Goal: Task Accomplishment & Management: Manage account settings

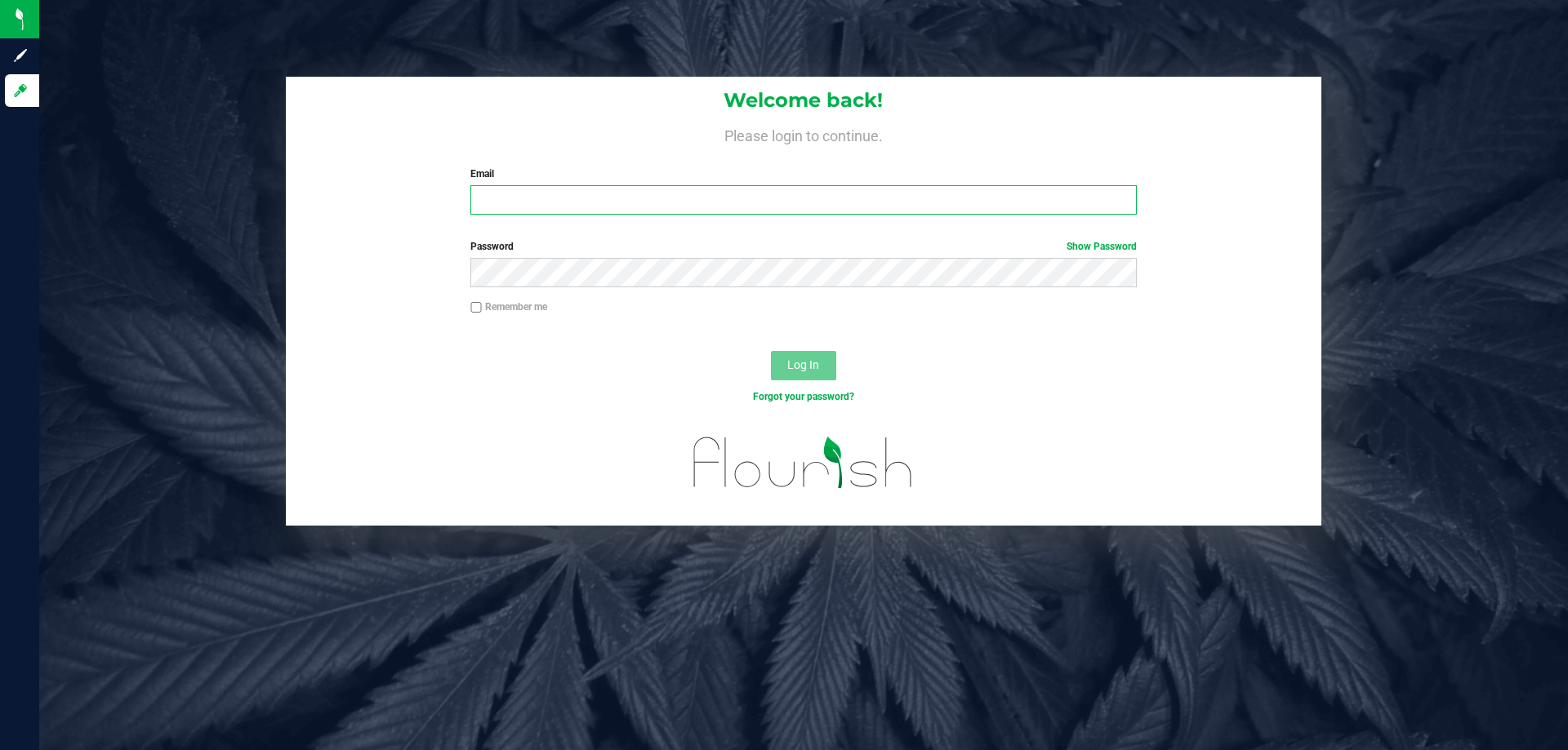
click at [561, 201] on input "Email" at bounding box center [803, 200] width 665 height 29
type input "[EMAIL_ADDRESS][DOMAIN_NAME]"
click at [770, 351] on button "Log In" at bounding box center [803, 365] width 65 height 29
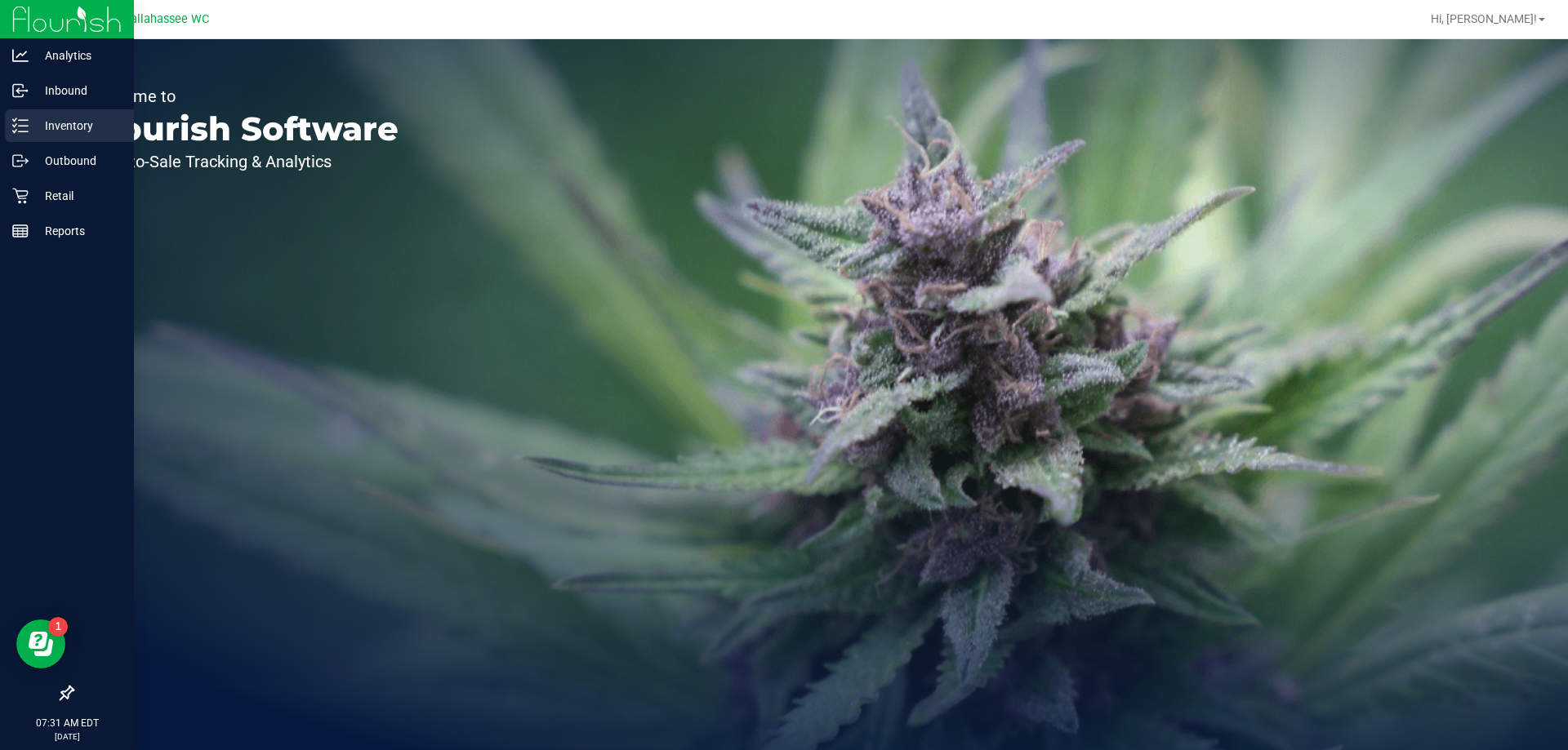
click at [20, 130] on icon at bounding box center [20, 126] width 17 height 17
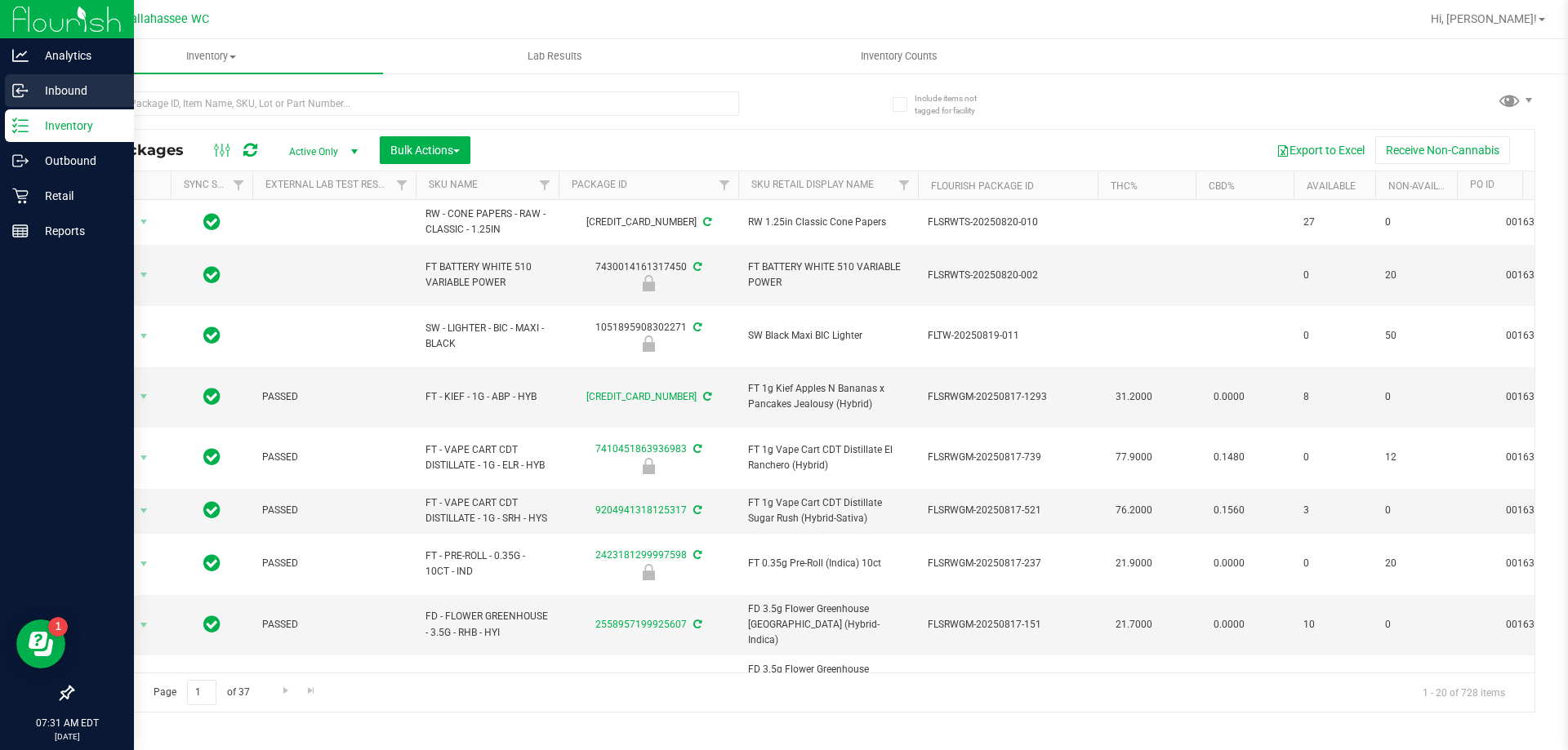
click at [13, 84] on icon at bounding box center [20, 91] width 17 height 17
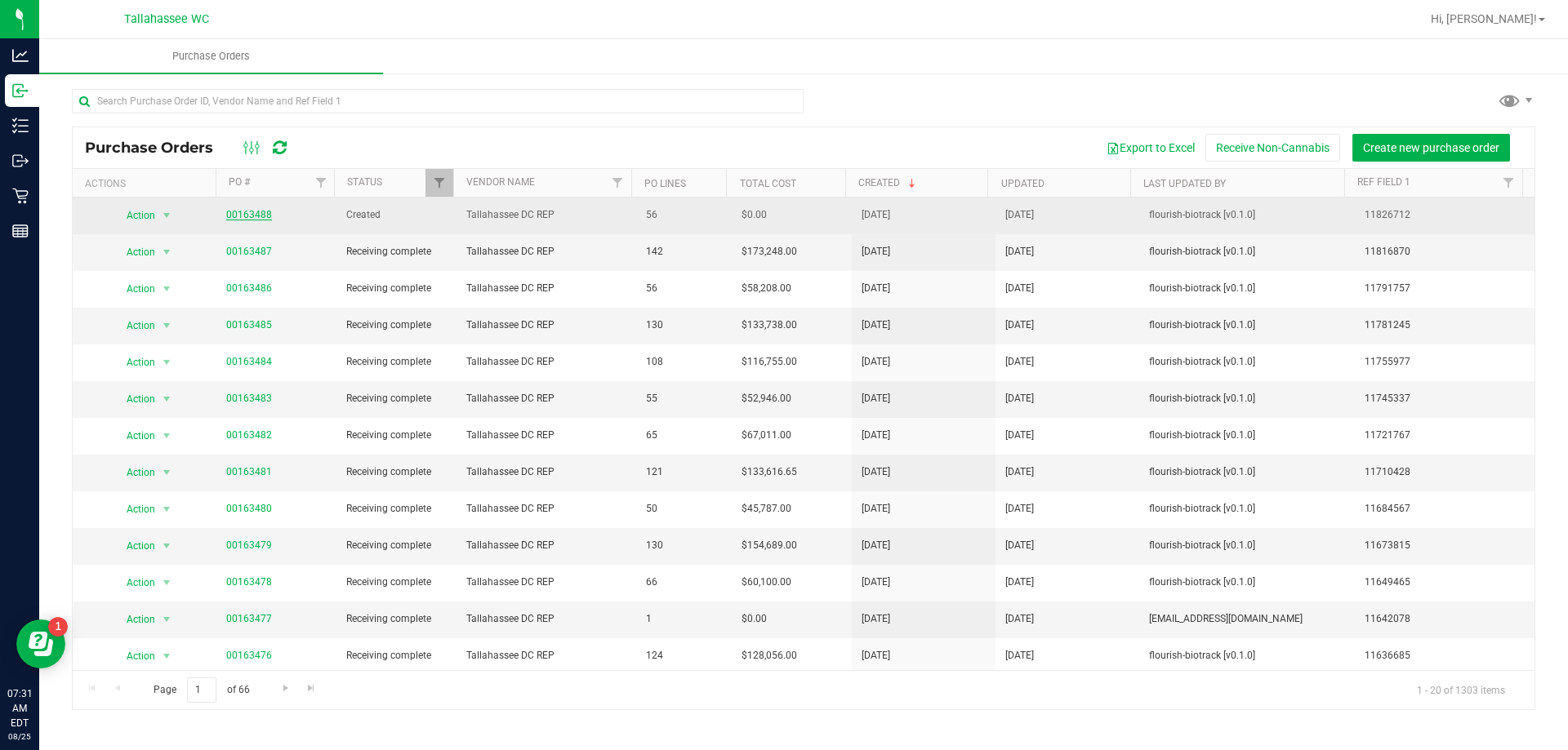
click at [258, 217] on link "00163488" at bounding box center [248, 215] width 46 height 12
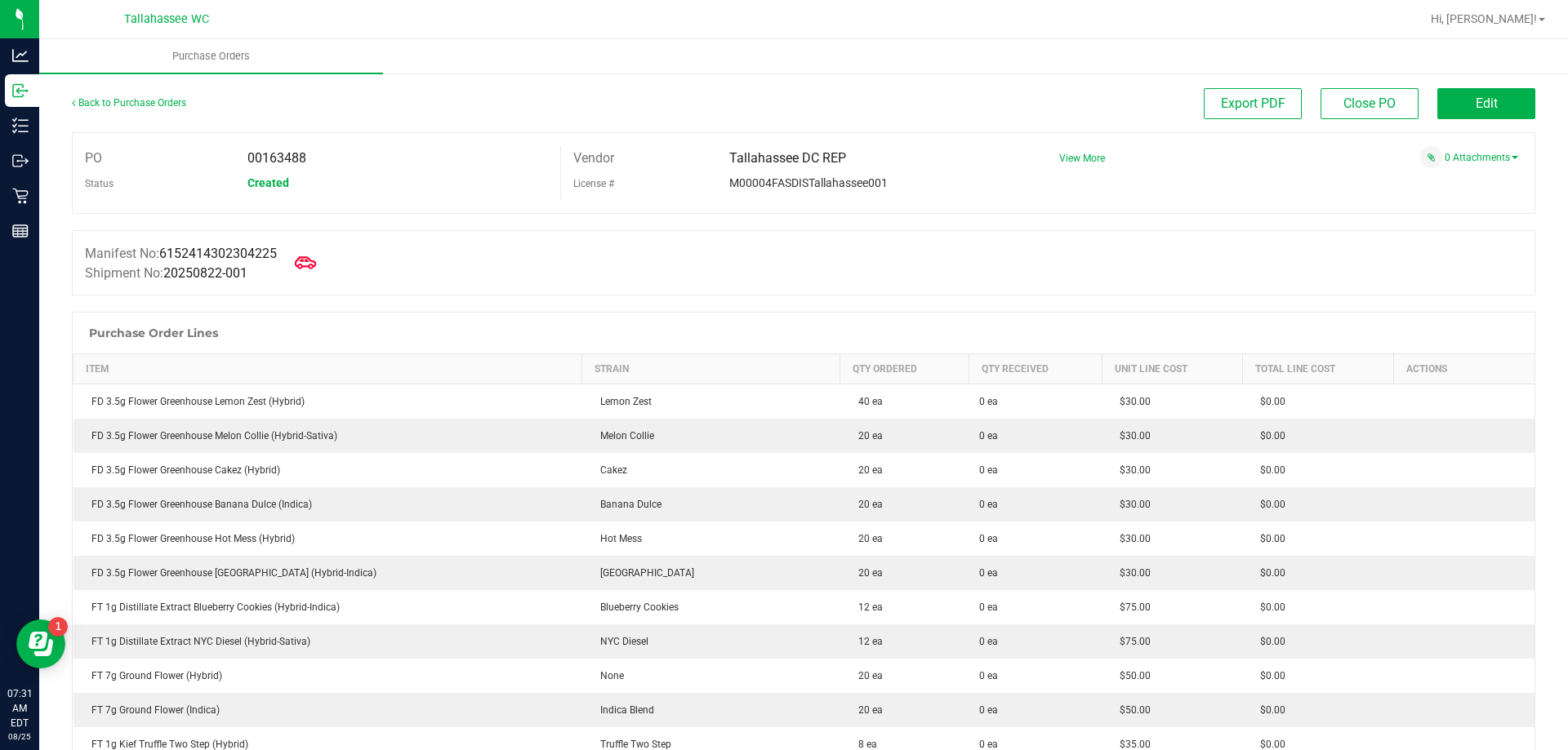
click at [310, 265] on icon at bounding box center [306, 263] width 21 height 21
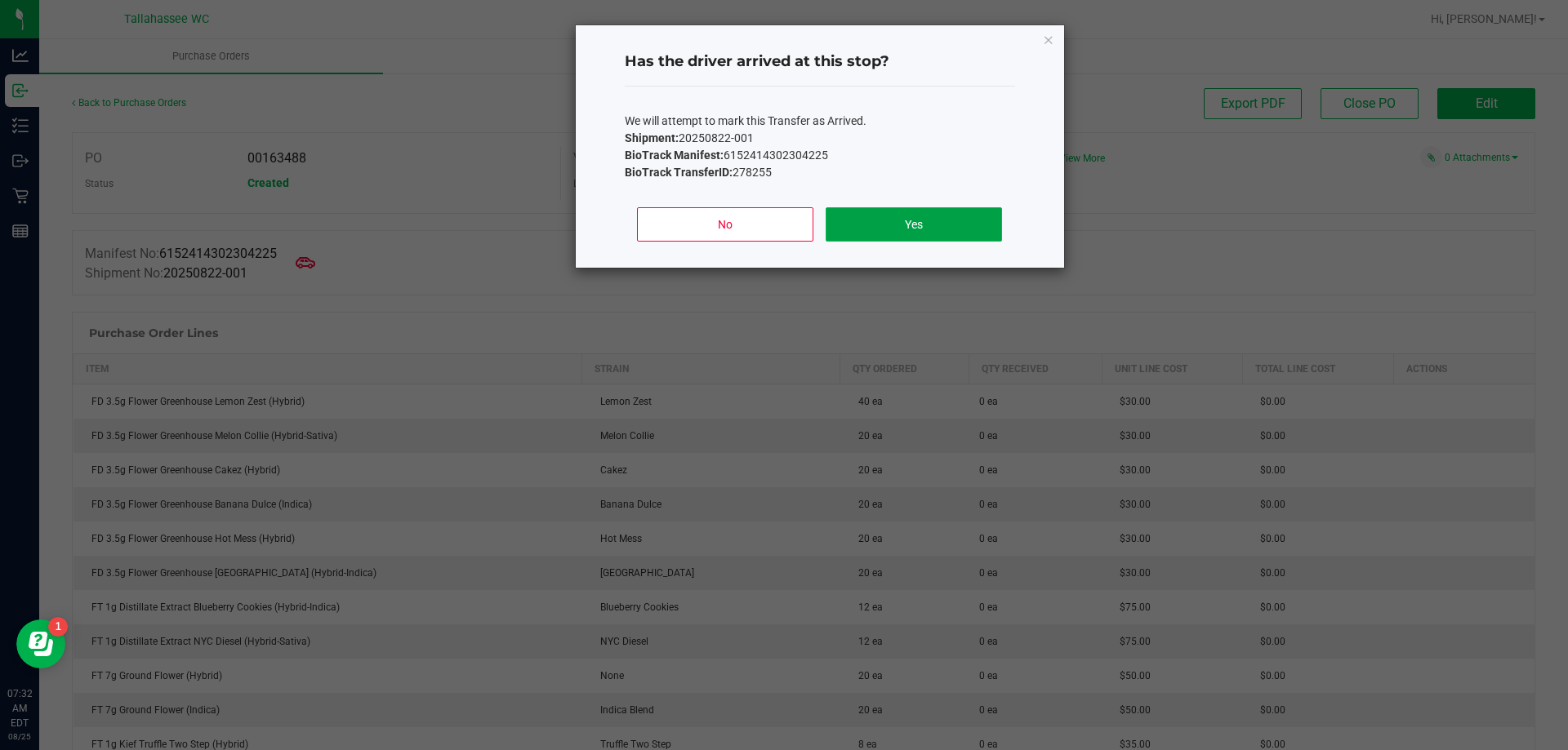
click at [894, 228] on button "Yes" at bounding box center [914, 224] width 175 height 34
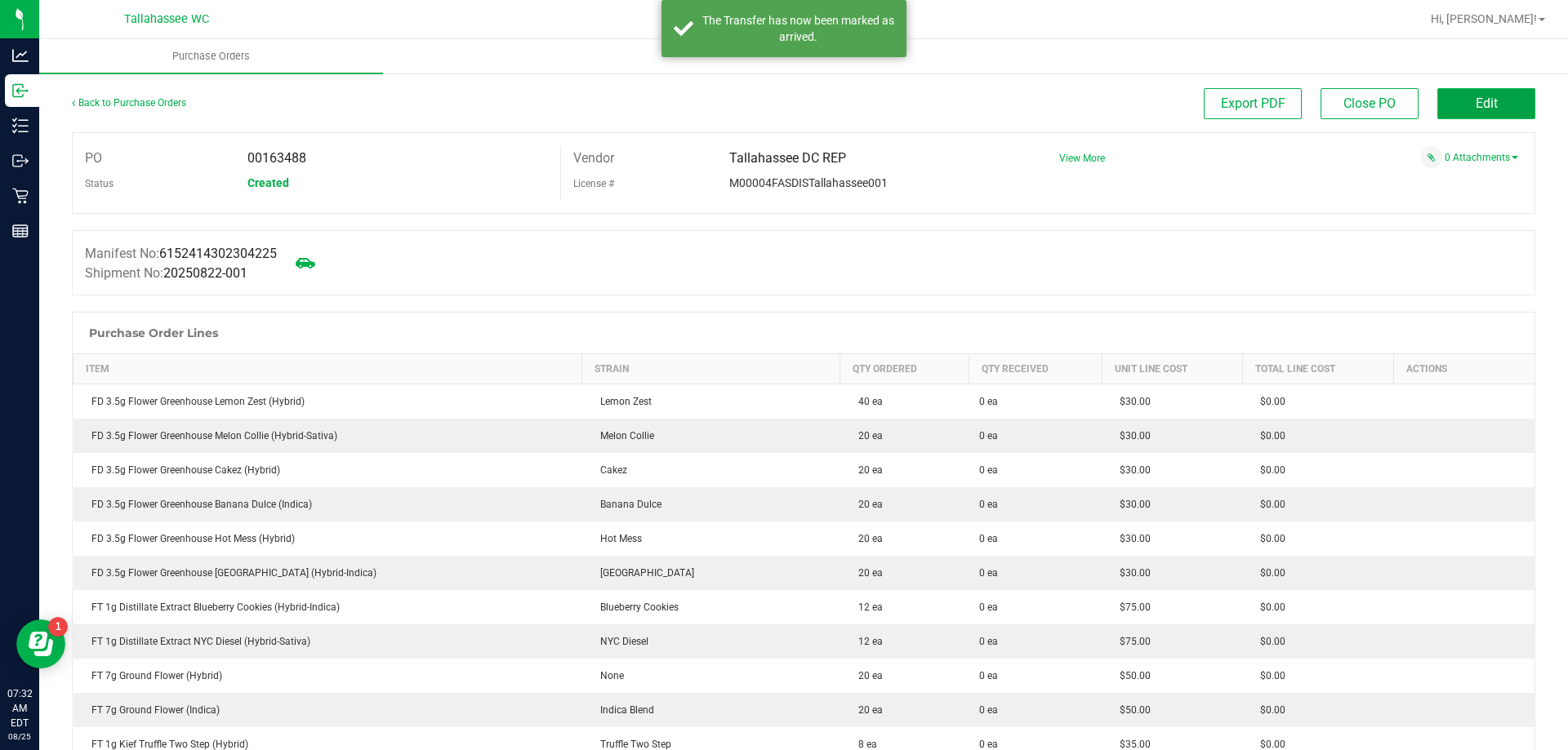
click at [1444, 112] on button "Edit" at bounding box center [1485, 104] width 98 height 31
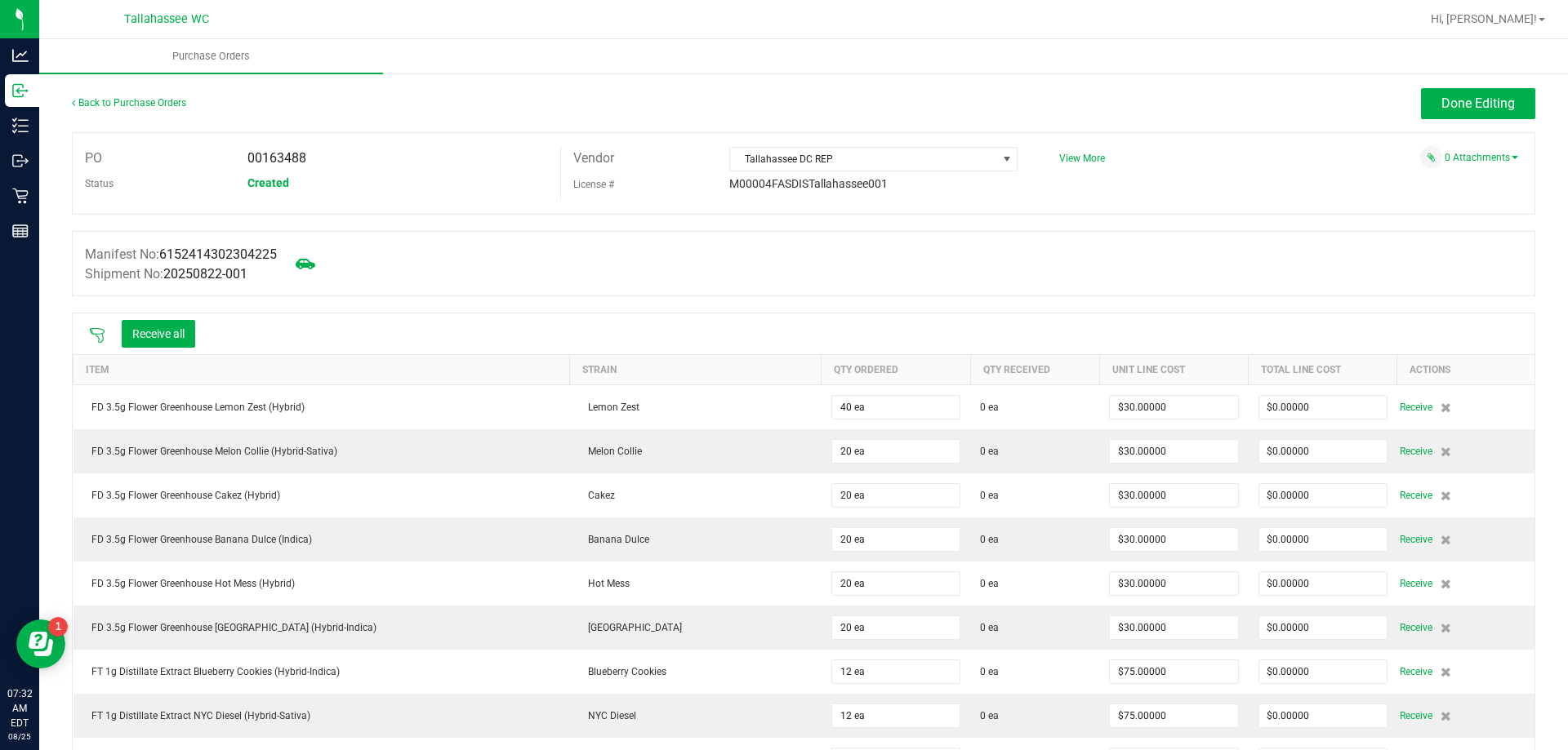
click at [103, 330] on icon at bounding box center [96, 335] width 17 height 17
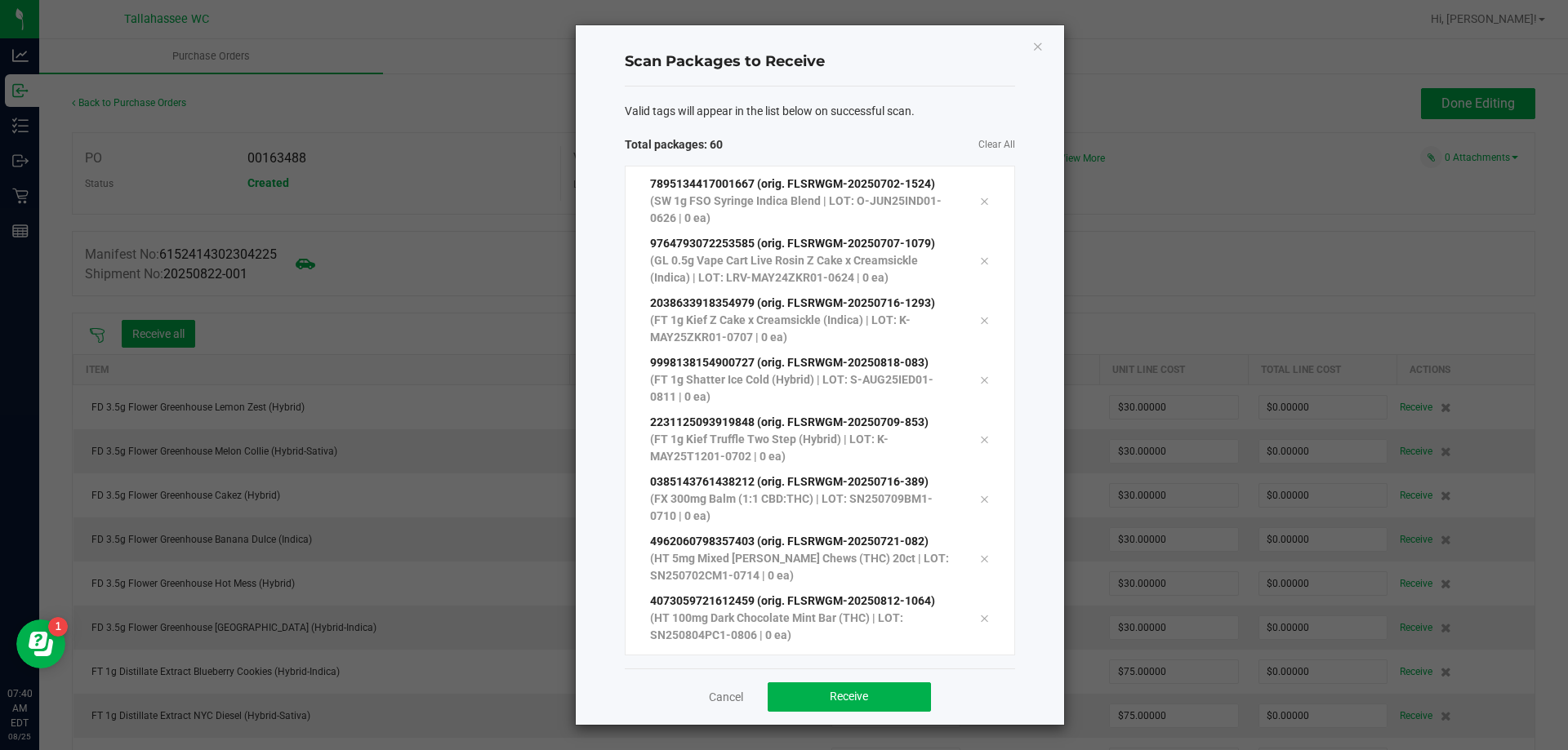
scroll to position [3130, 0]
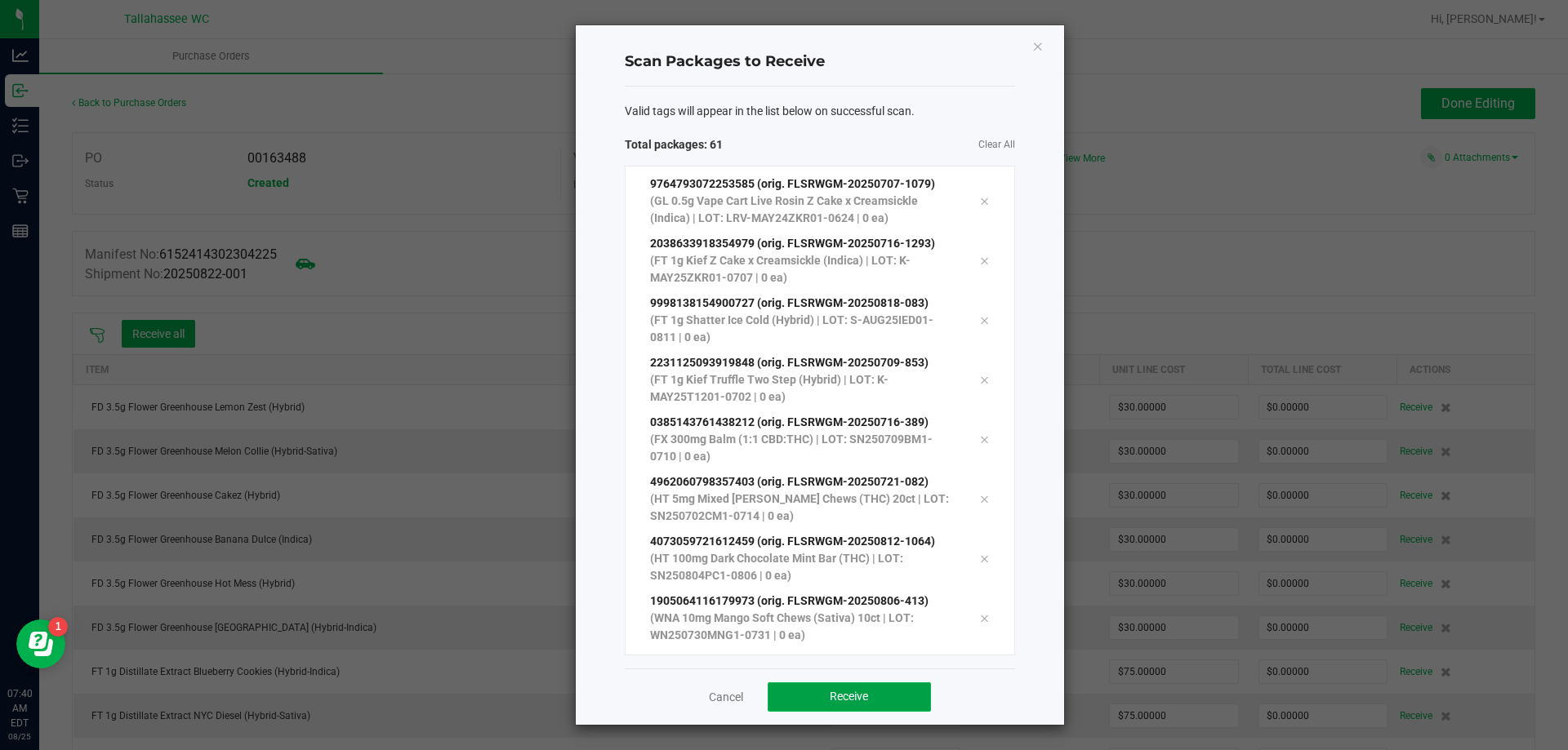
click at [851, 693] on span "Receive" at bounding box center [848, 695] width 38 height 13
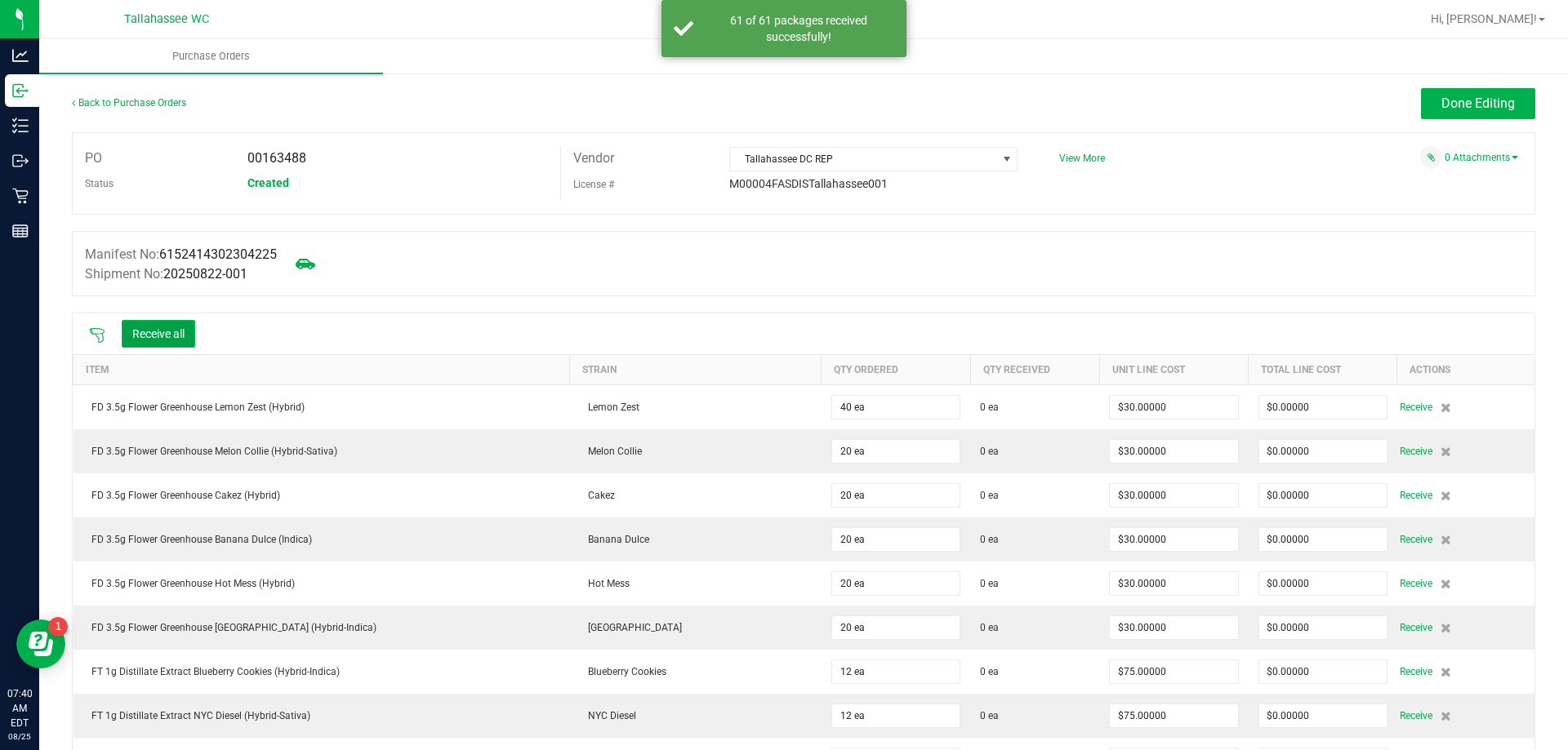
click at [173, 337] on button "Receive all" at bounding box center [158, 334] width 73 height 28
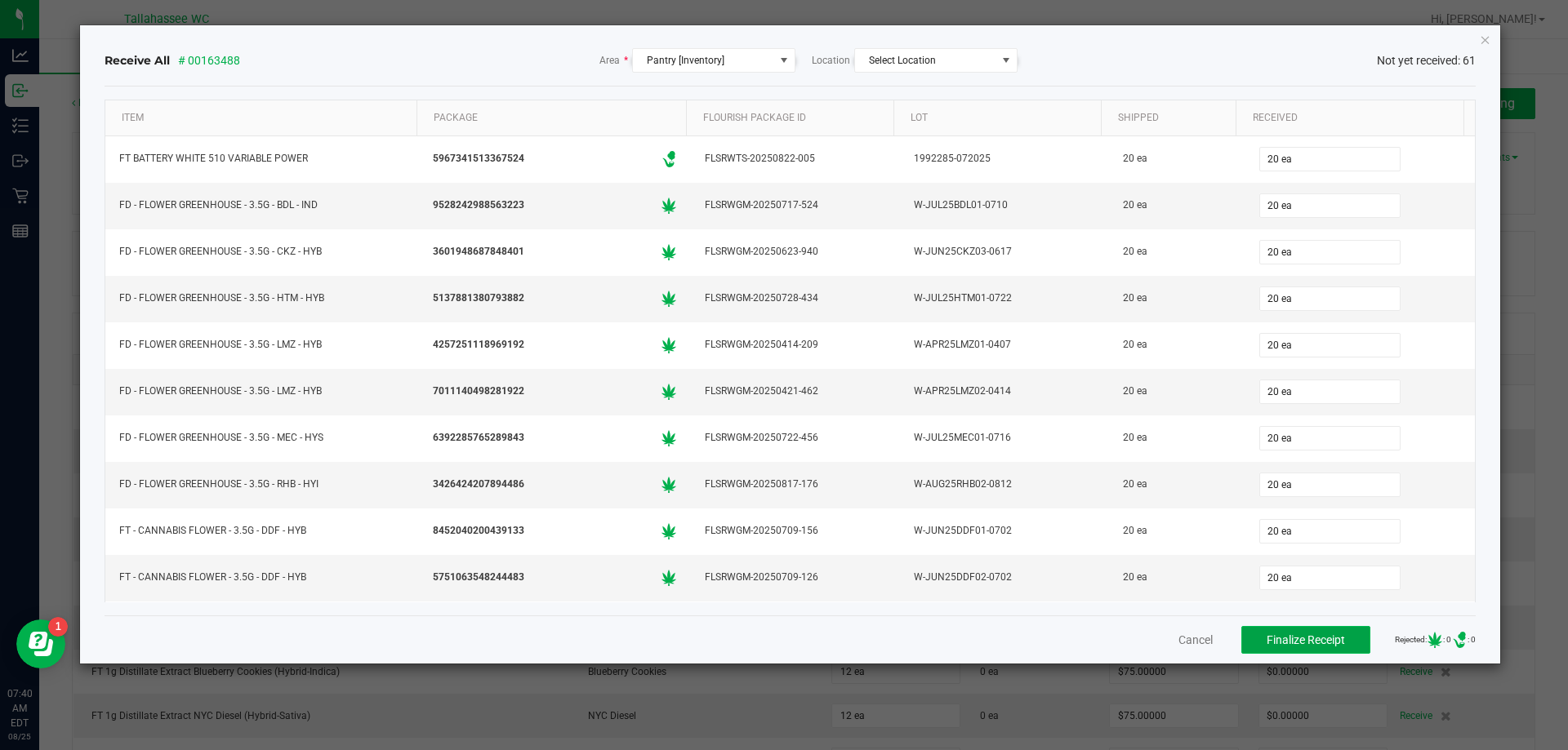
click at [1289, 644] on span "Finalize Receipt" at bounding box center [1305, 640] width 78 height 13
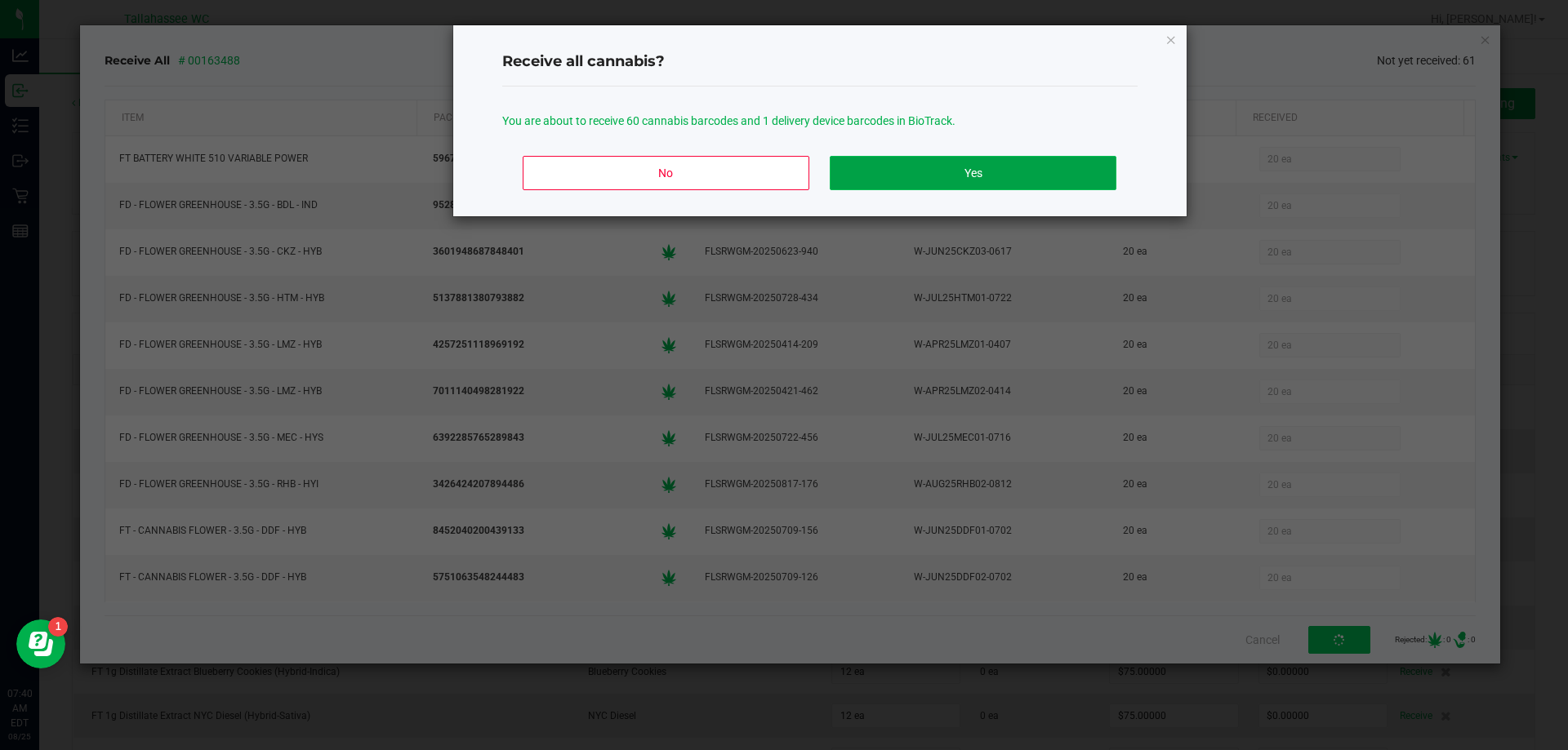
click at [1045, 178] on button "Yes" at bounding box center [972, 172] width 285 height 34
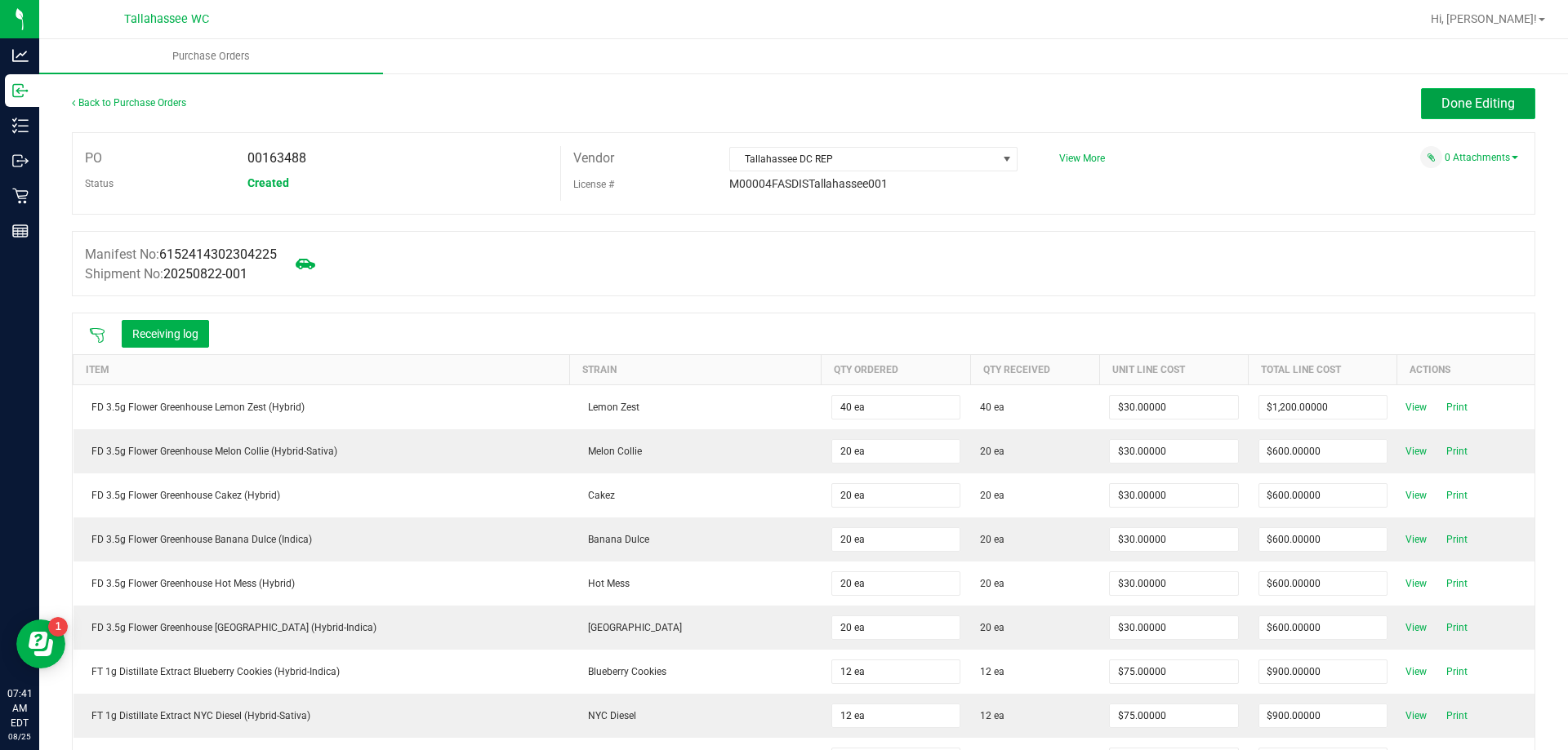
click at [1441, 97] on span "Done Editing" at bounding box center [1477, 103] width 73 height 16
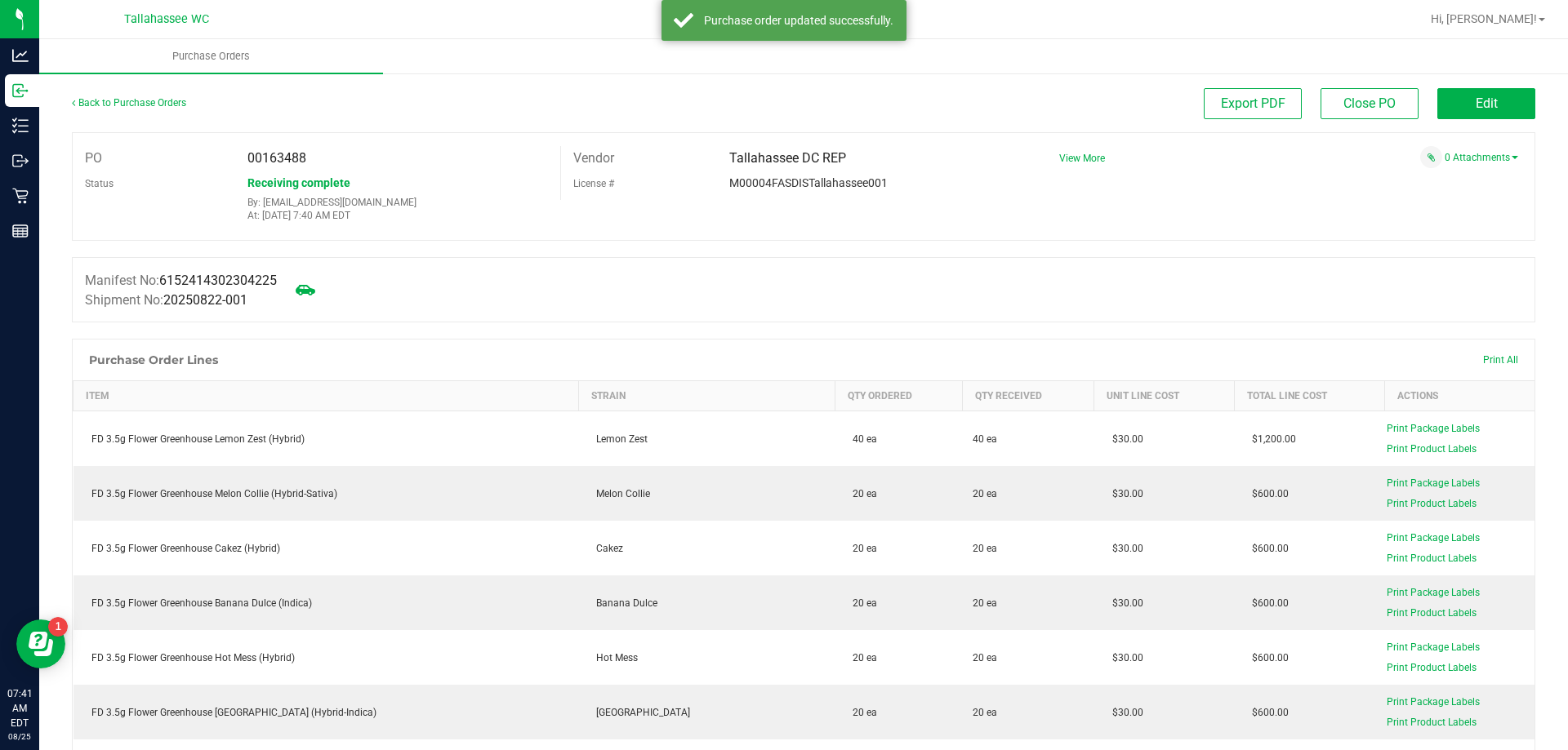
click at [247, 159] on span "00163488" at bounding box center [277, 158] width 58 height 16
copy span "00163488"
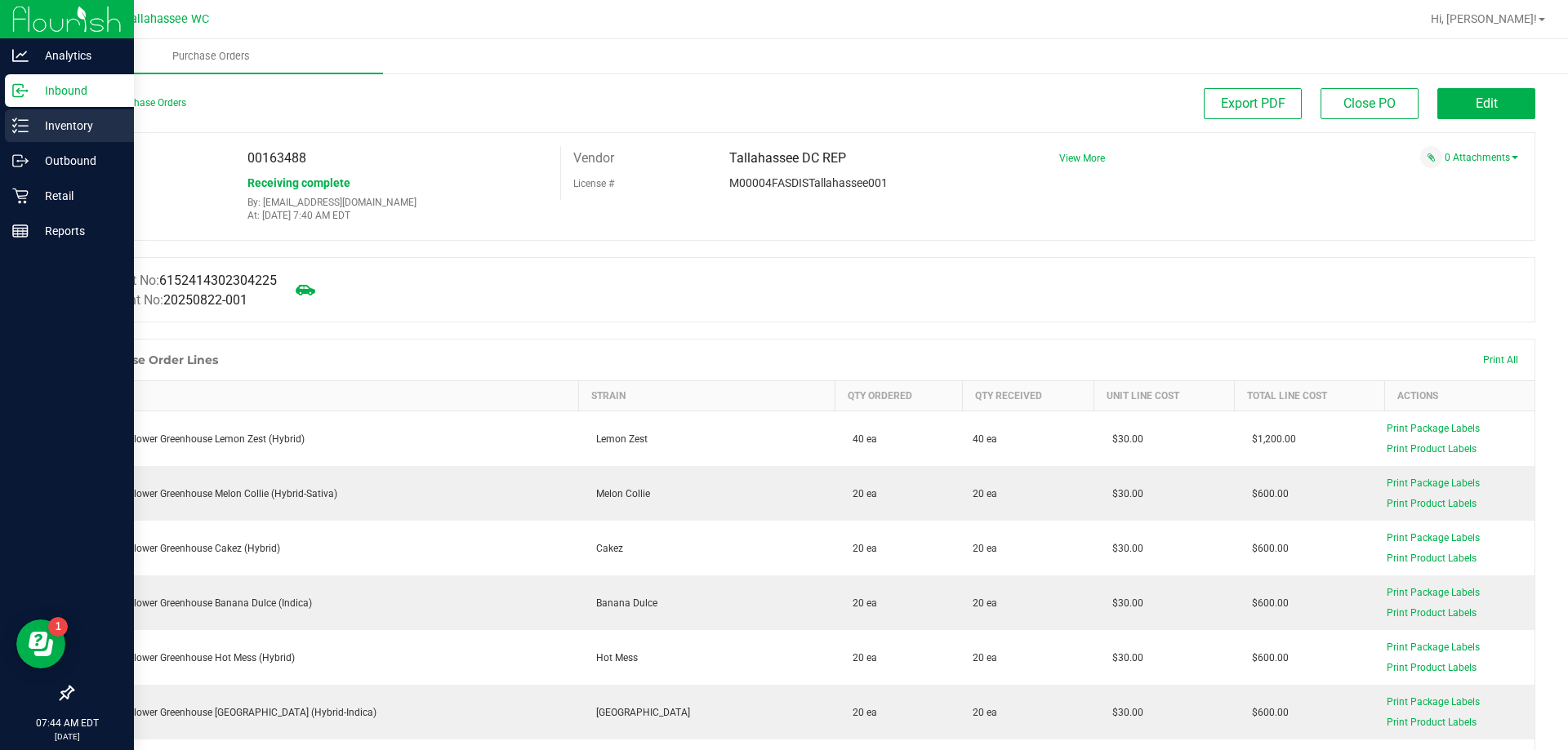
click at [19, 125] on icon at bounding box center [20, 126] width 17 height 17
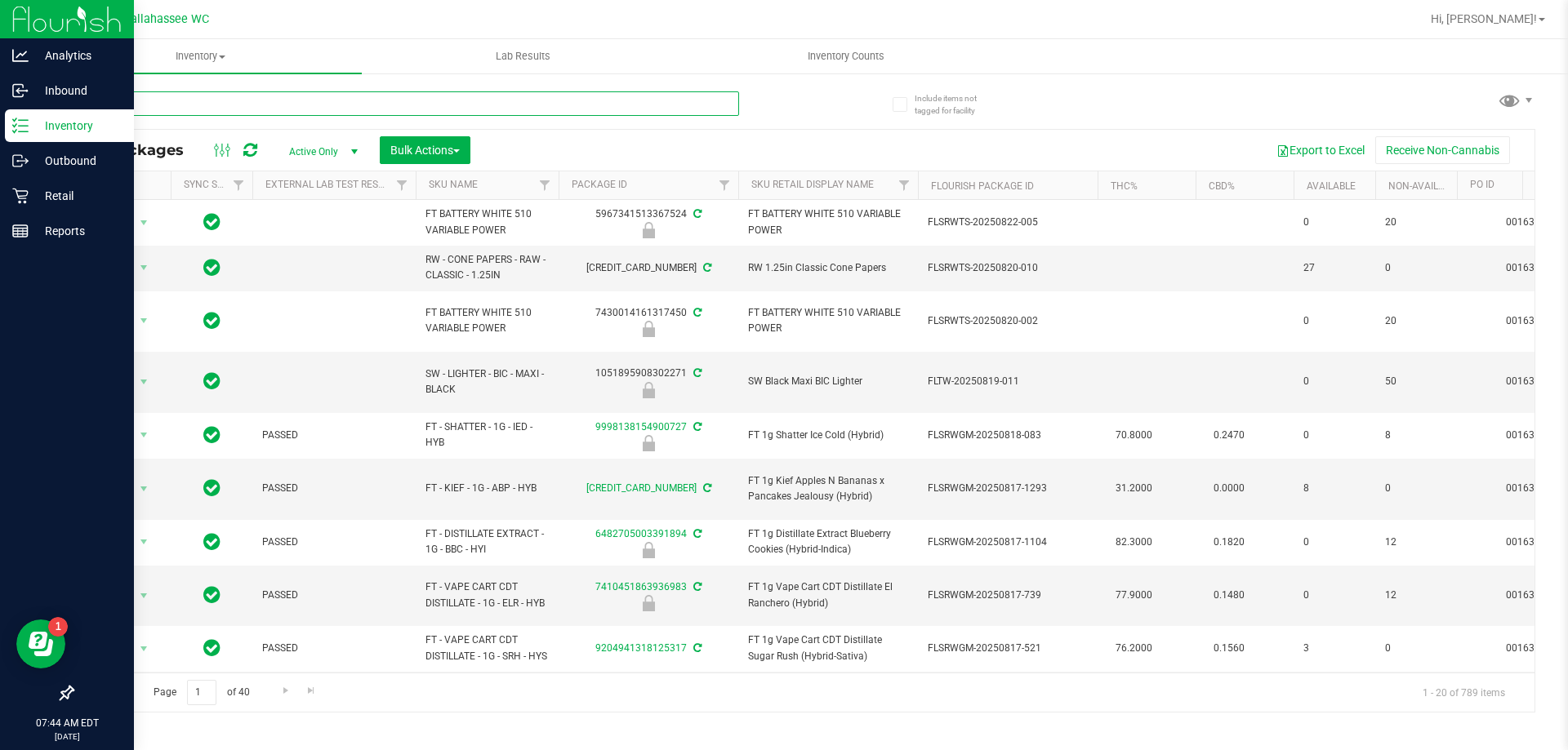
click at [308, 101] on input "text" at bounding box center [405, 103] width 667 height 24
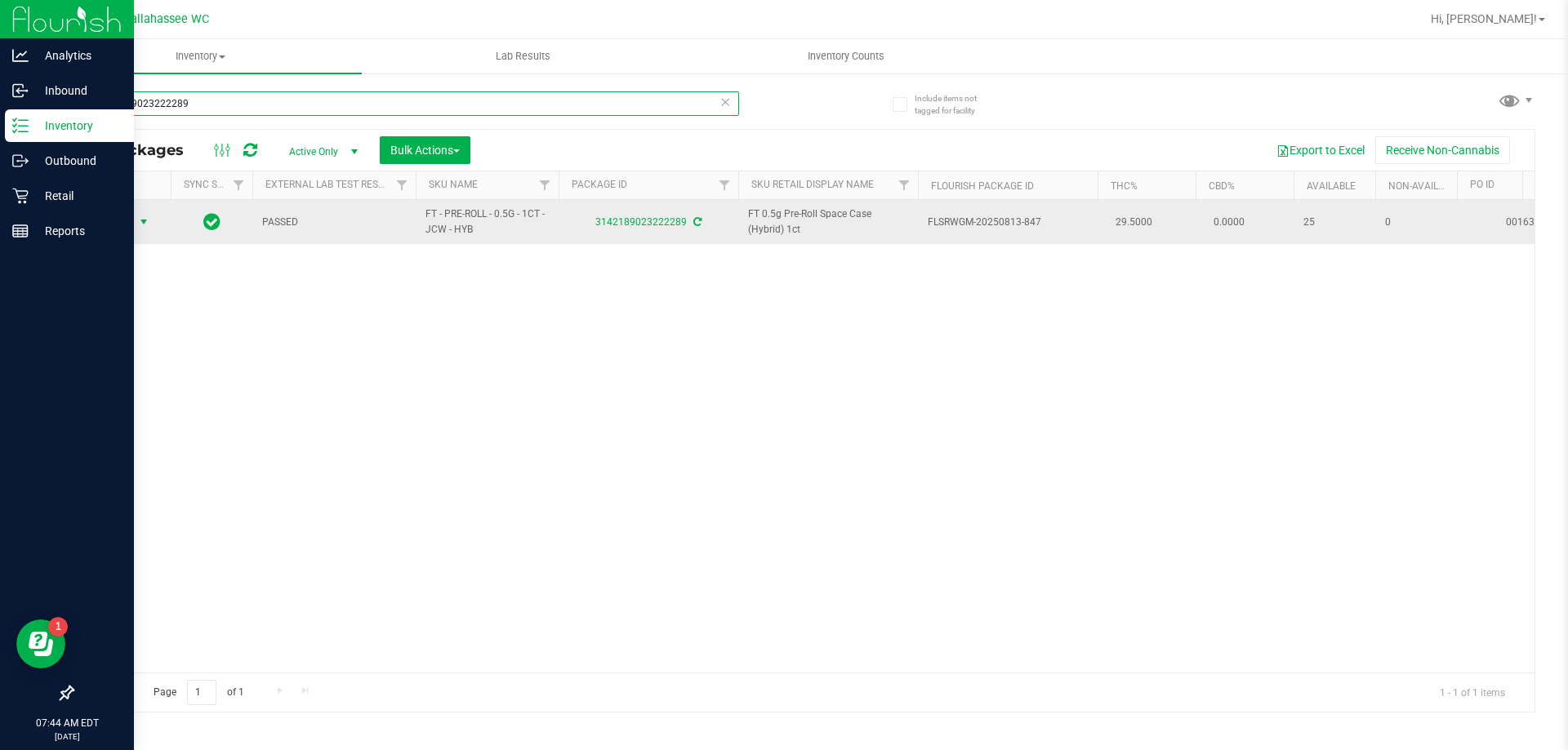
type input "3142189023222289"
click at [144, 222] on span "select" at bounding box center [143, 221] width 13 height 13
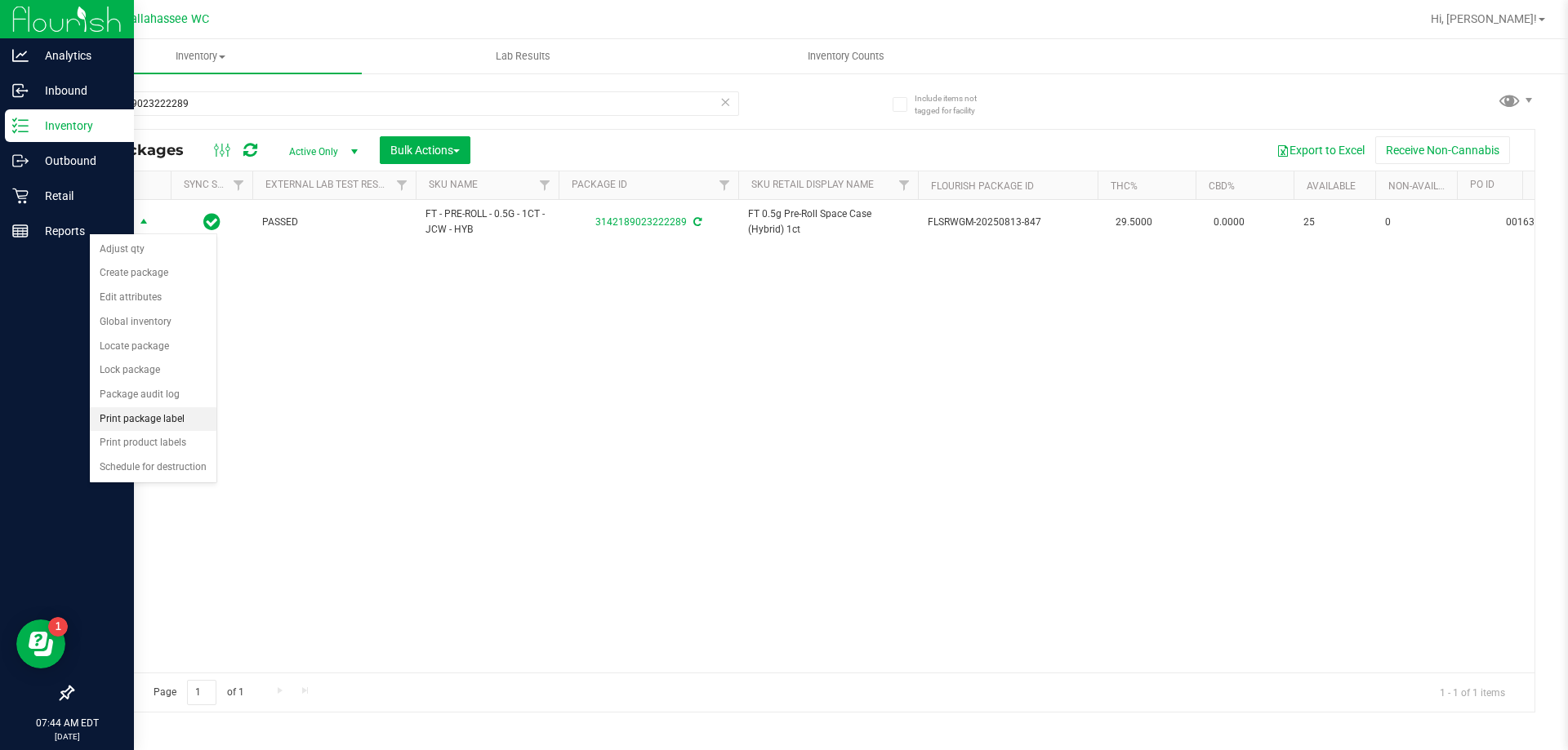
click at [170, 421] on li "Print package label" at bounding box center [153, 419] width 127 height 24
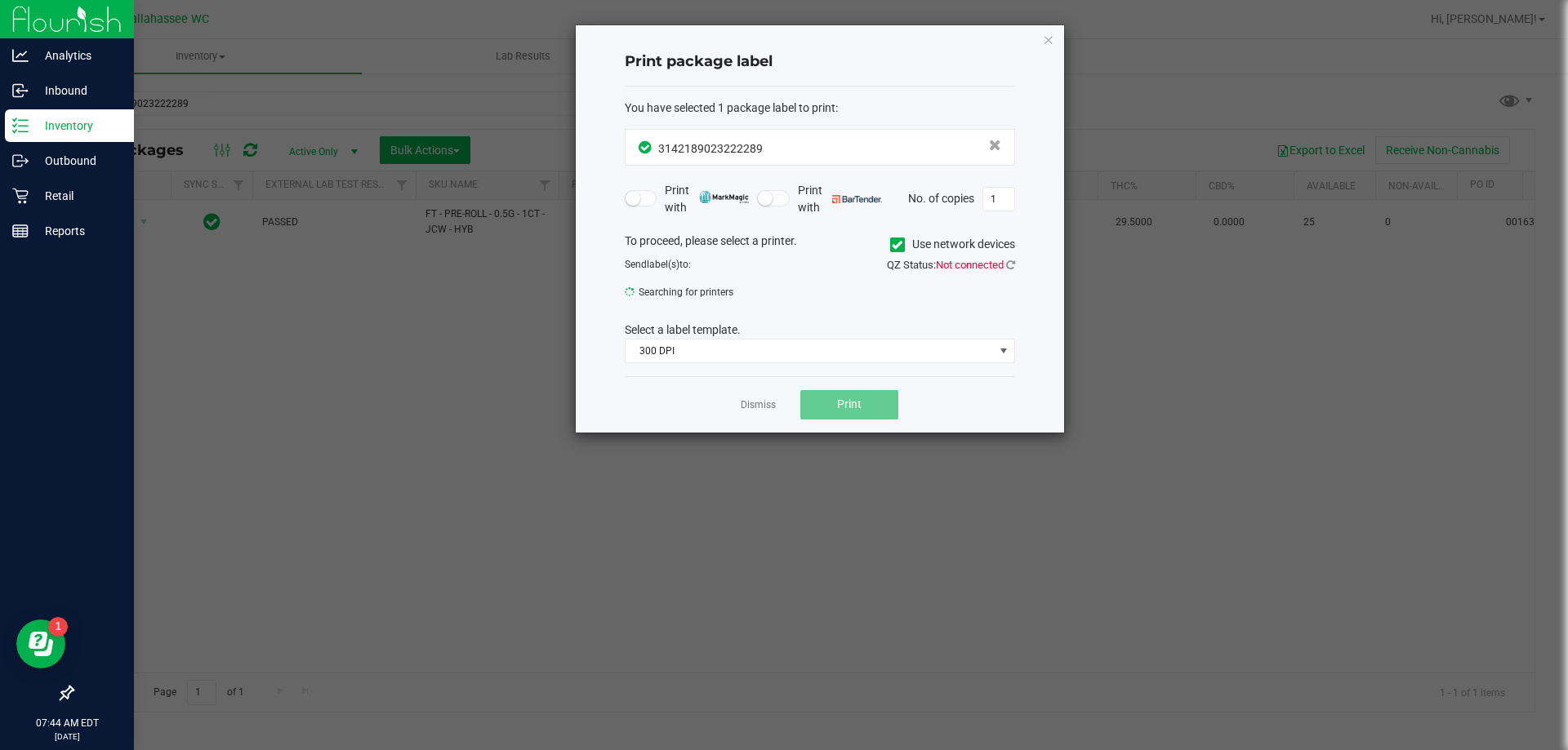
click at [1048, 35] on icon "button" at bounding box center [1049, 39] width 12 height 19
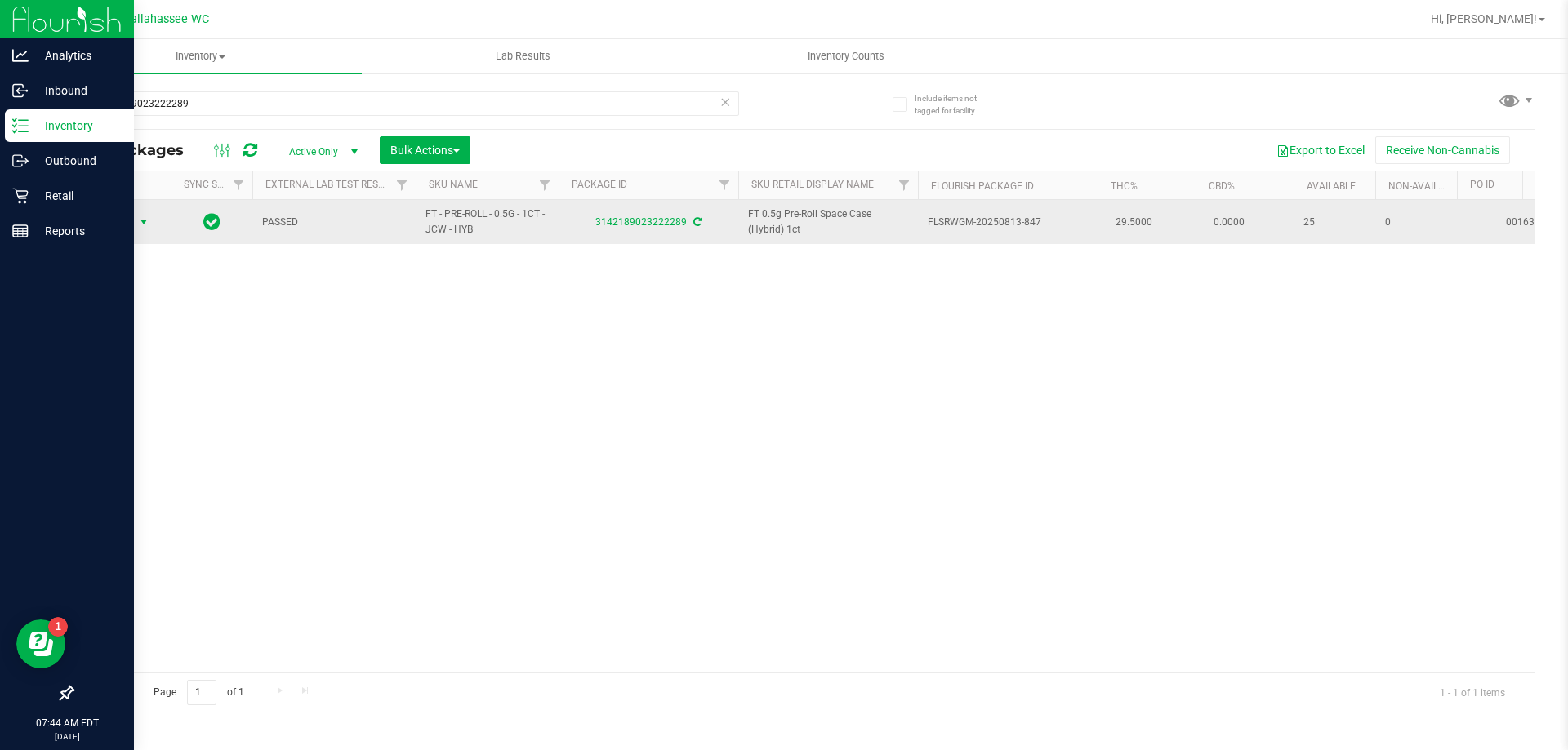
click at [137, 225] on span "select" at bounding box center [143, 221] width 13 height 13
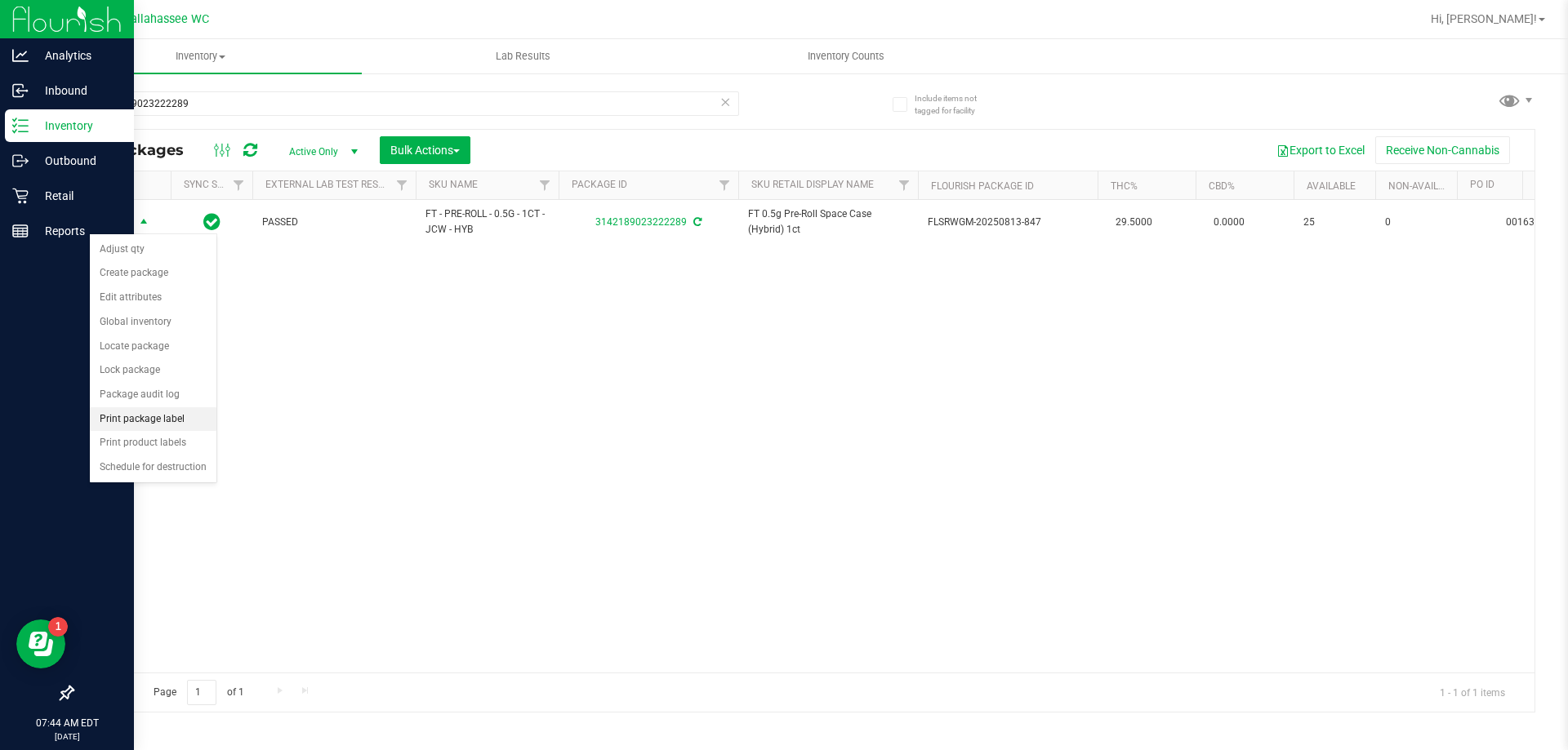
click at [178, 422] on li "Print package label" at bounding box center [153, 419] width 127 height 24
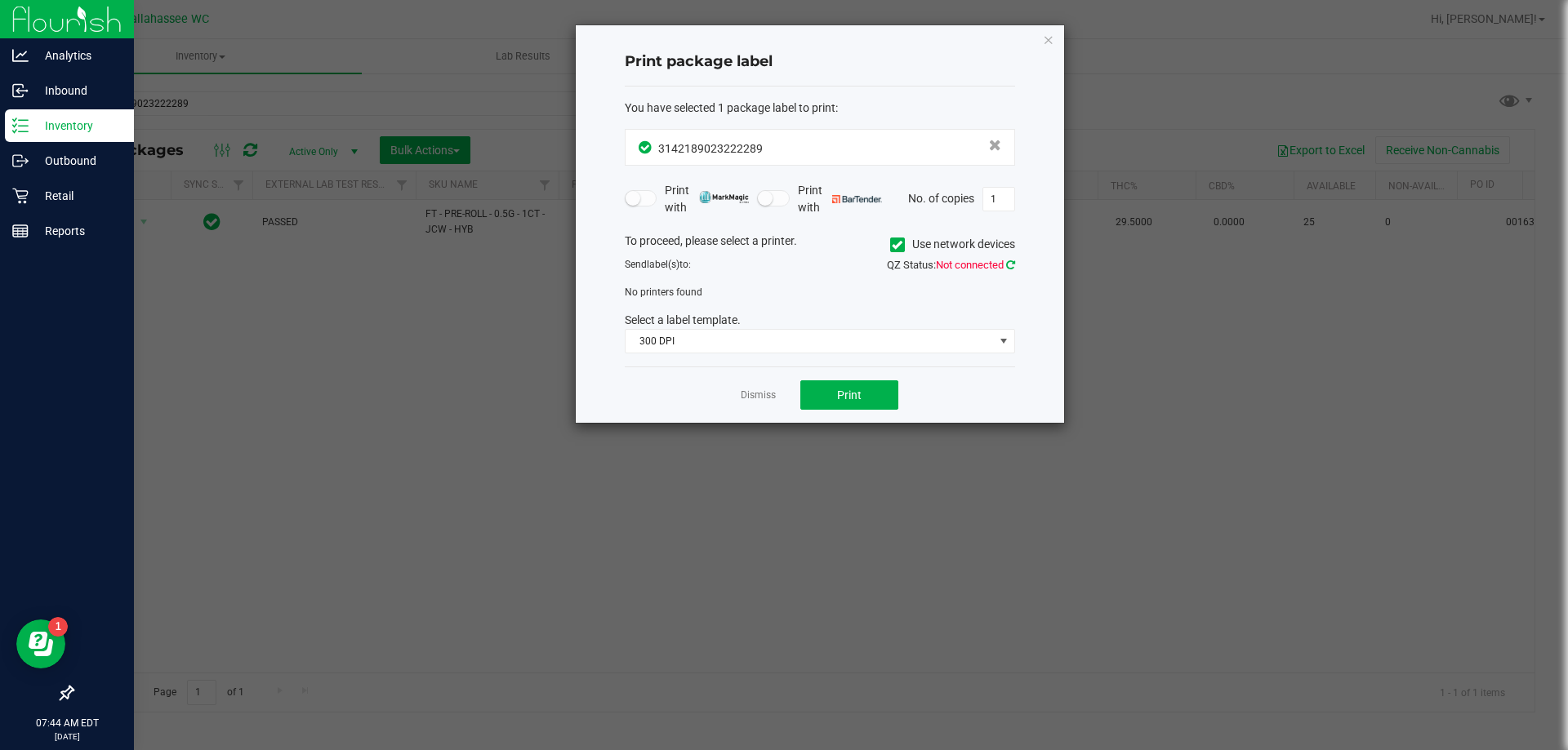
click at [1012, 266] on icon at bounding box center [1010, 265] width 9 height 11
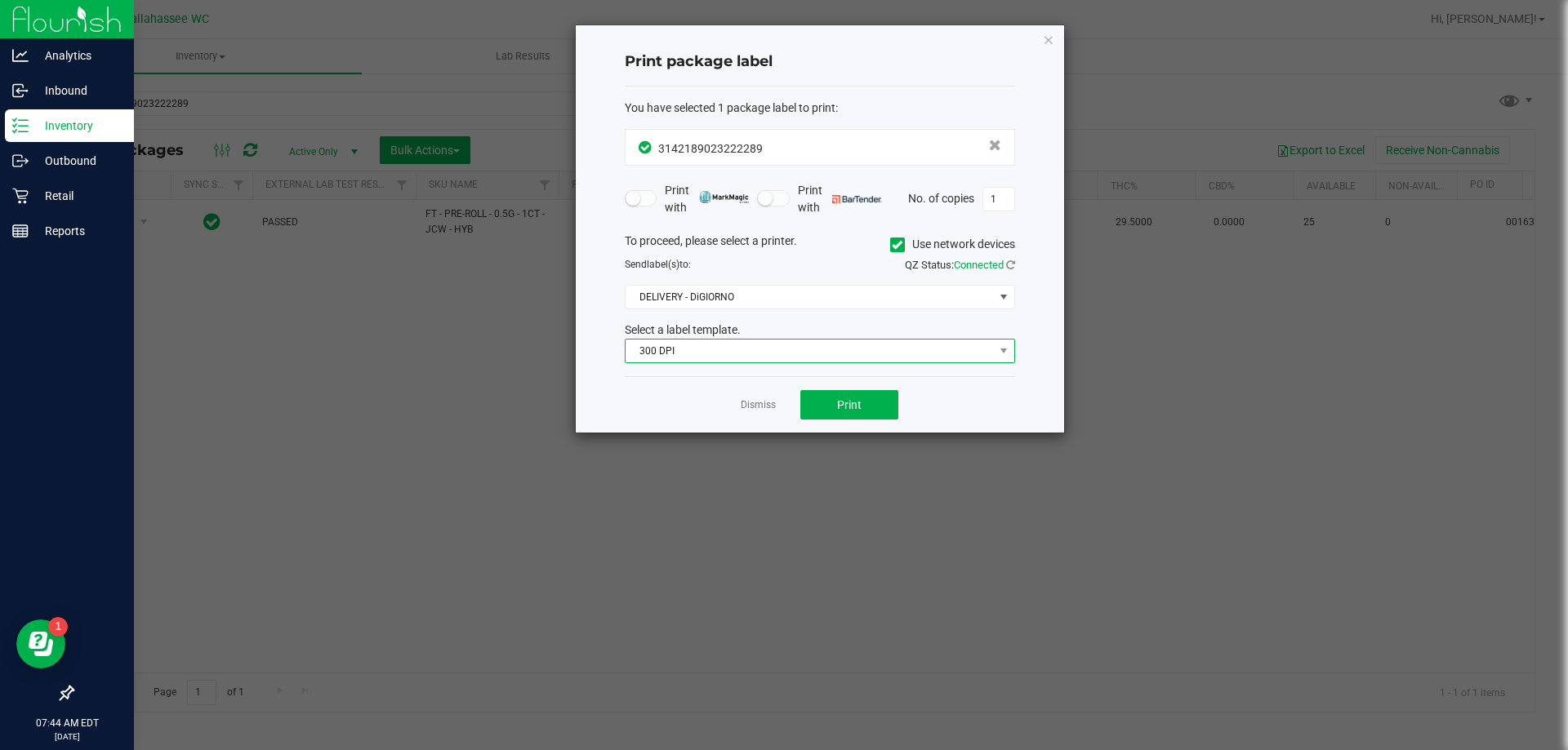
click at [916, 359] on span "300 DPI" at bounding box center [809, 351] width 368 height 22
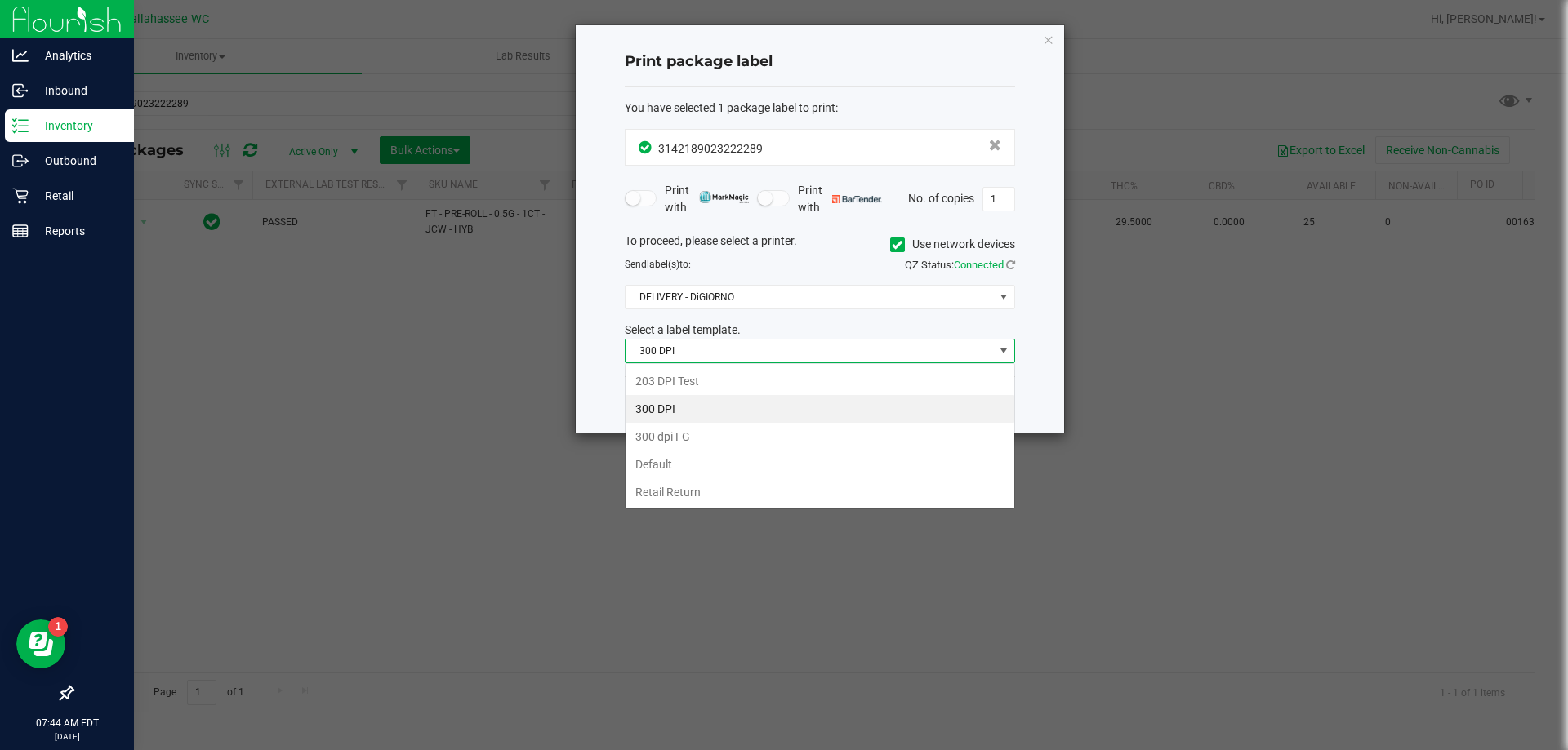
scroll to position [24, 391]
click at [892, 377] on li "203 DPI Test" at bounding box center [819, 381] width 389 height 28
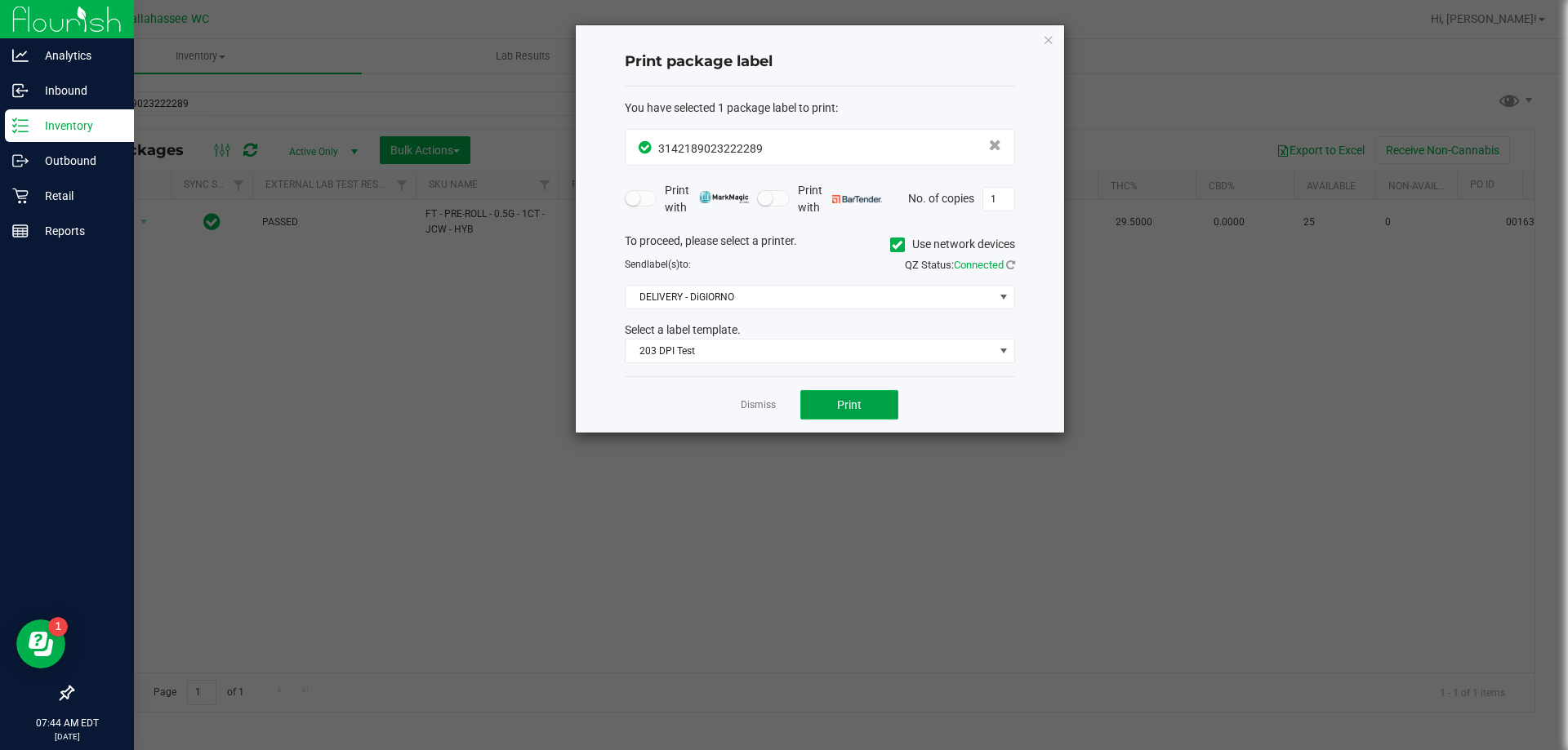
click at [845, 401] on span "Print" at bounding box center [848, 404] width 24 height 13
click at [765, 401] on link "Dismiss" at bounding box center [758, 405] width 35 height 14
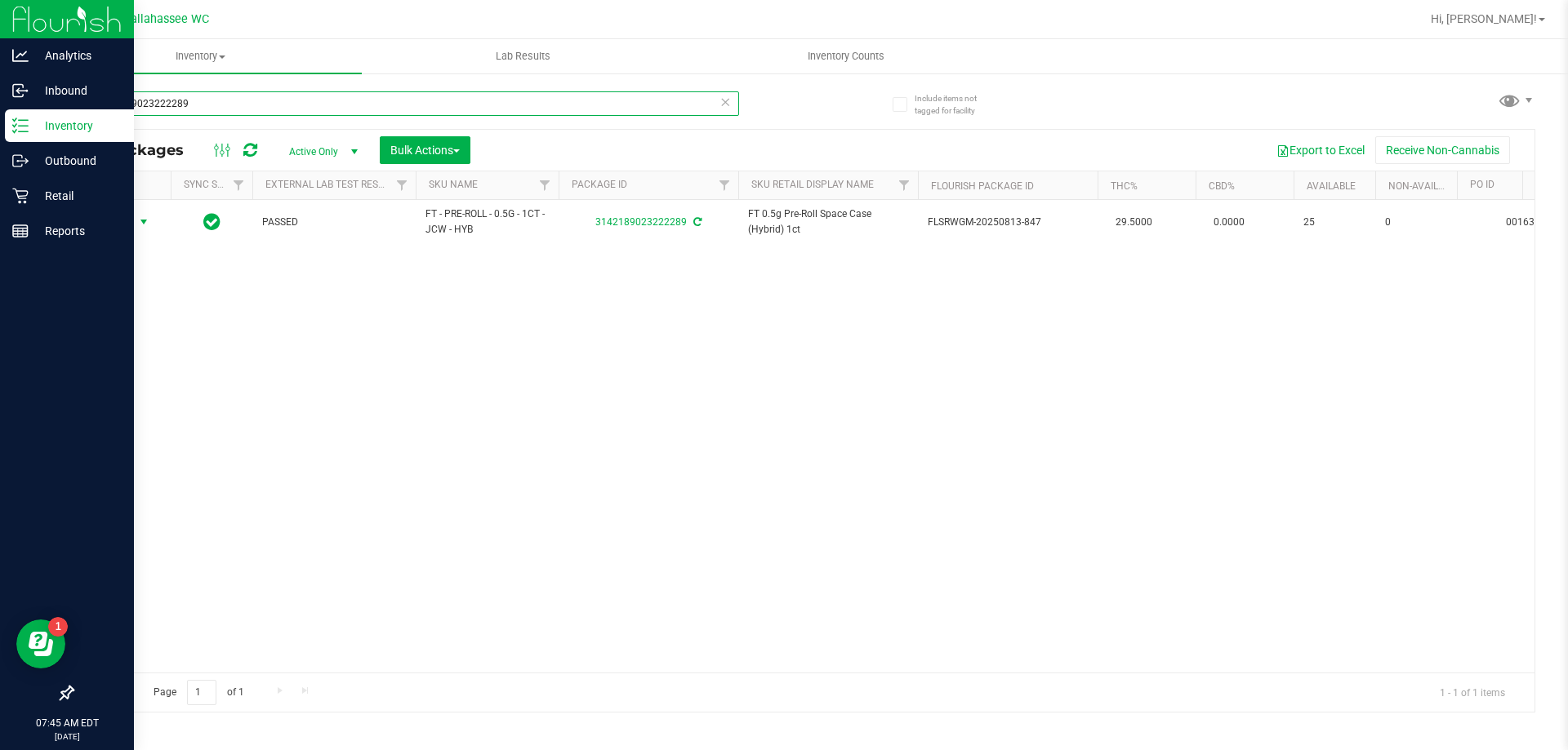
click at [235, 104] on input "3142189023222289" at bounding box center [405, 103] width 667 height 24
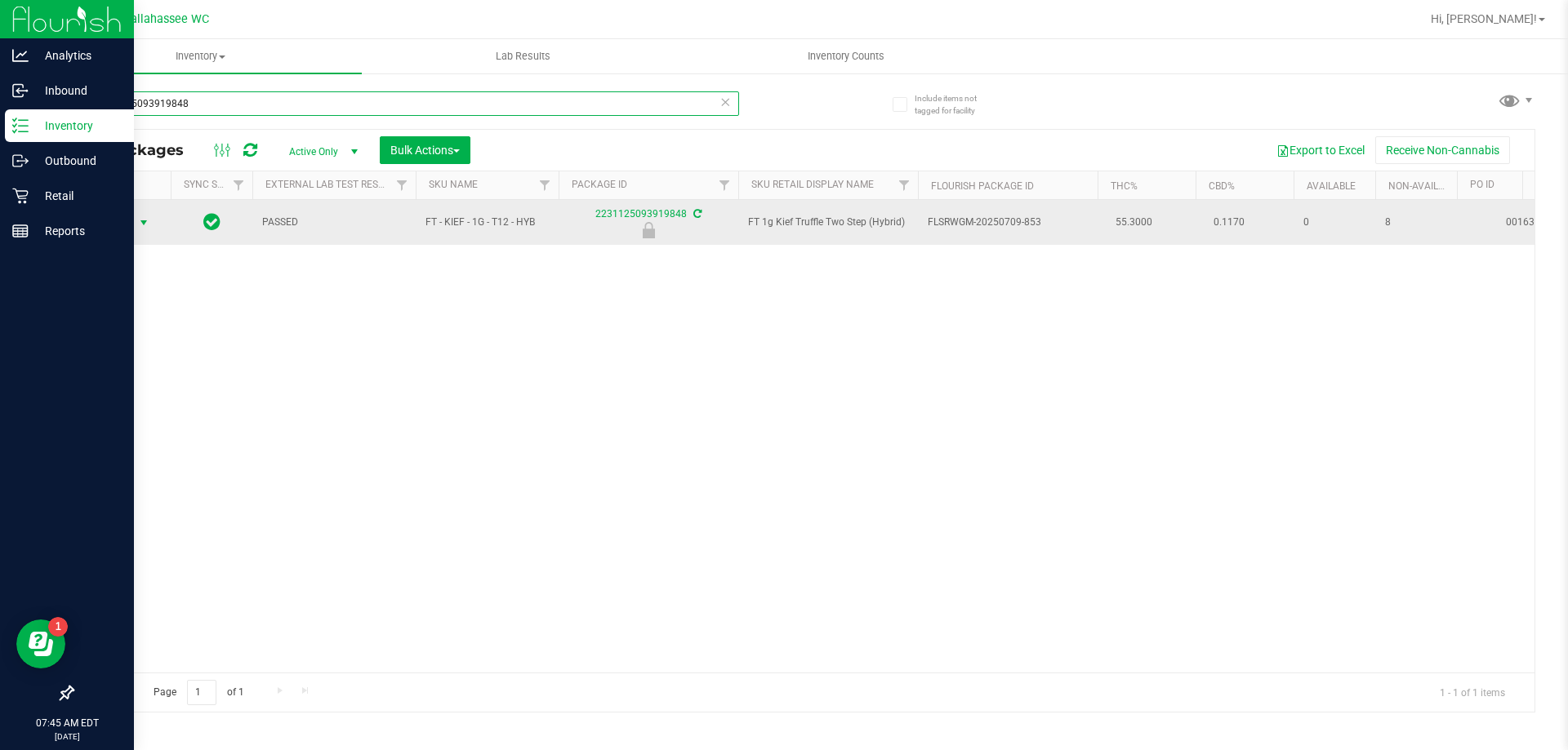
type input "2231125093919848"
click at [144, 229] on span "select" at bounding box center [143, 222] width 13 height 13
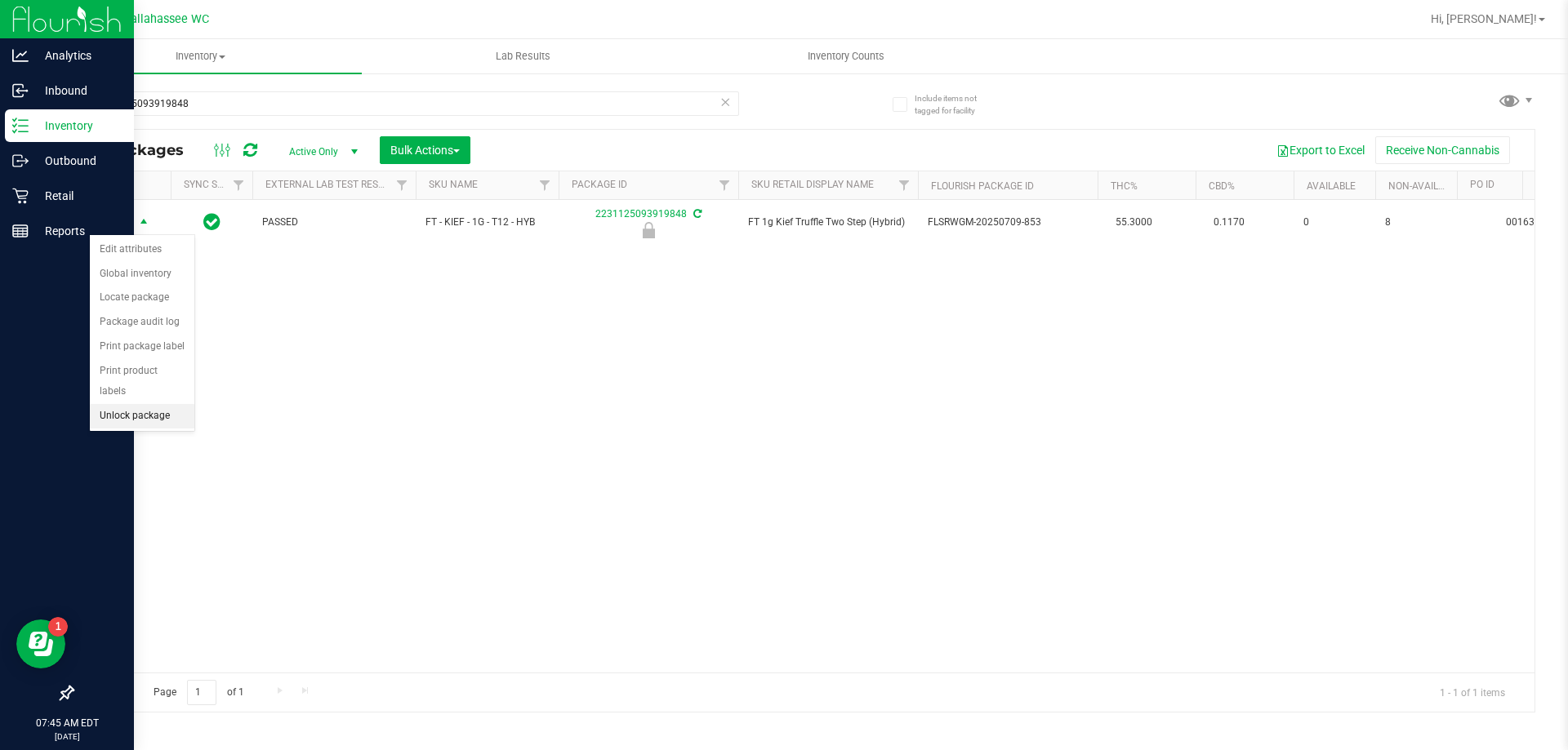
click at [161, 404] on li "Unlock package" at bounding box center [141, 416] width 104 height 24
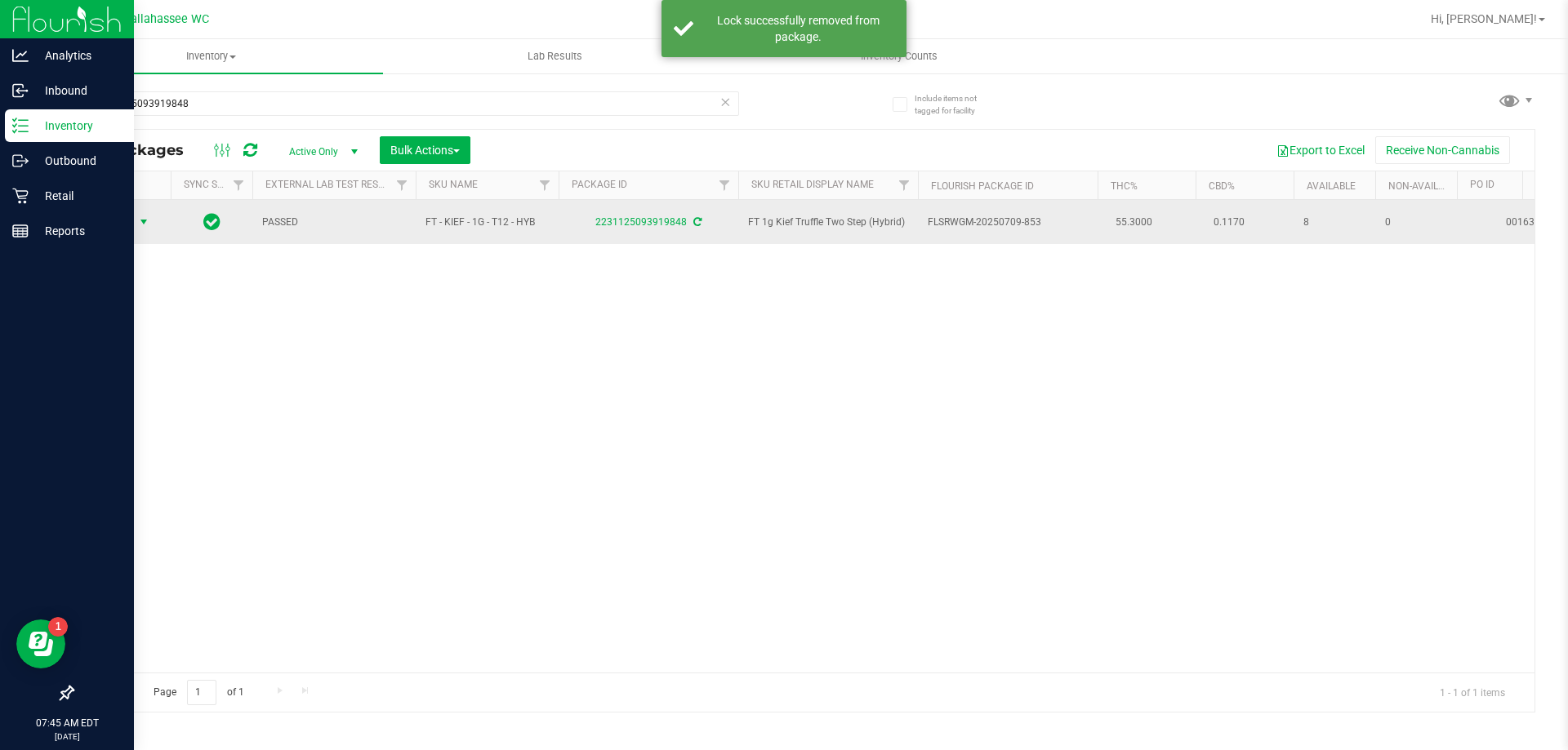
click at [145, 225] on span "select" at bounding box center [143, 221] width 13 height 13
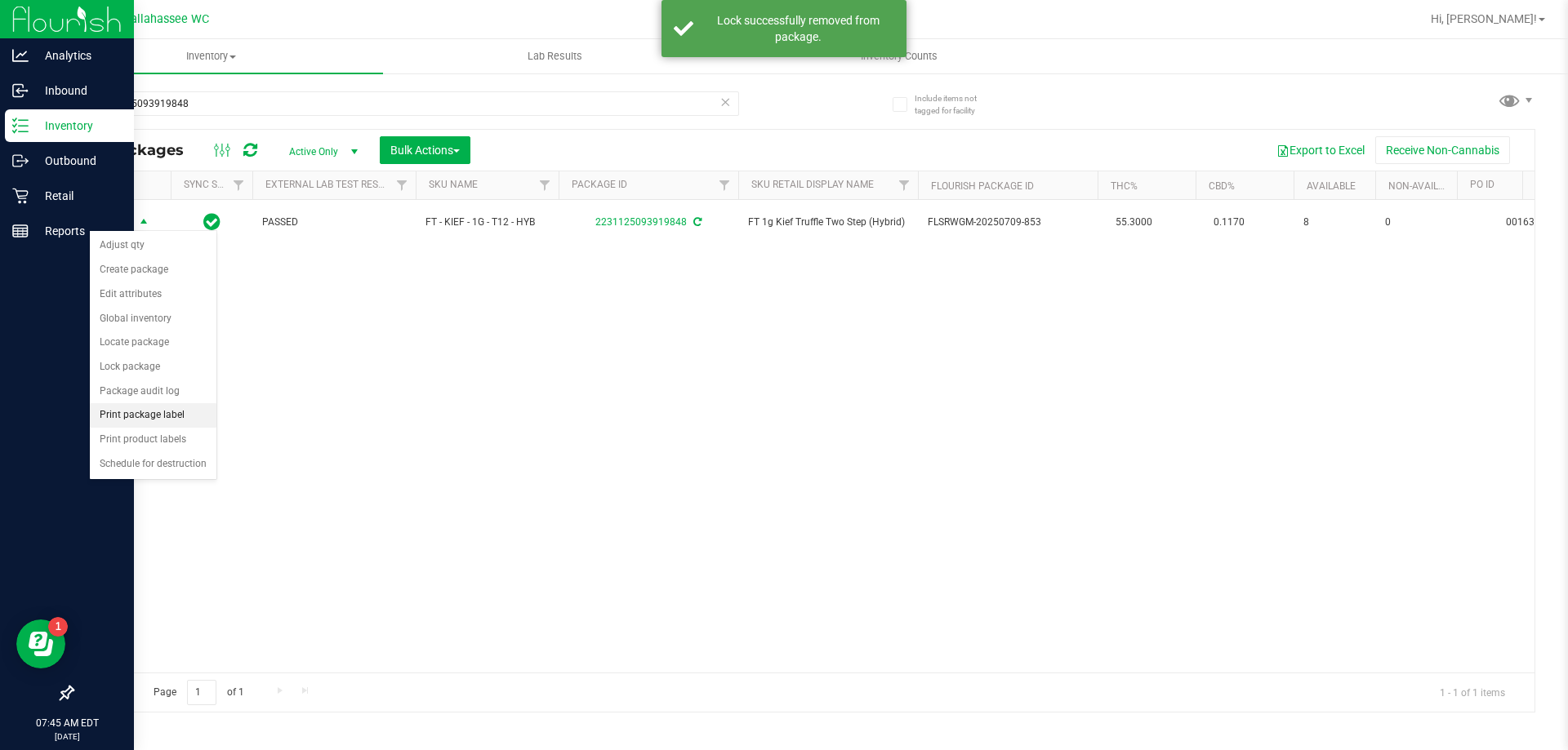
click at [158, 420] on li "Print package label" at bounding box center [153, 415] width 127 height 24
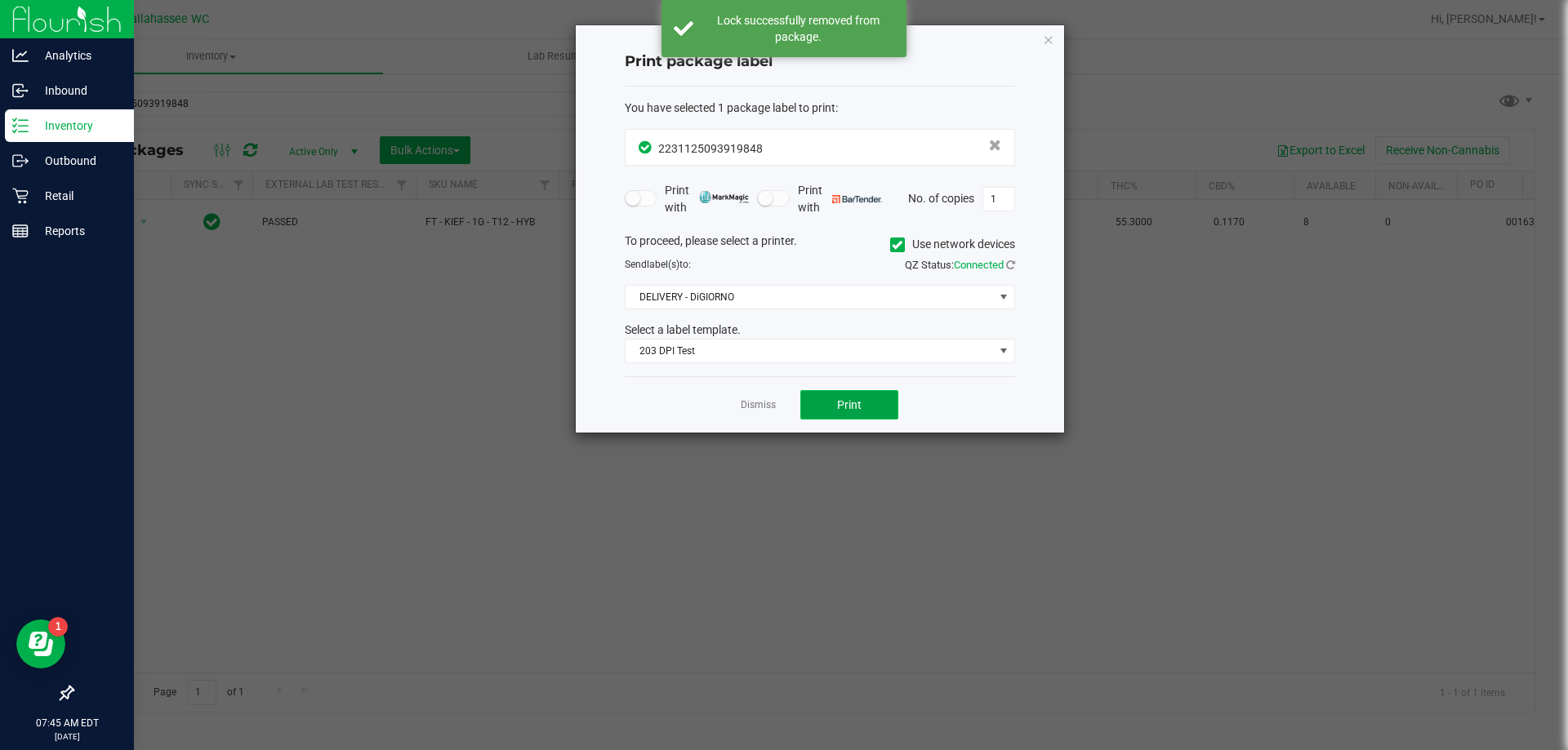
click at [820, 406] on button "Print" at bounding box center [849, 405] width 98 height 29
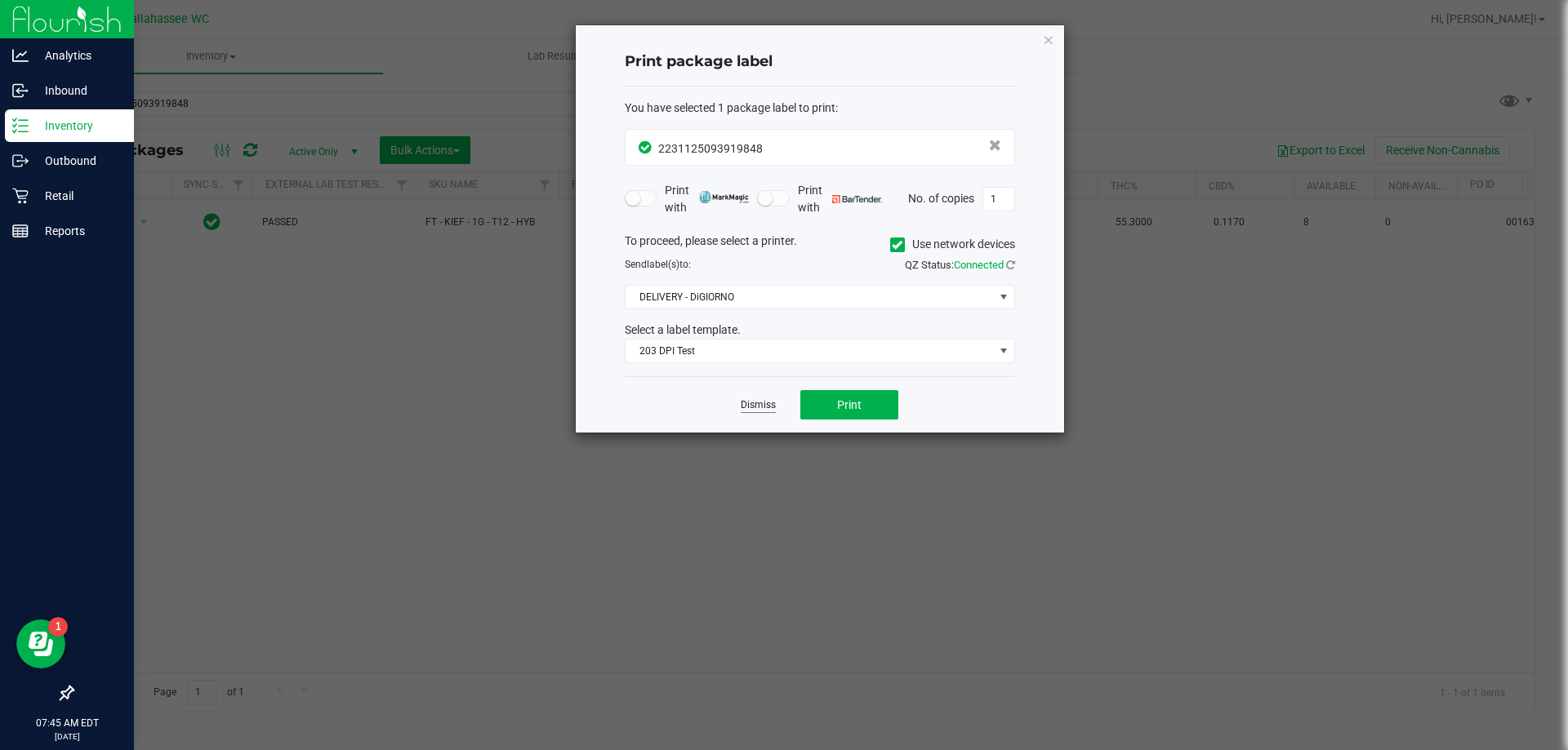
click at [758, 402] on link "Dismiss" at bounding box center [758, 405] width 35 height 14
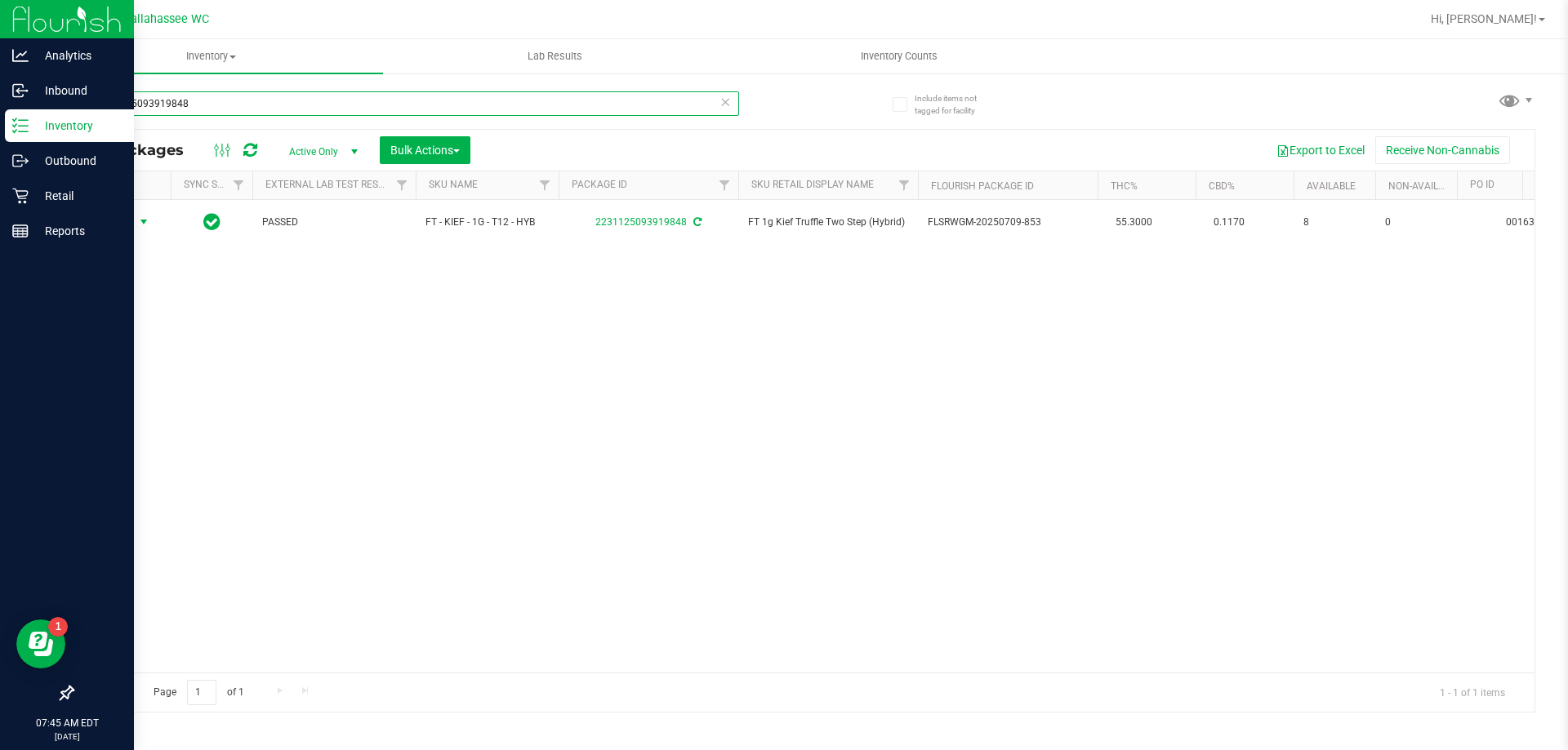
click at [341, 105] on input "2231125093919848" at bounding box center [405, 103] width 667 height 24
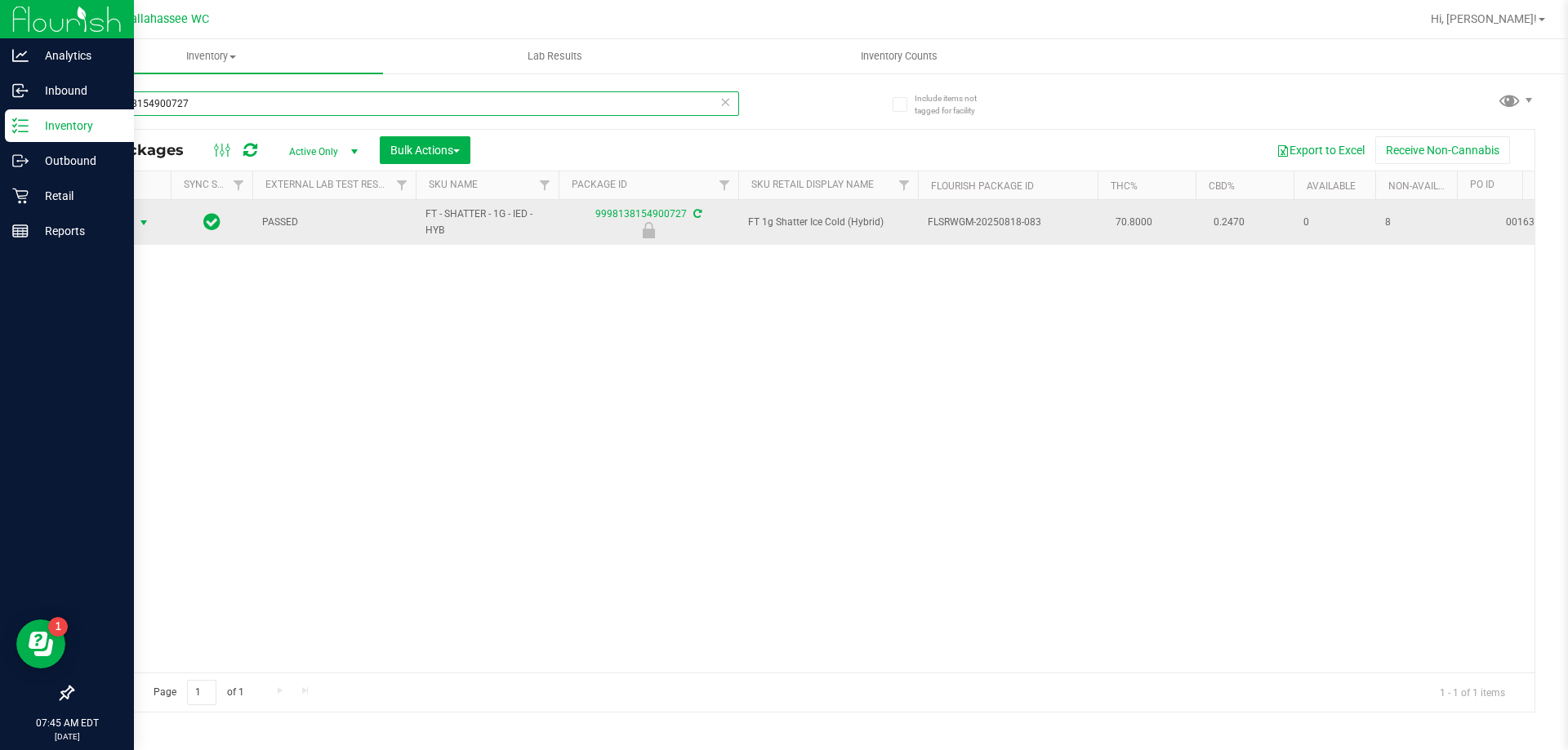
type input "9998138154900727"
click at [146, 225] on span "select" at bounding box center [143, 222] width 13 height 13
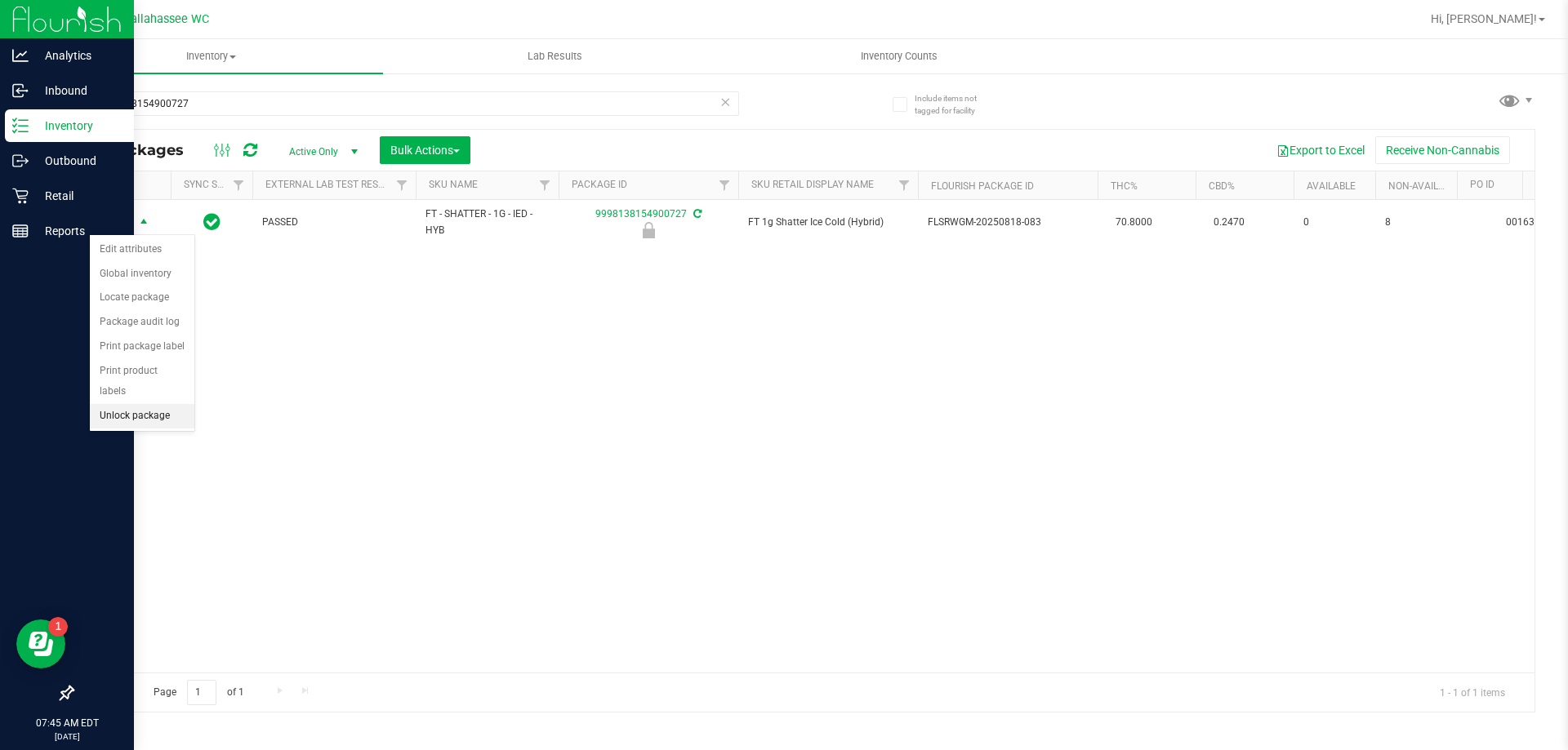
click at [143, 406] on li "Unlock package" at bounding box center [141, 416] width 104 height 24
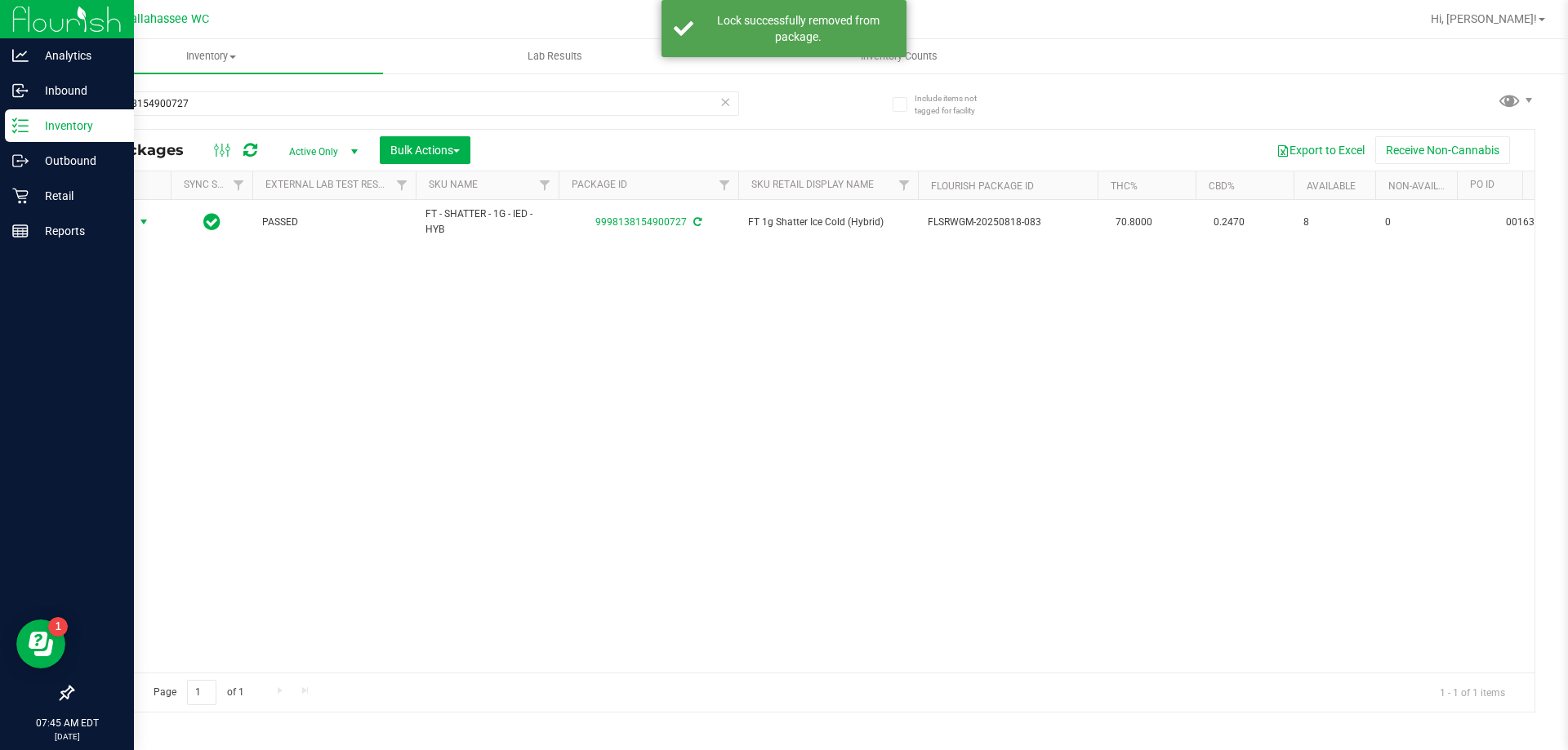
click at [141, 219] on span "select" at bounding box center [143, 221] width 13 height 13
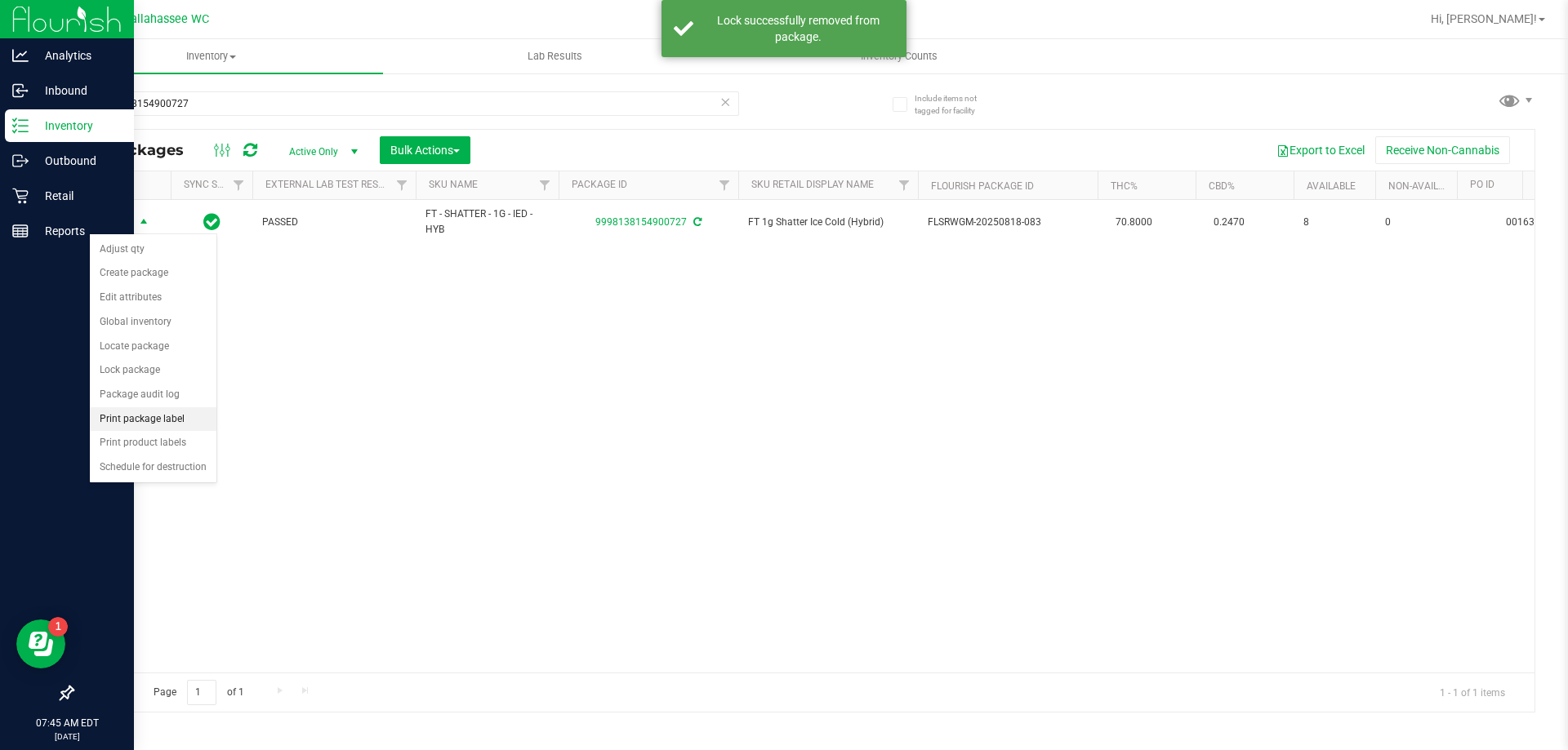
click at [144, 417] on li "Print package label" at bounding box center [153, 419] width 127 height 24
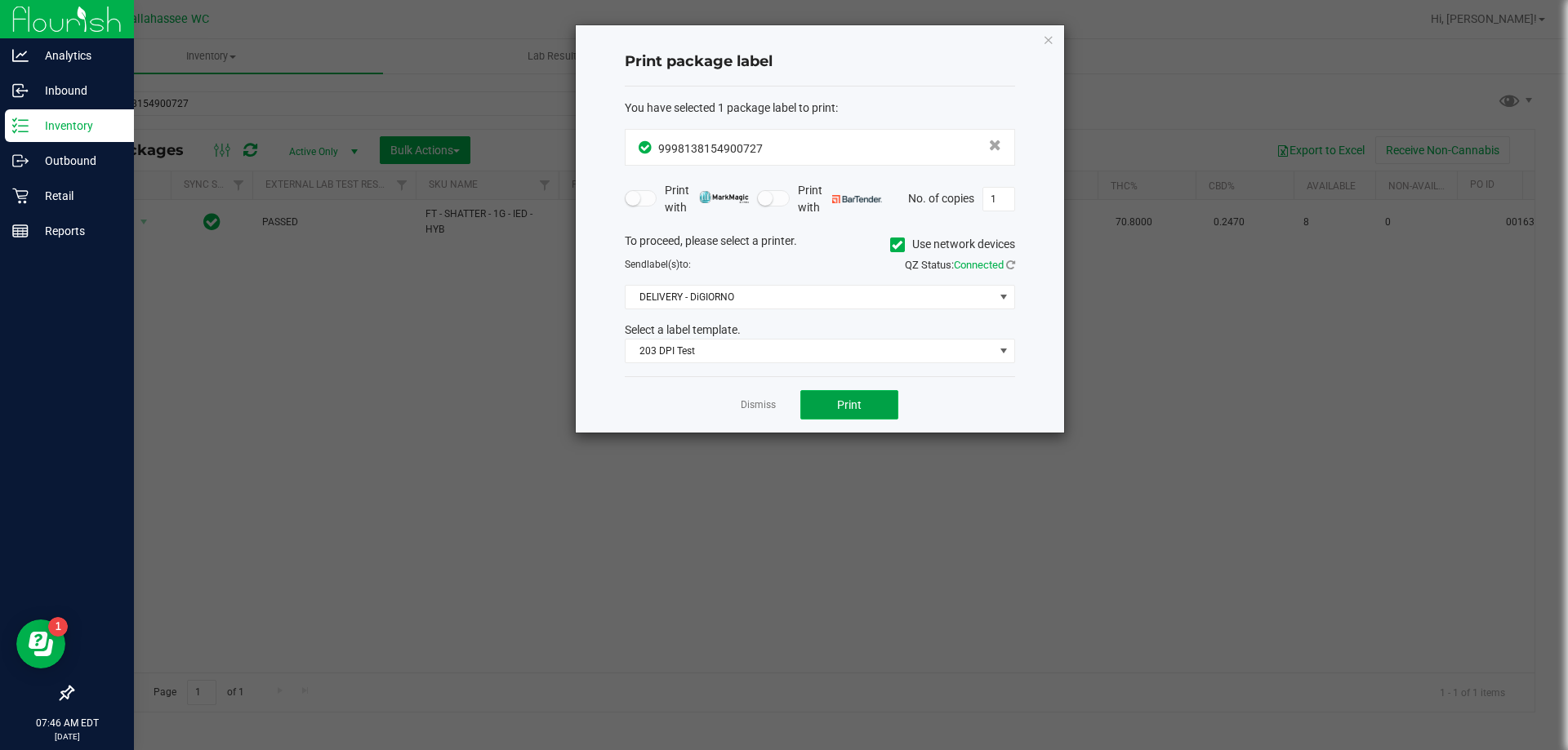
click at [879, 407] on button "Print" at bounding box center [849, 405] width 98 height 29
click at [745, 401] on link "Dismiss" at bounding box center [758, 405] width 35 height 14
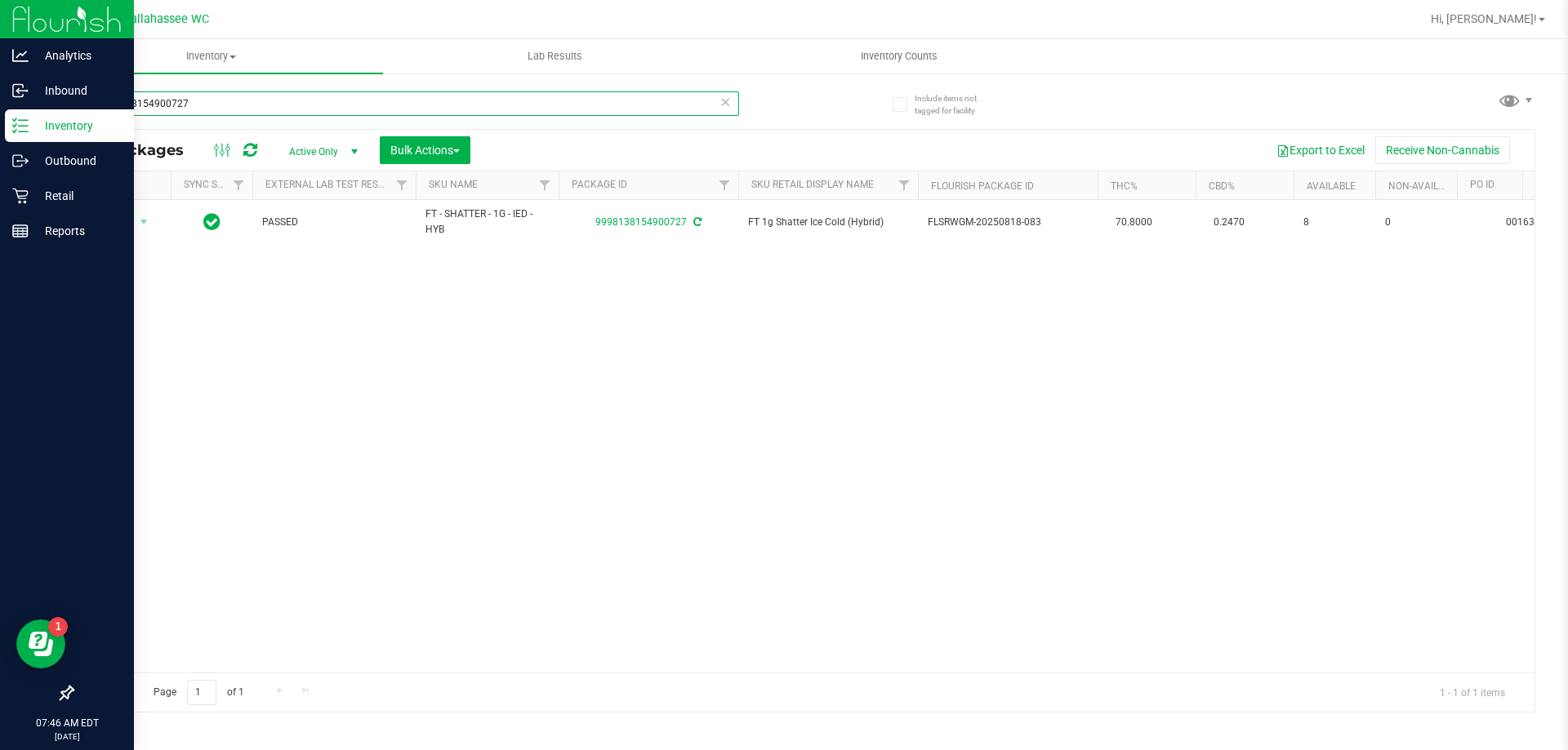
click at [240, 106] on input "9998138154900727" at bounding box center [405, 103] width 667 height 24
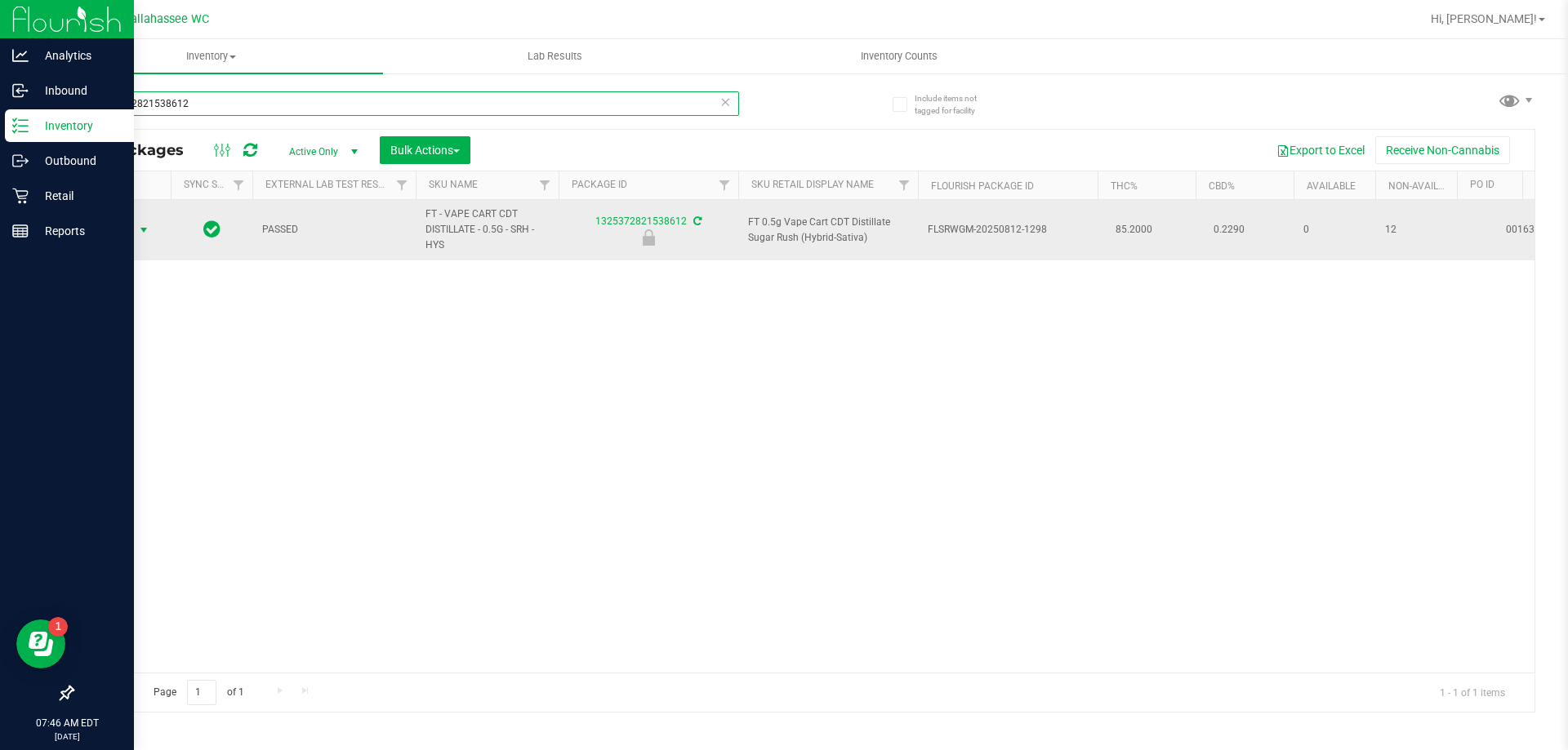
type input "1325372821538612"
click at [138, 229] on span "select" at bounding box center [143, 230] width 13 height 13
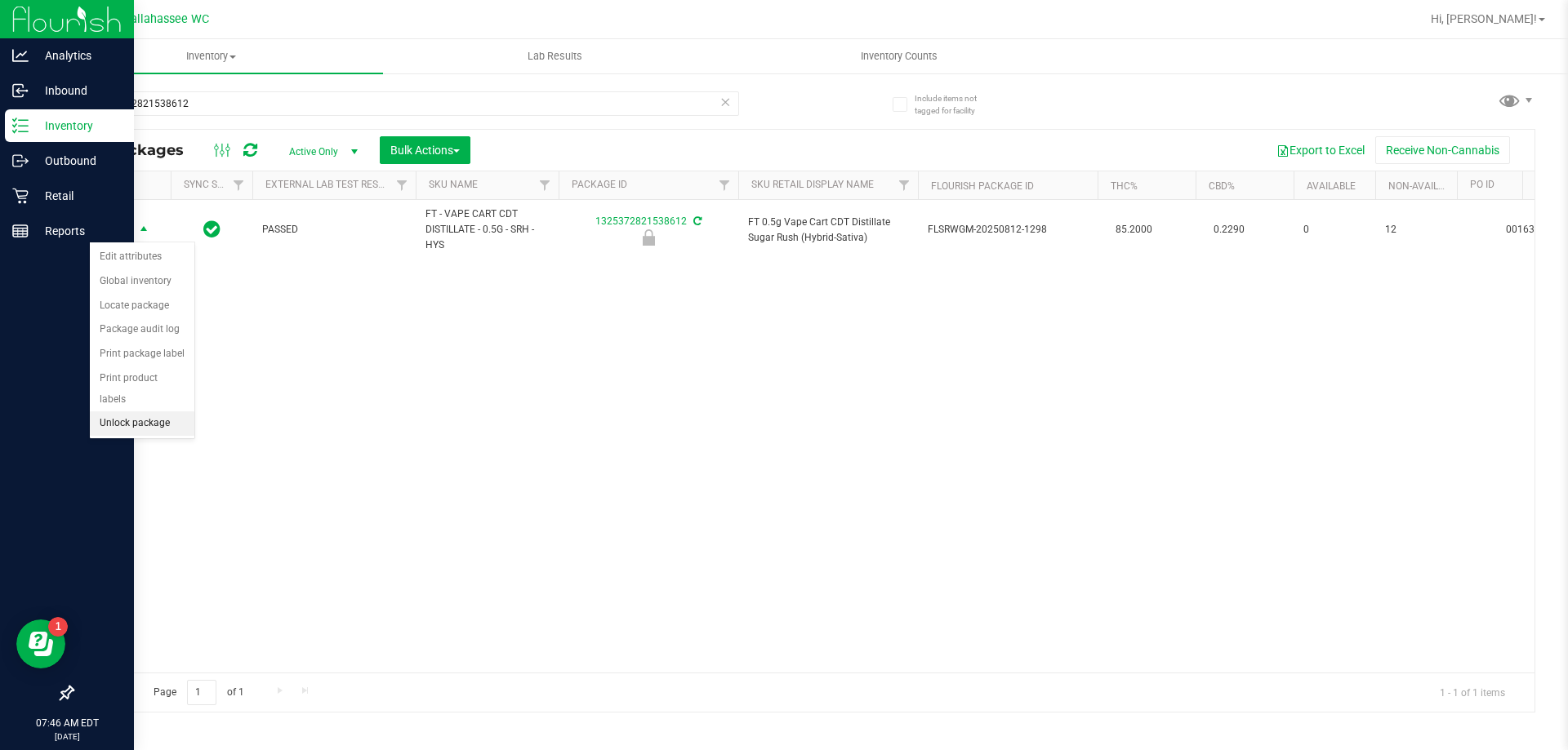
click at [169, 412] on li "Unlock package" at bounding box center [141, 424] width 104 height 24
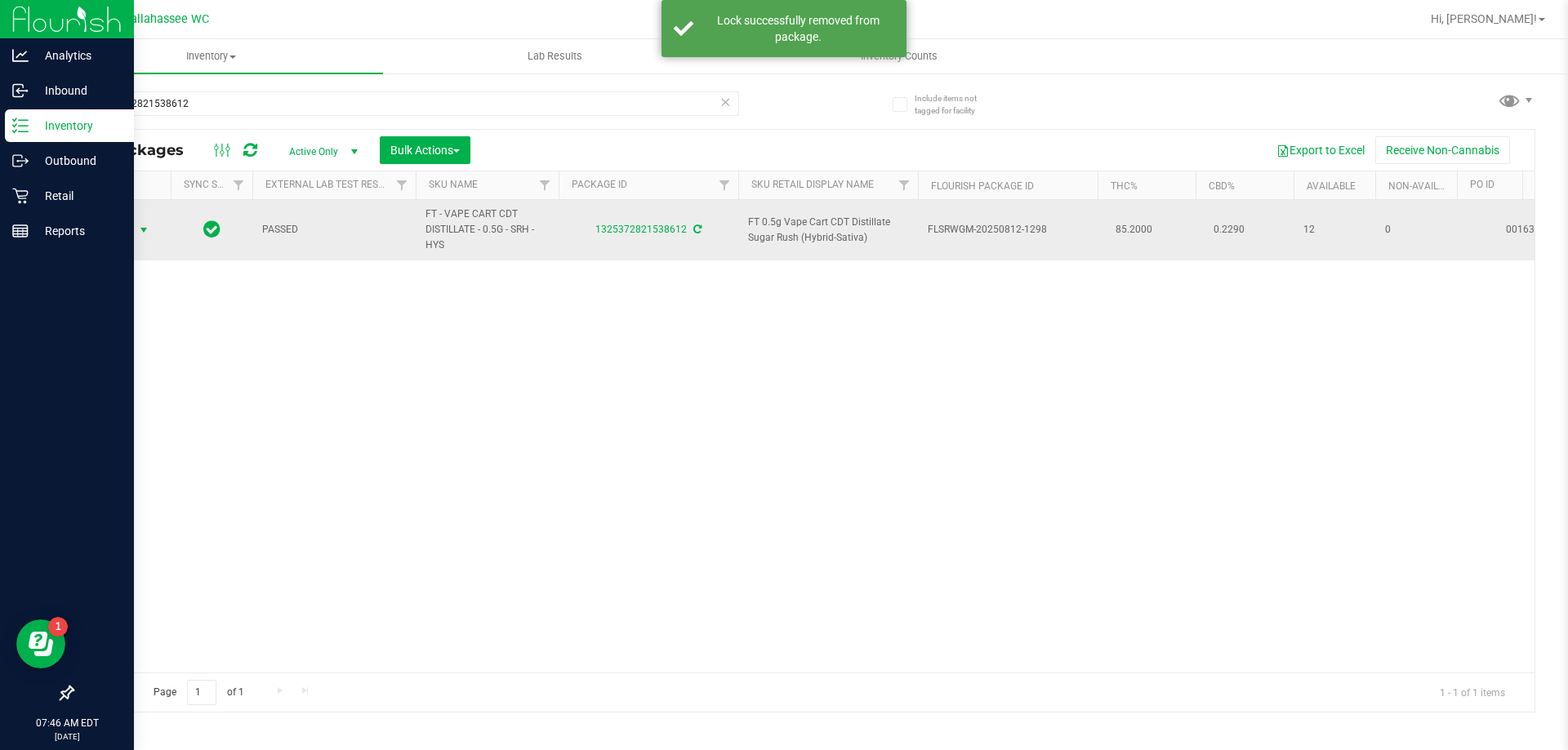
click at [147, 233] on span "select" at bounding box center [143, 230] width 13 height 13
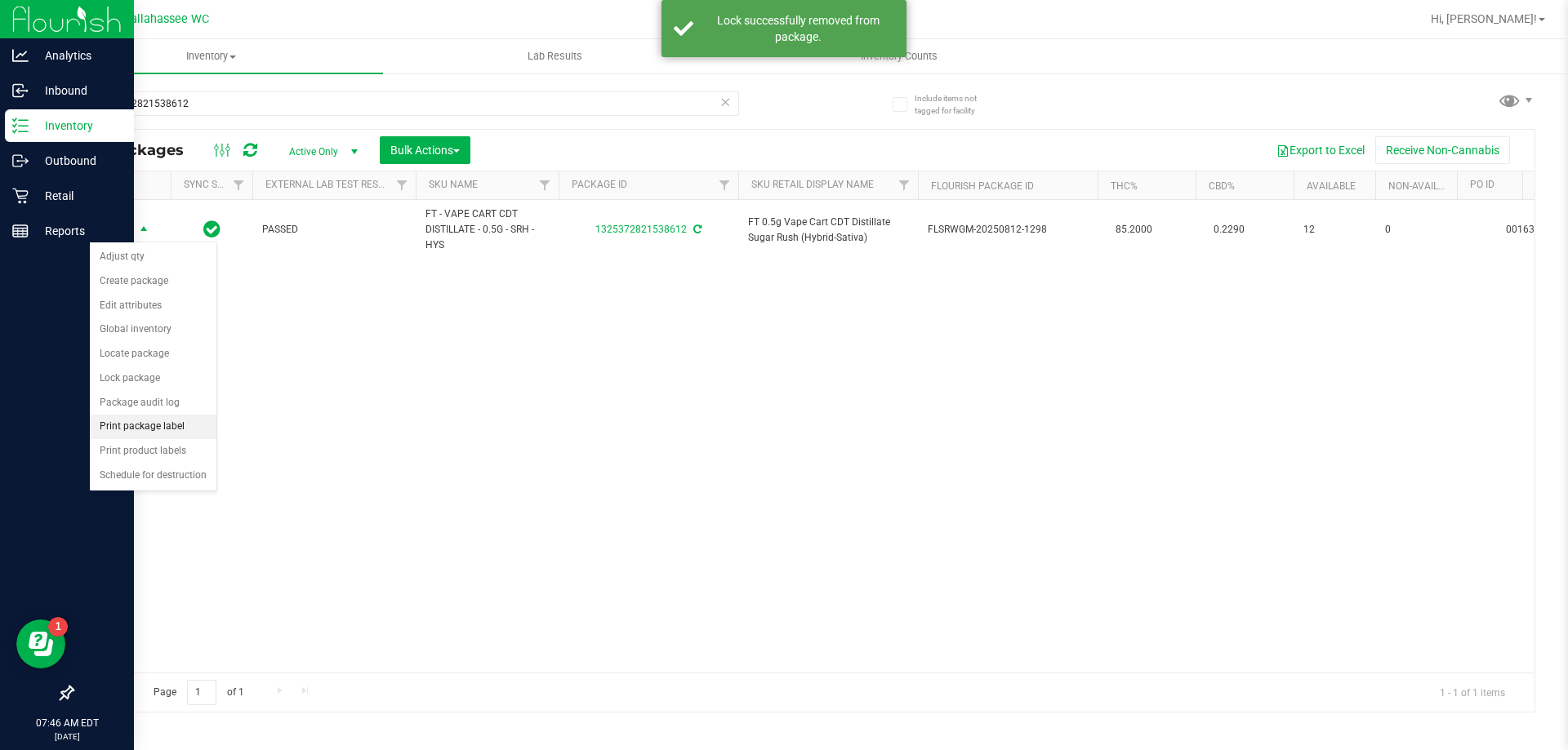
click at [144, 431] on li "Print package label" at bounding box center [153, 427] width 127 height 24
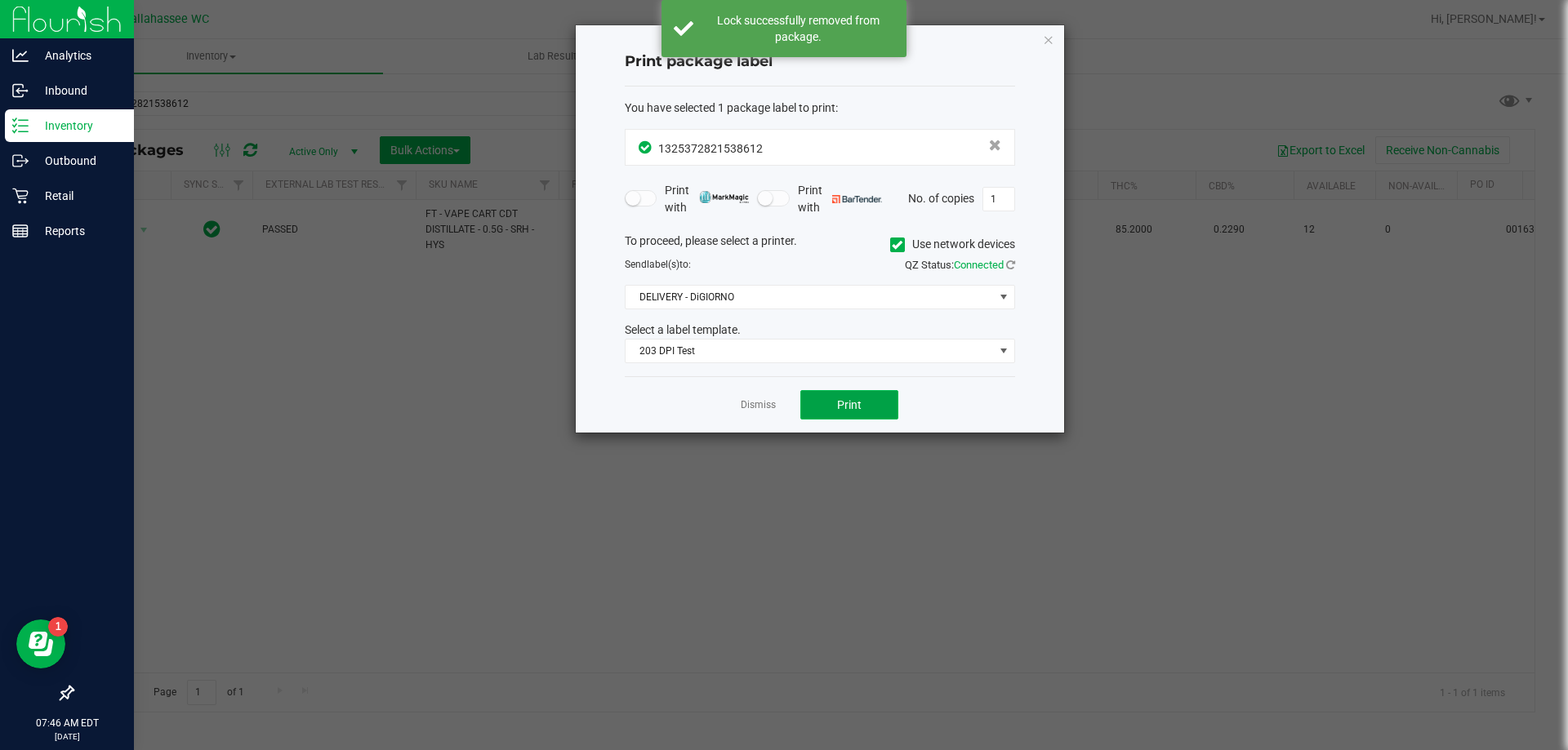
click at [813, 401] on button "Print" at bounding box center [849, 405] width 98 height 29
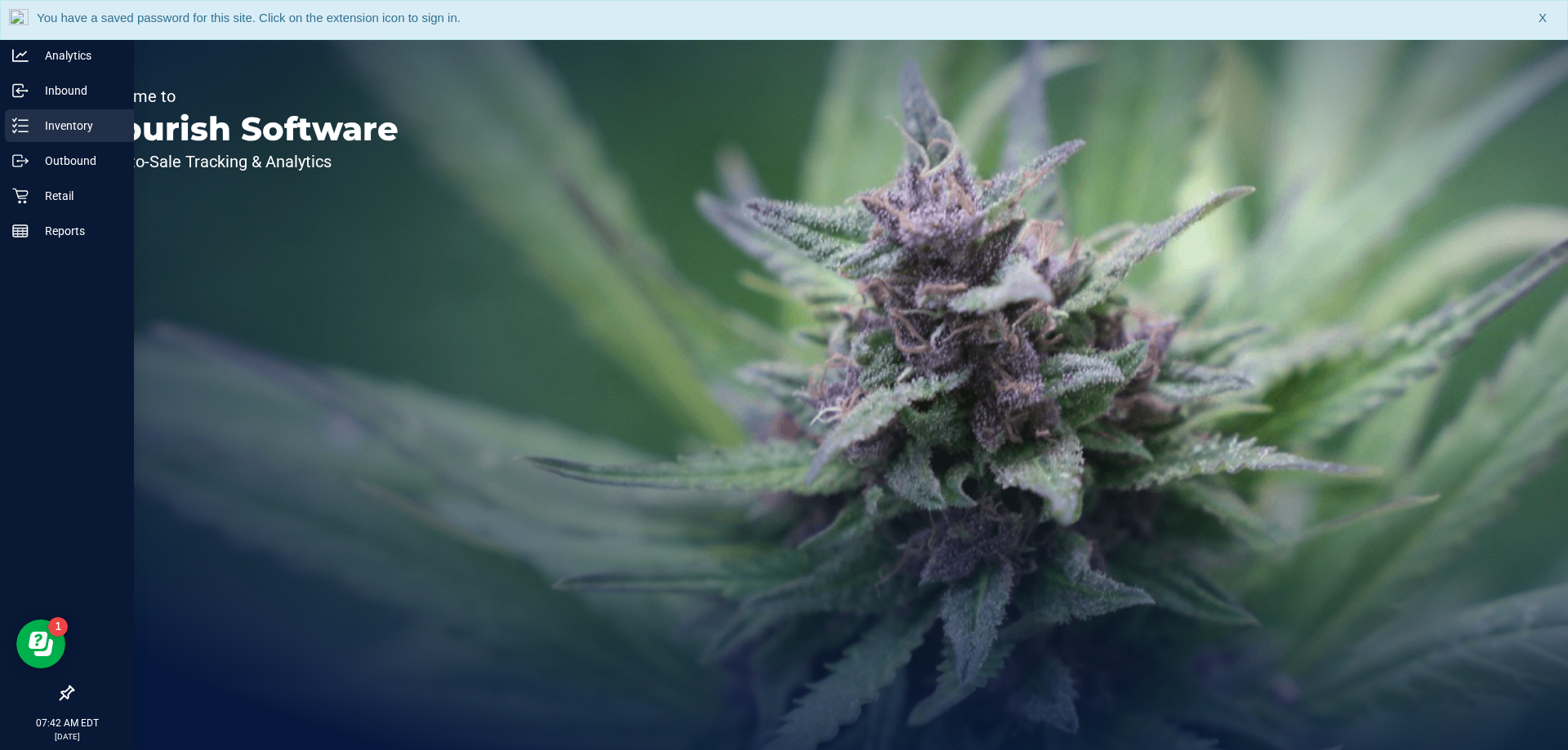
click at [14, 127] on icon at bounding box center [14, 125] width 3 height 3
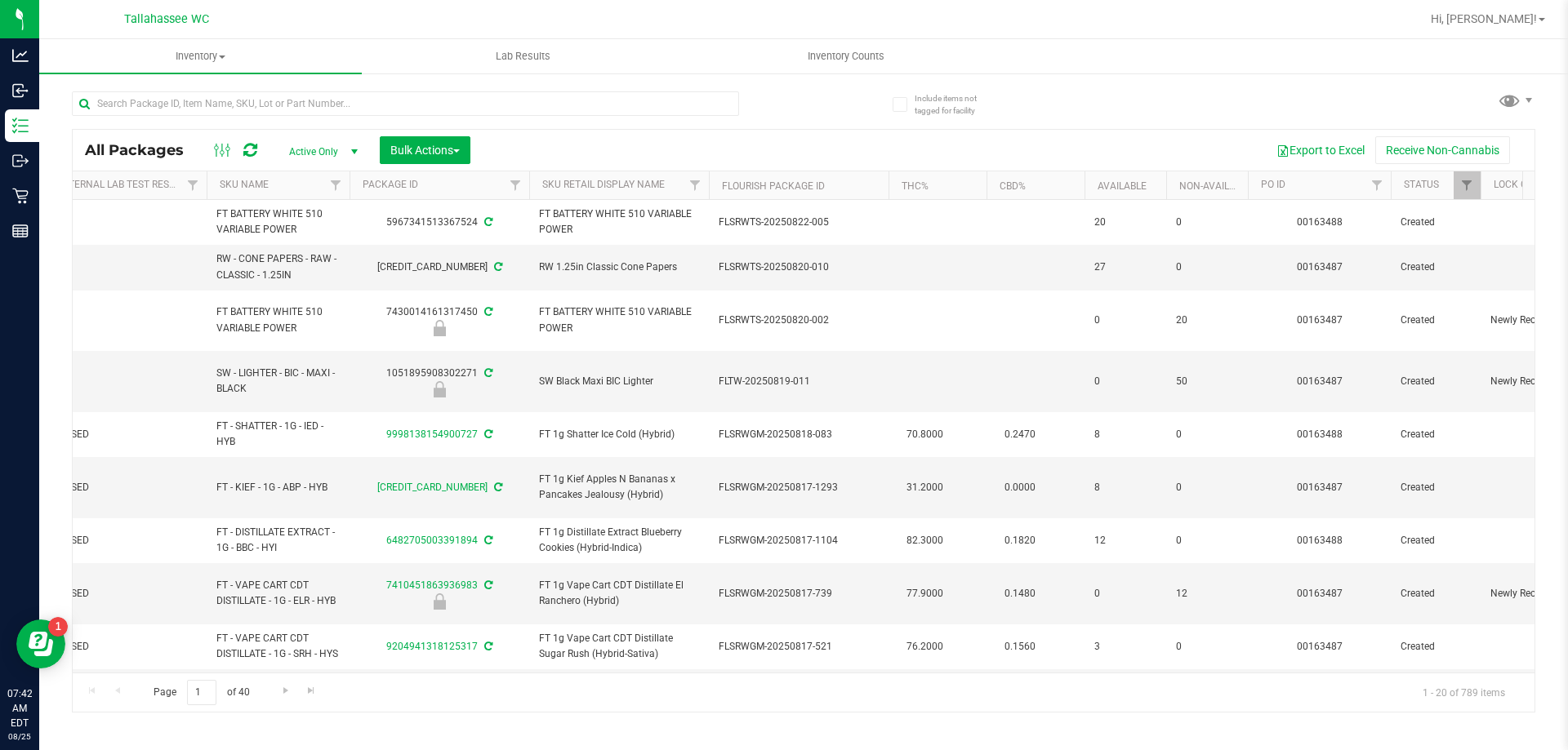
scroll to position [0, 224]
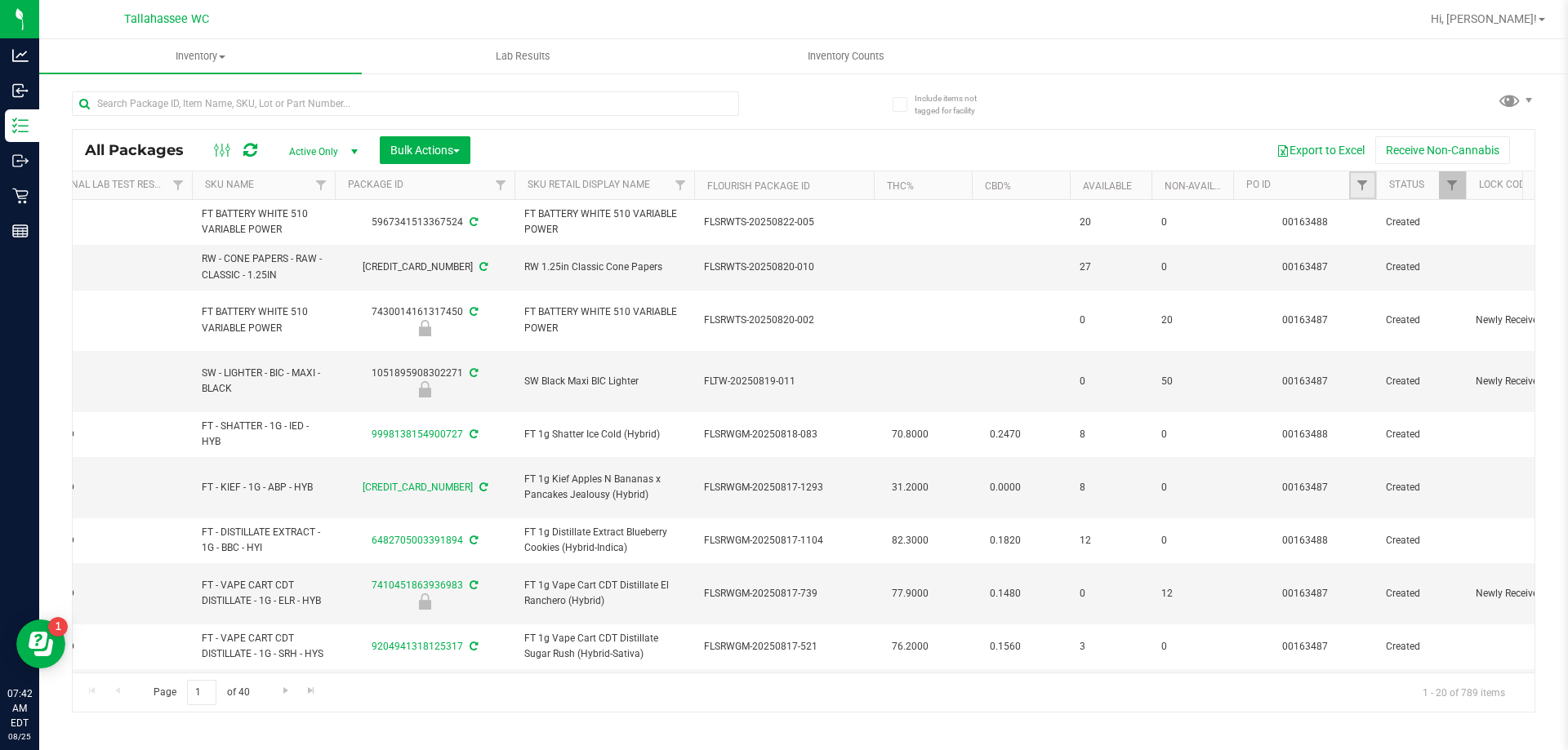
click at [1363, 195] on link "Filter" at bounding box center [1363, 185] width 27 height 28
click at [1392, 225] on input "text" at bounding box center [1442, 221] width 168 height 24
paste input "00163488"
type input "00163488"
click at [1407, 272] on button "Filter" at bounding box center [1398, 264] width 78 height 36
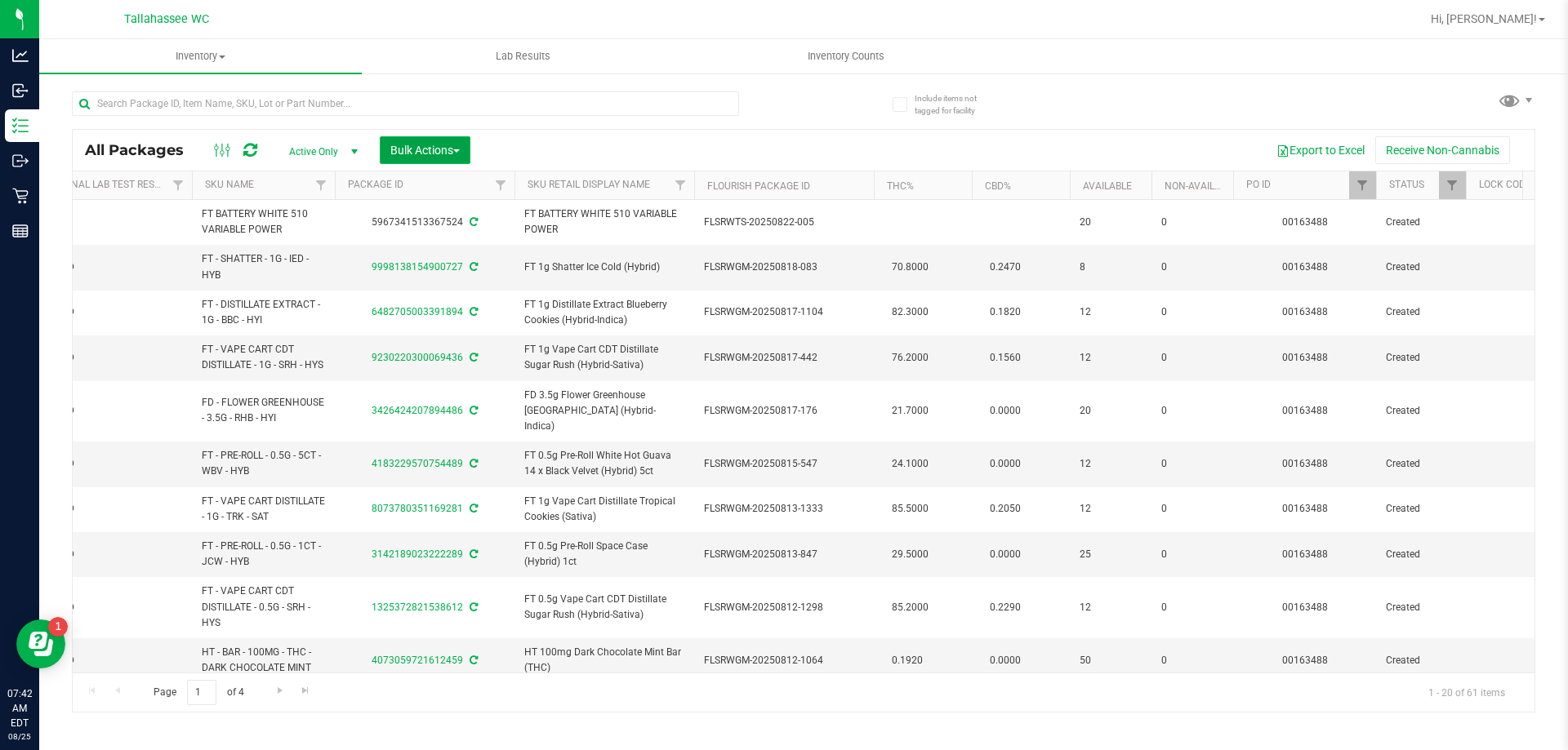
click at [429, 141] on button "Bulk Actions" at bounding box center [425, 150] width 91 height 28
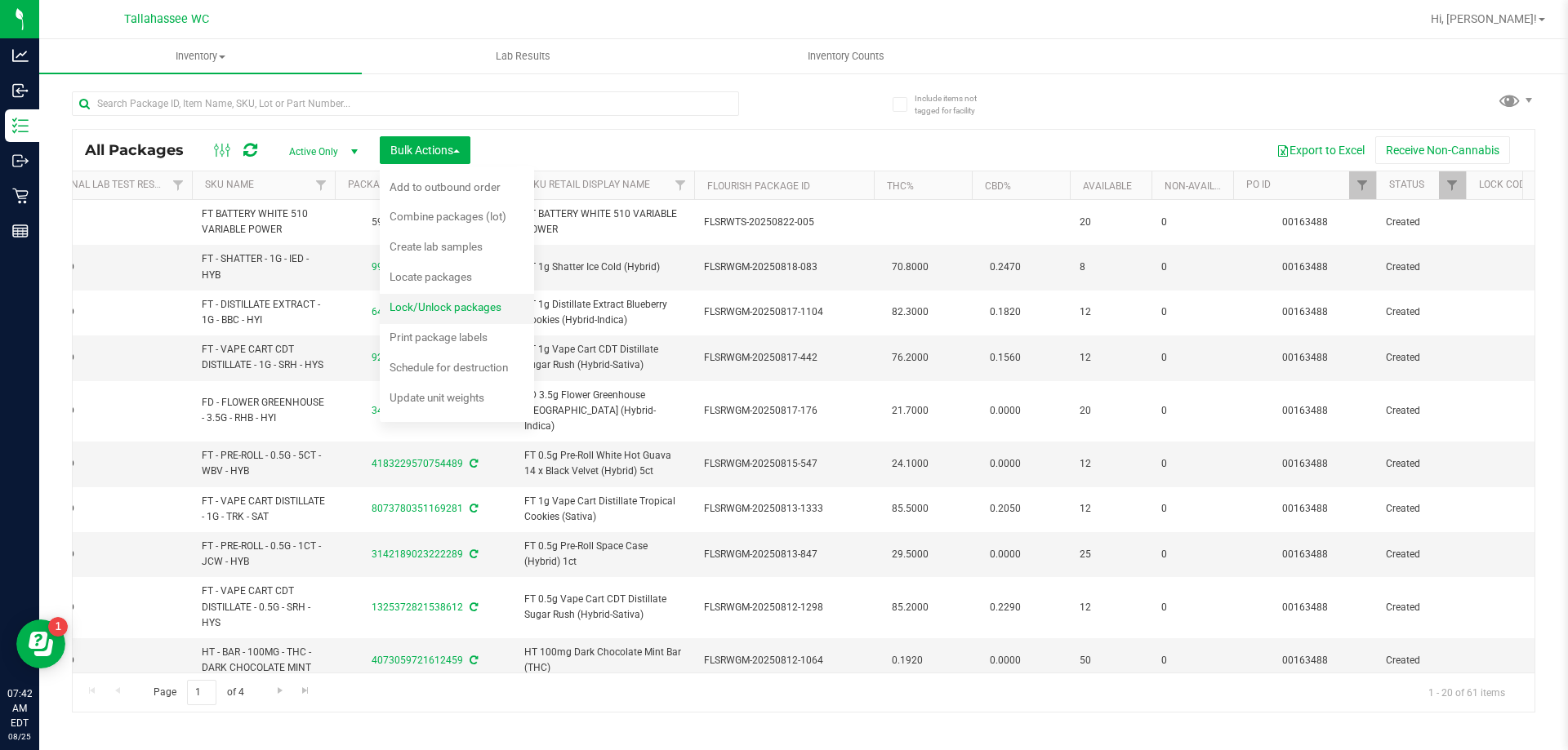
click at [504, 301] on div "Lock/Unlock packages" at bounding box center [456, 309] width 133 height 26
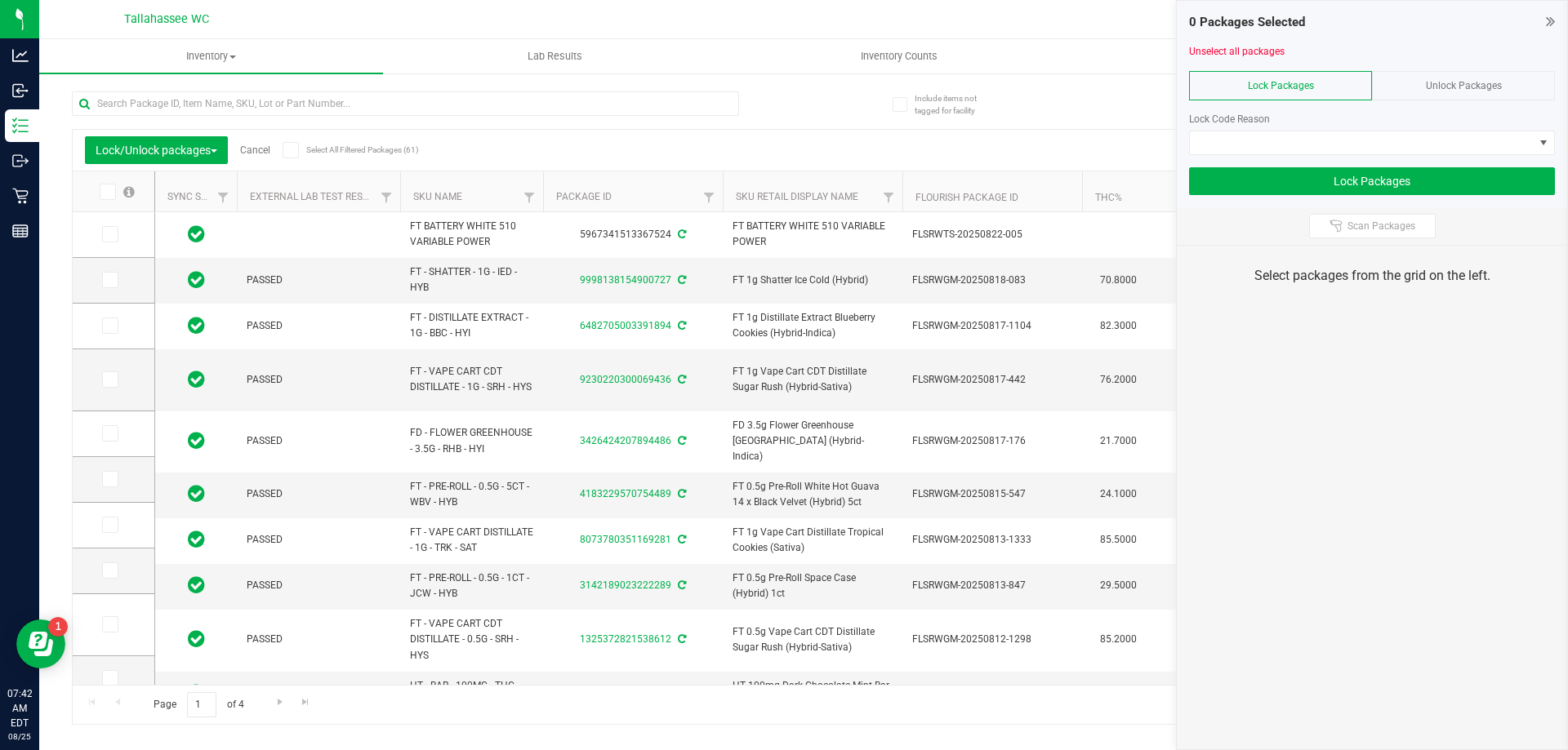
click at [293, 150] on icon at bounding box center [290, 150] width 11 height 0
click at [0, 0] on input "Select All Filtered Packages (61)" at bounding box center [0, 0] width 0 height 0
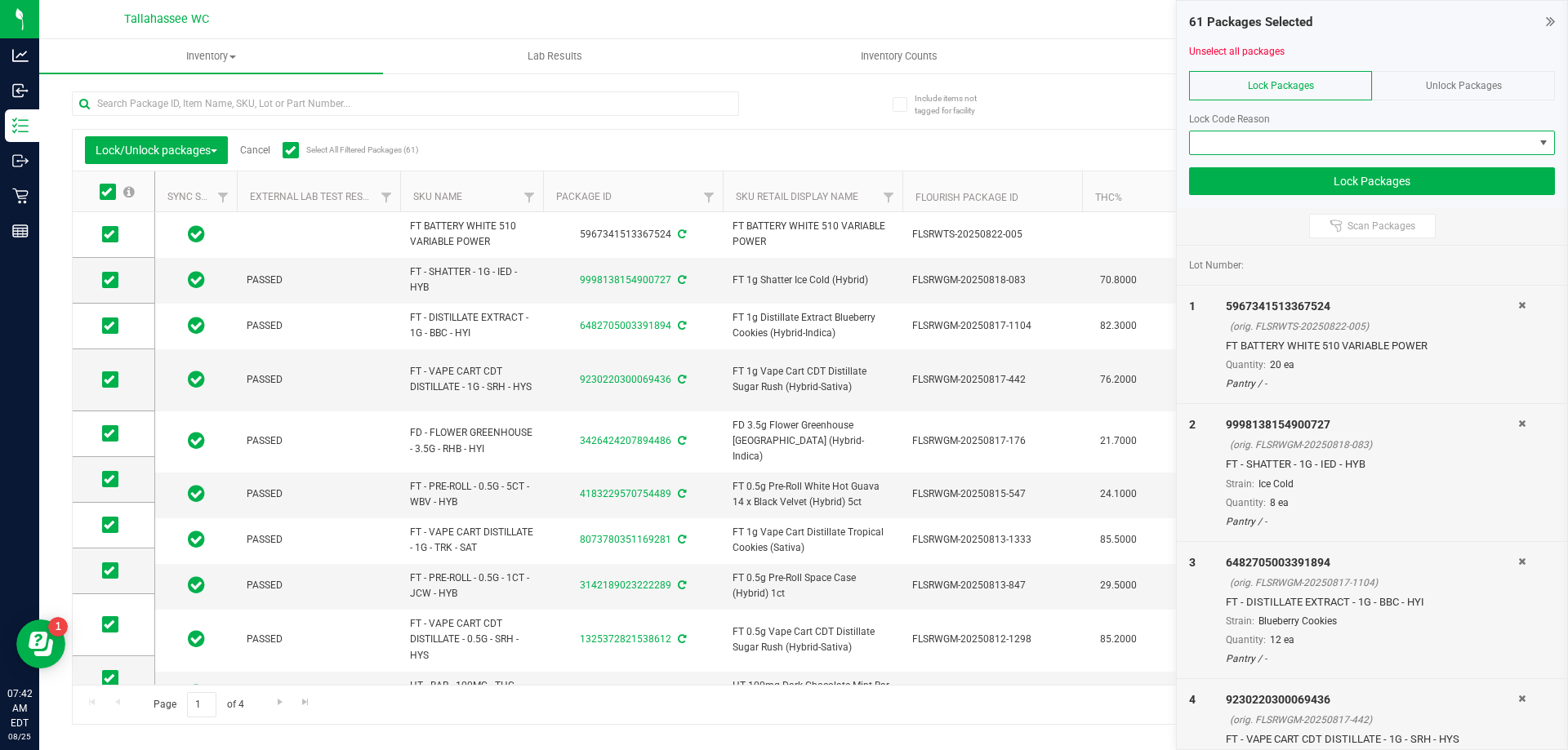
click at [1417, 144] on span at bounding box center [1361, 142] width 344 height 22
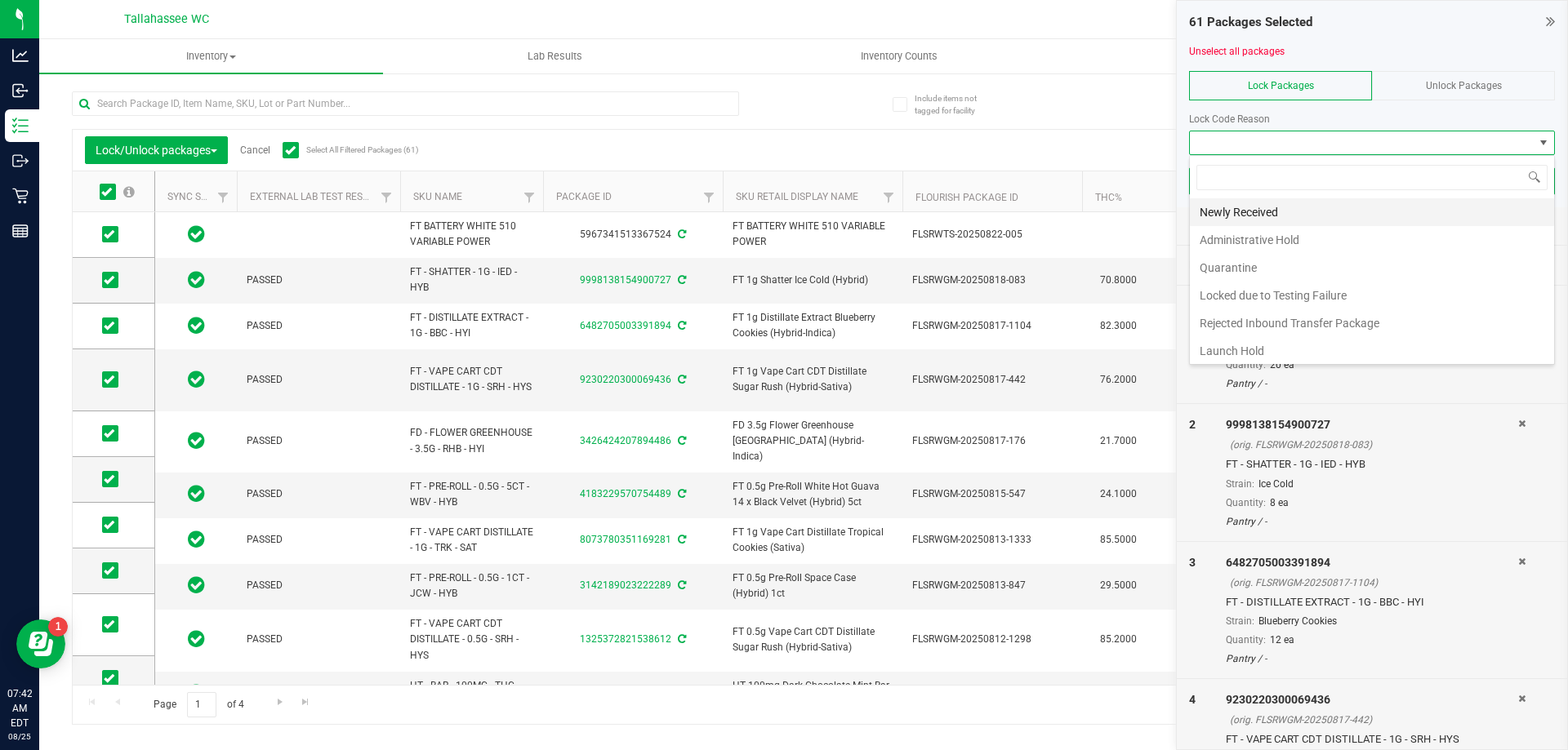
scroll to position [24, 366]
click at [1365, 217] on li "Newly Received" at bounding box center [1371, 212] width 364 height 28
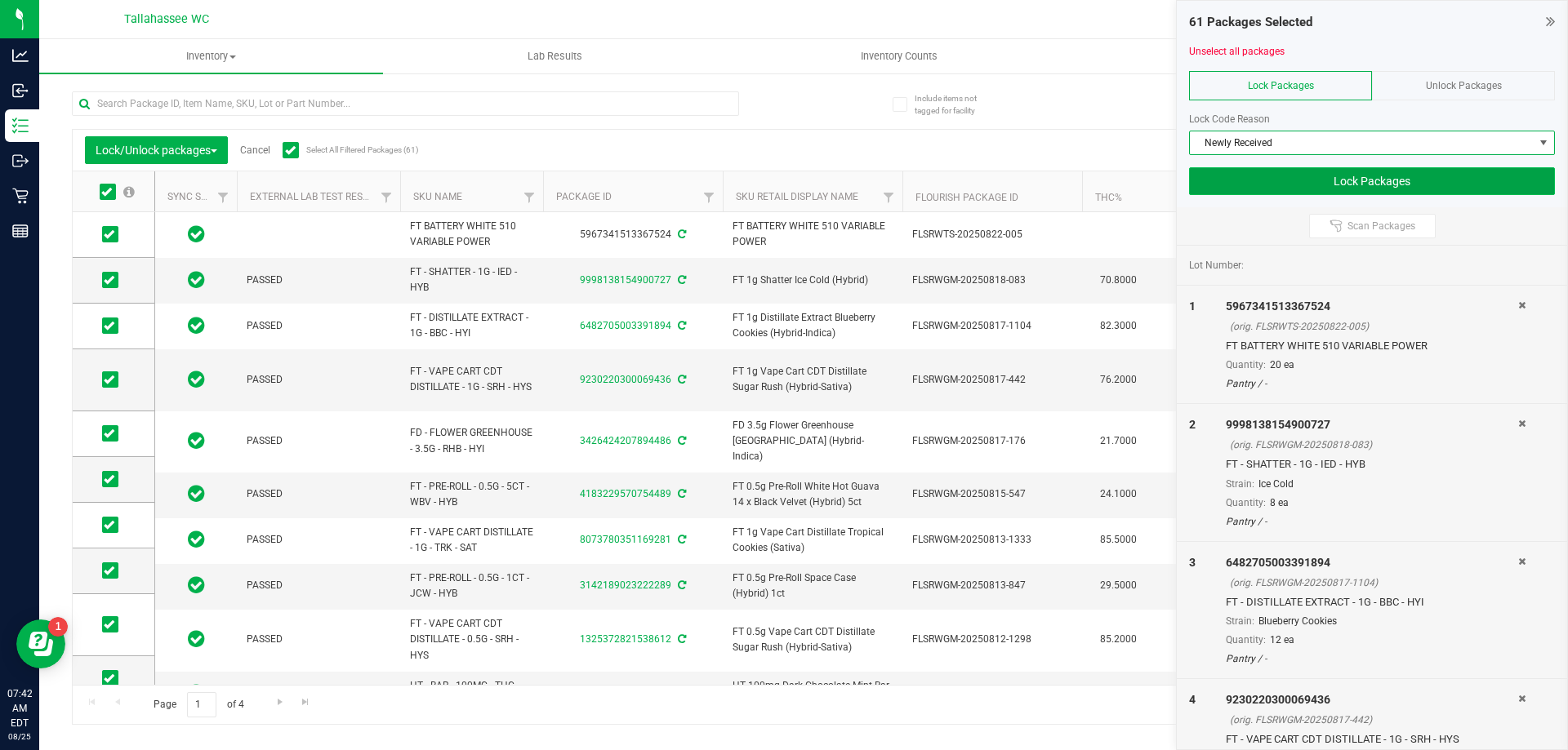
click at [1368, 189] on button "Lock Packages" at bounding box center [1372, 181] width 366 height 28
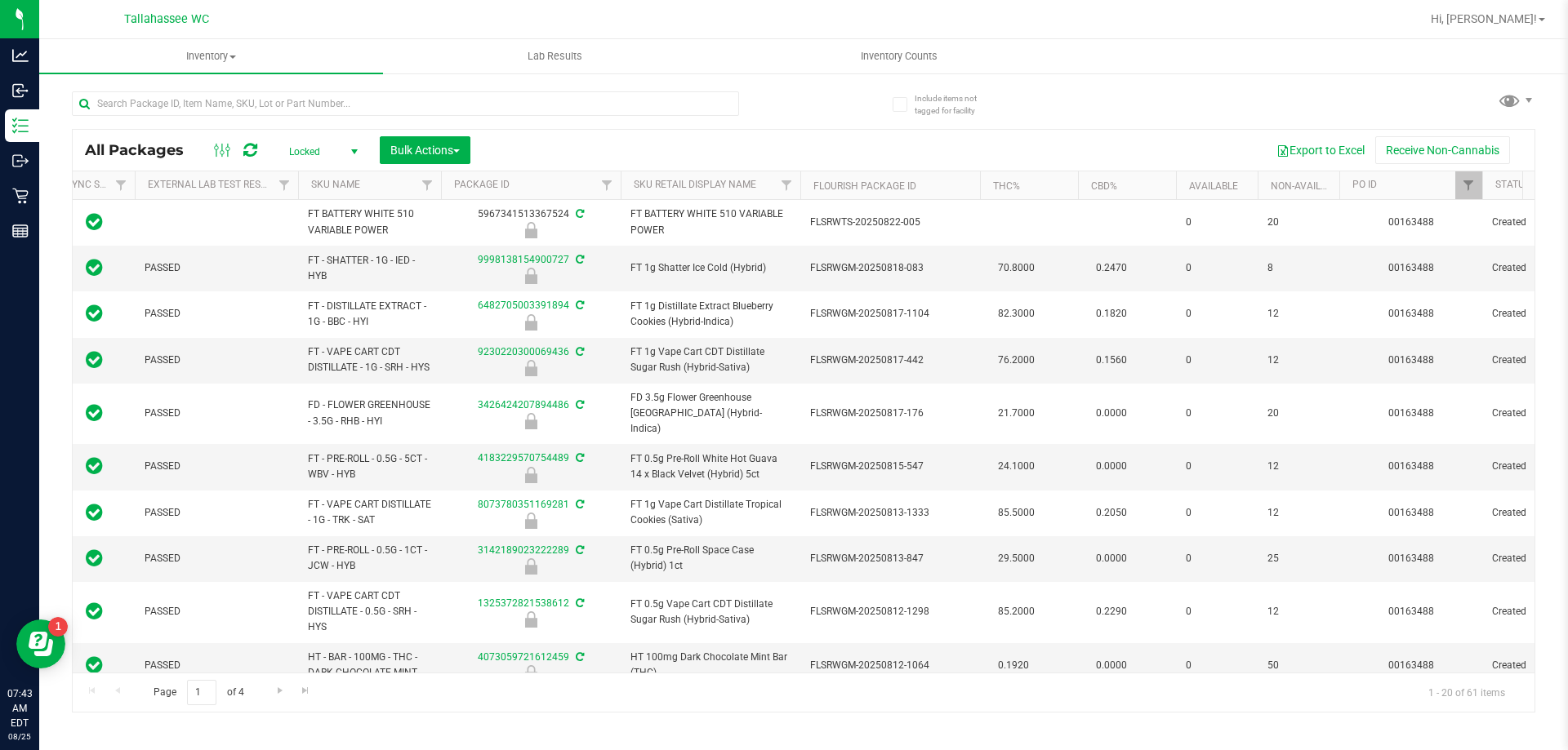
scroll to position [0, 164]
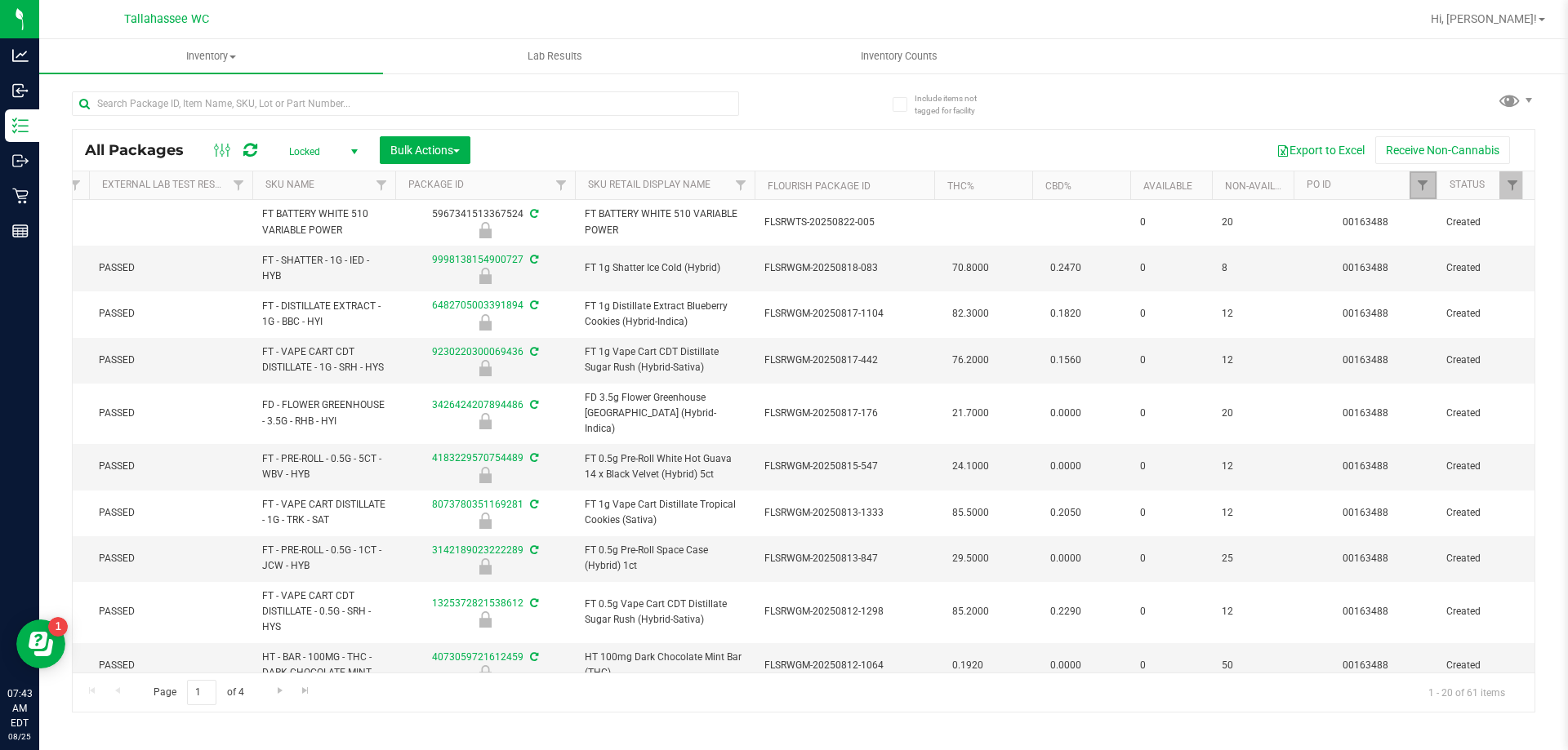
click at [1412, 189] on link "Filter" at bounding box center [1423, 185] width 27 height 28
click at [1509, 262] on button "Clear" at bounding box center [1518, 264] width 78 height 36
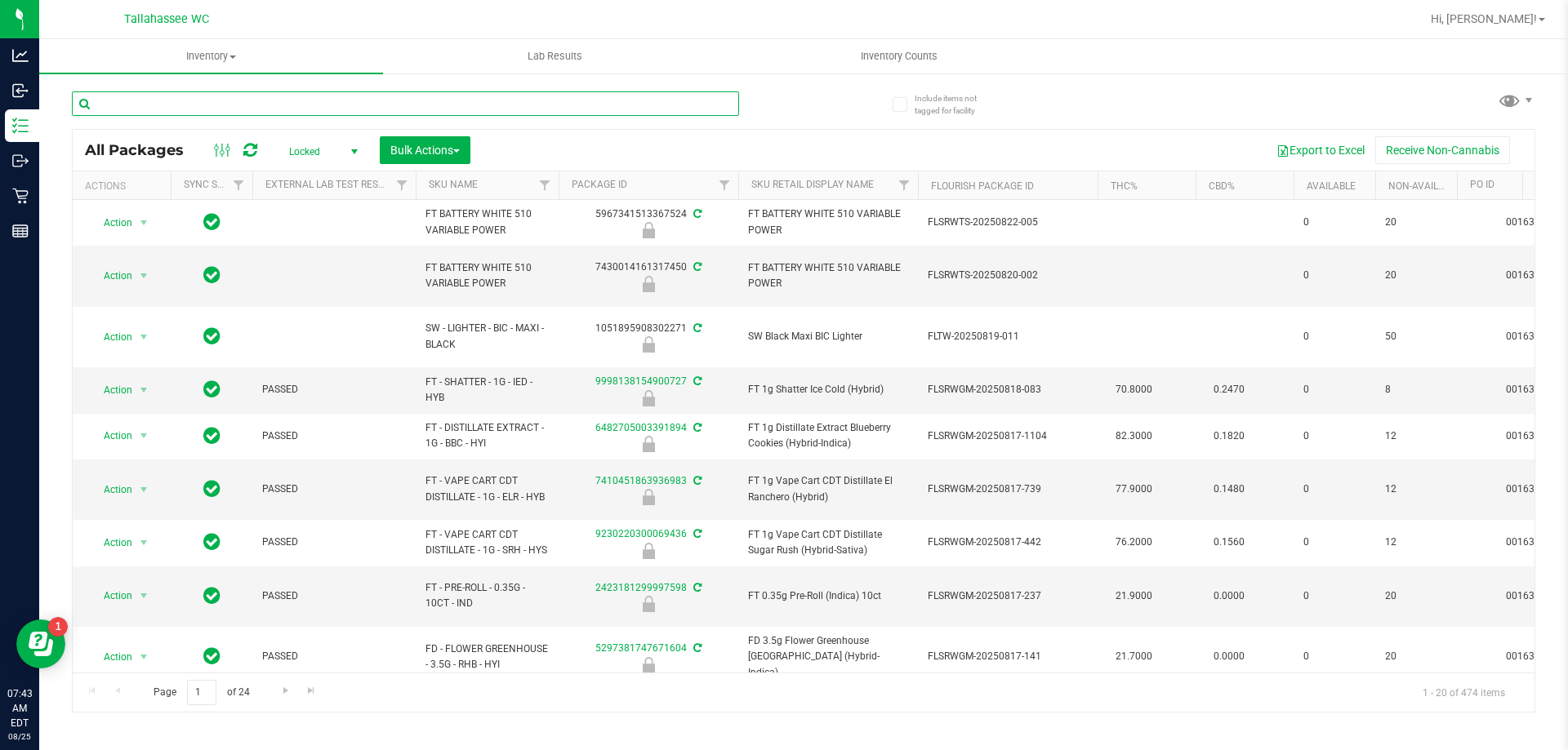
click at [341, 113] on input "text" at bounding box center [405, 103] width 667 height 24
click at [311, 112] on input "text" at bounding box center [405, 103] width 667 height 24
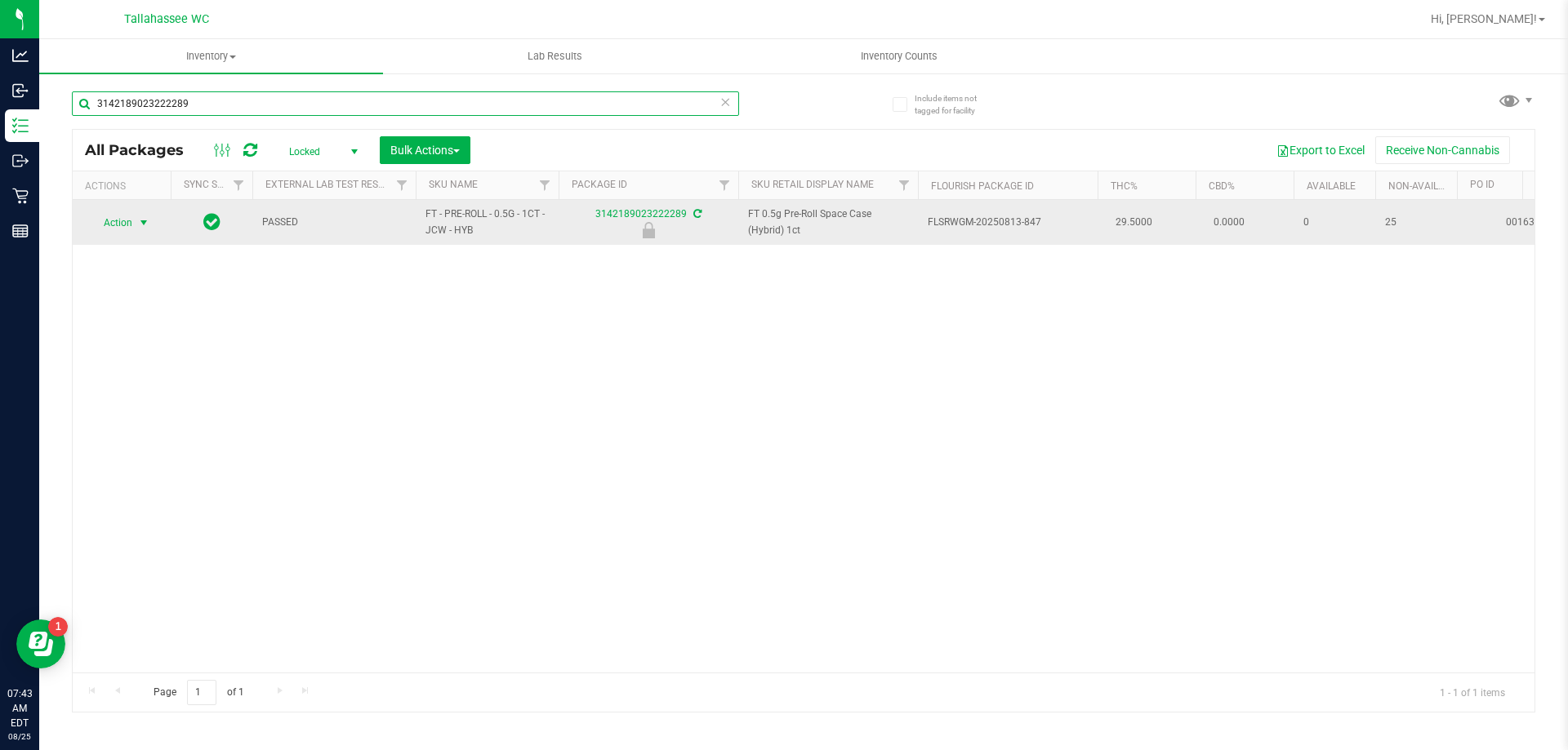
type input "3142189023222289"
click at [144, 220] on span "select" at bounding box center [143, 222] width 13 height 13
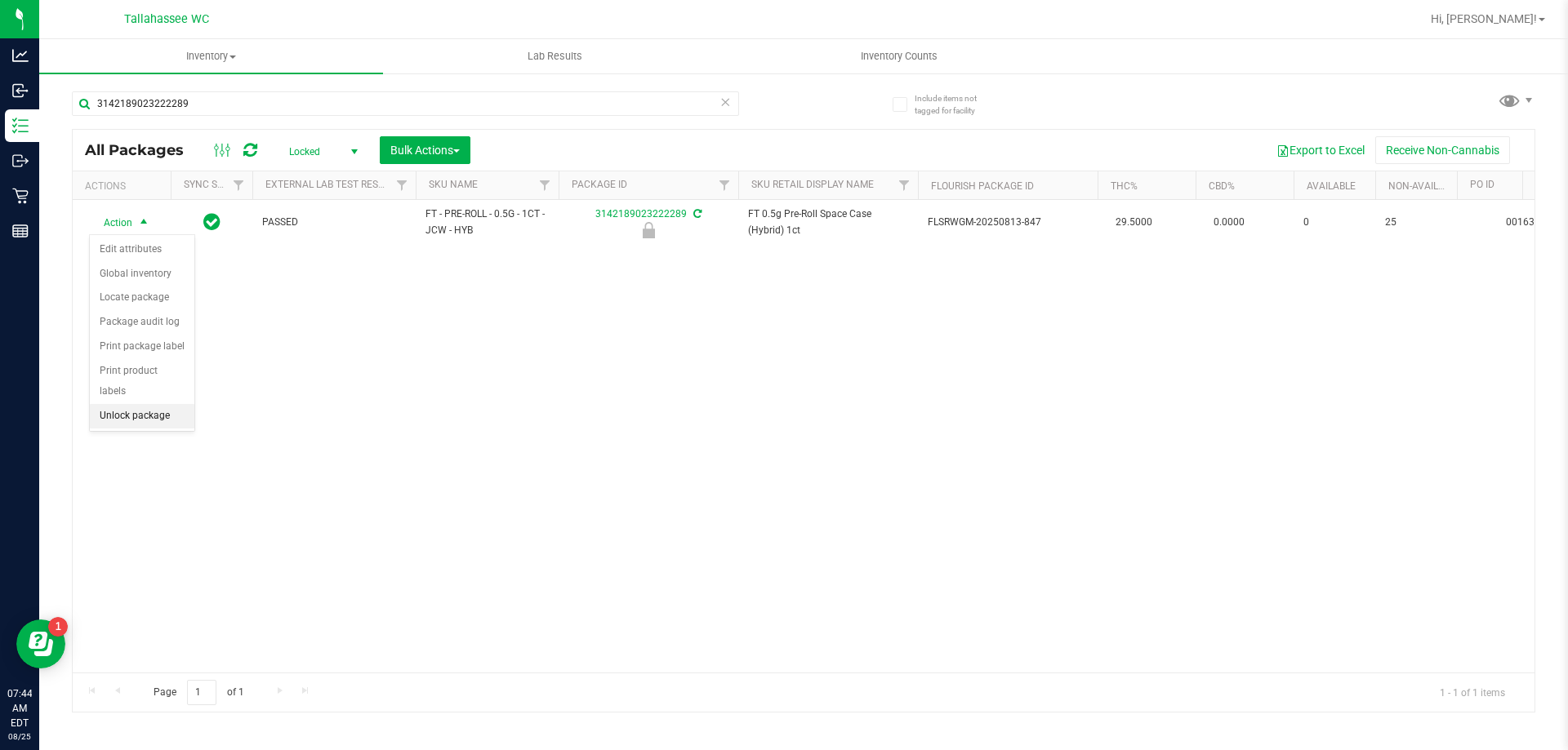
click at [157, 404] on li "Unlock package" at bounding box center [141, 416] width 104 height 24
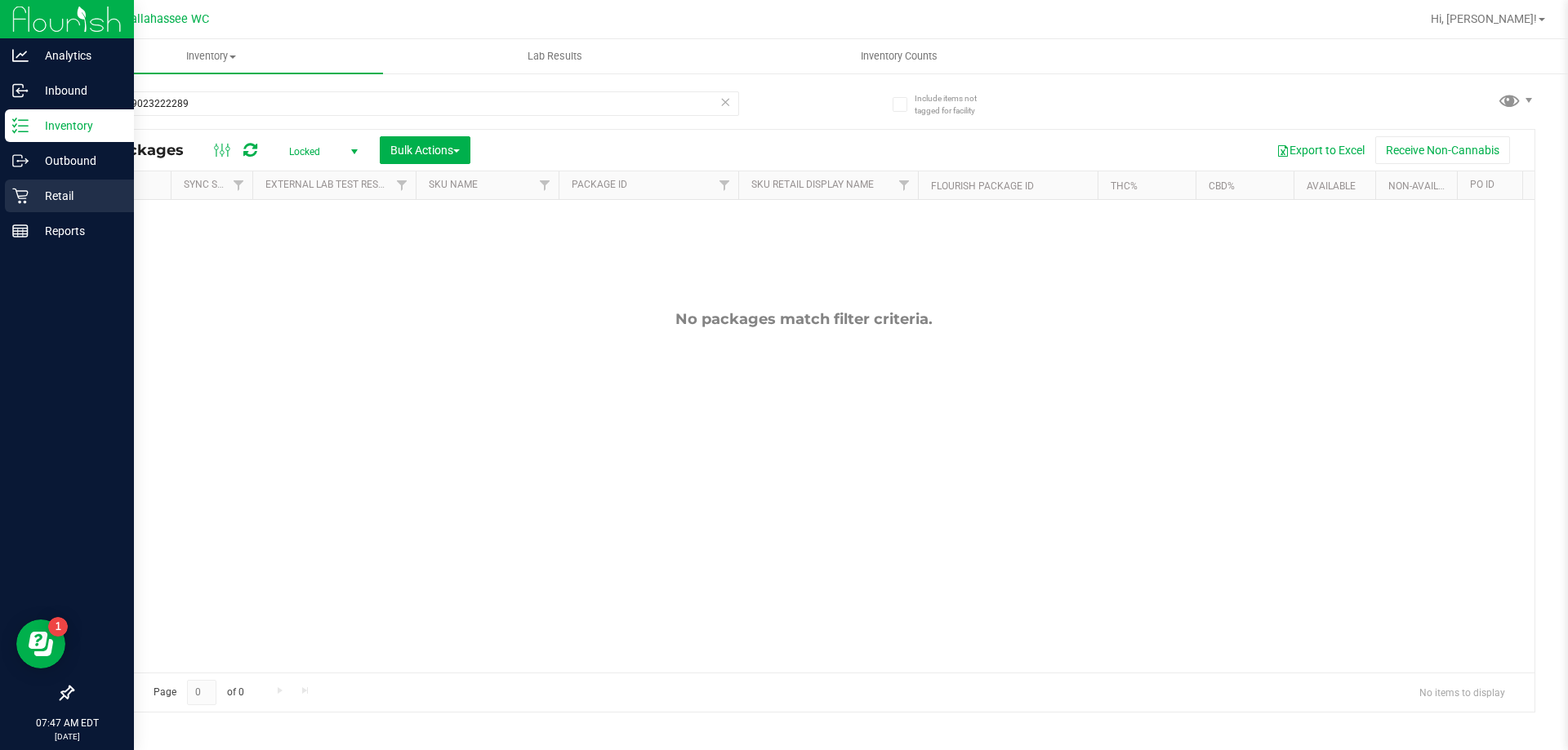
click at [15, 189] on icon at bounding box center [20, 197] width 16 height 16
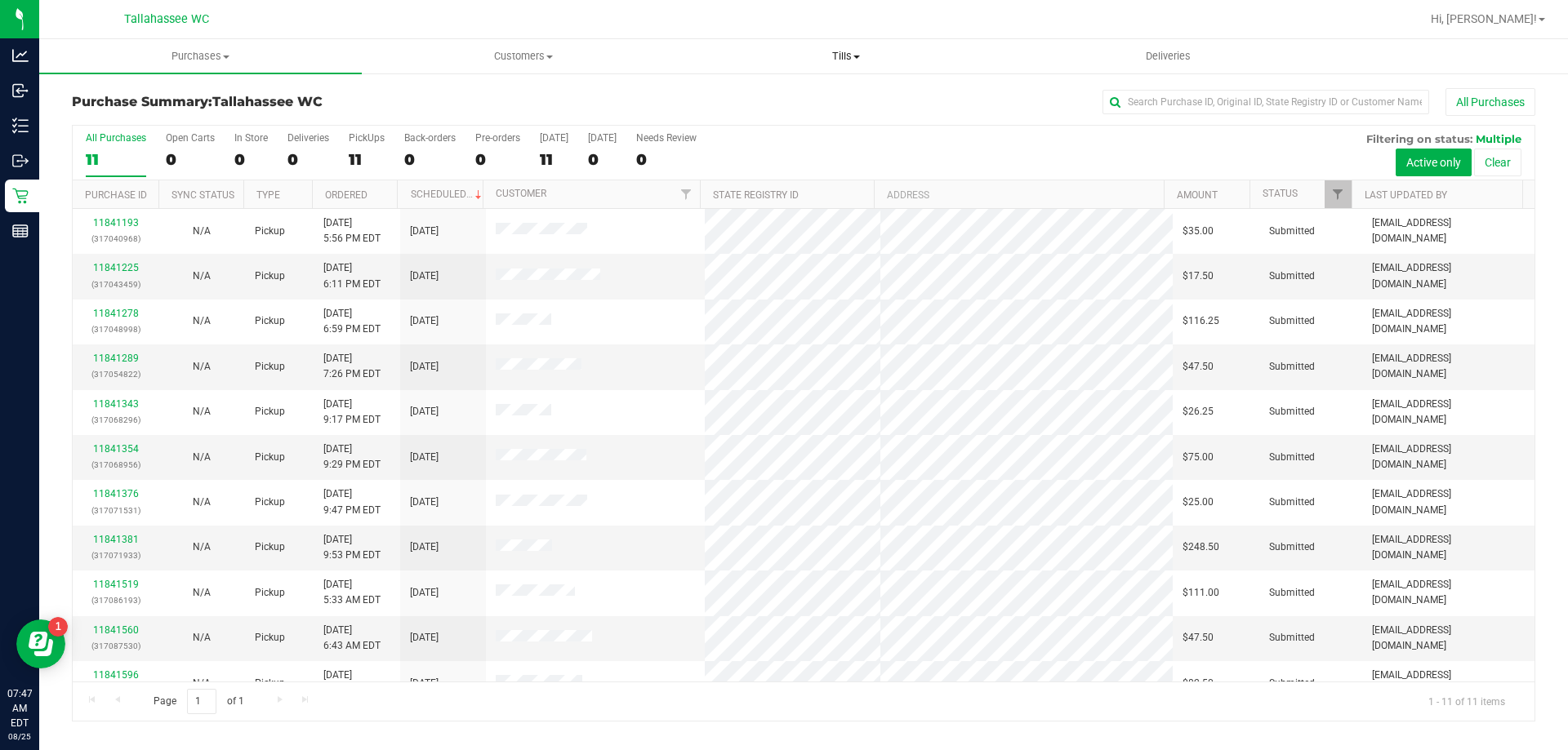
click at [841, 54] on span "Tills" at bounding box center [844, 56] width 320 height 15
click at [841, 103] on li "Manage tills" at bounding box center [845, 98] width 322 height 19
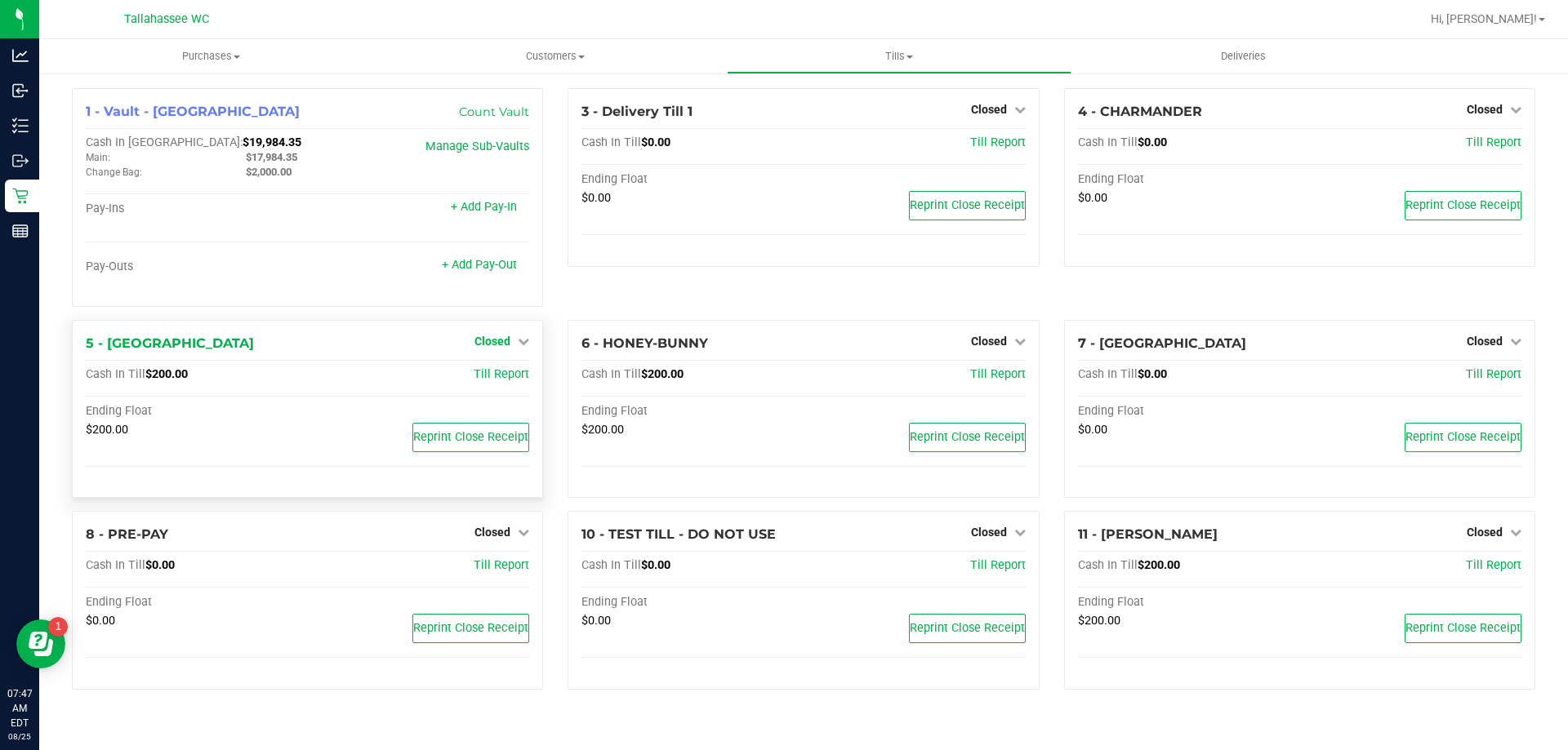
click at [511, 339] on link "Closed" at bounding box center [502, 341] width 55 height 13
click at [513, 381] on link "Open Till" at bounding box center [492, 374] width 43 height 13
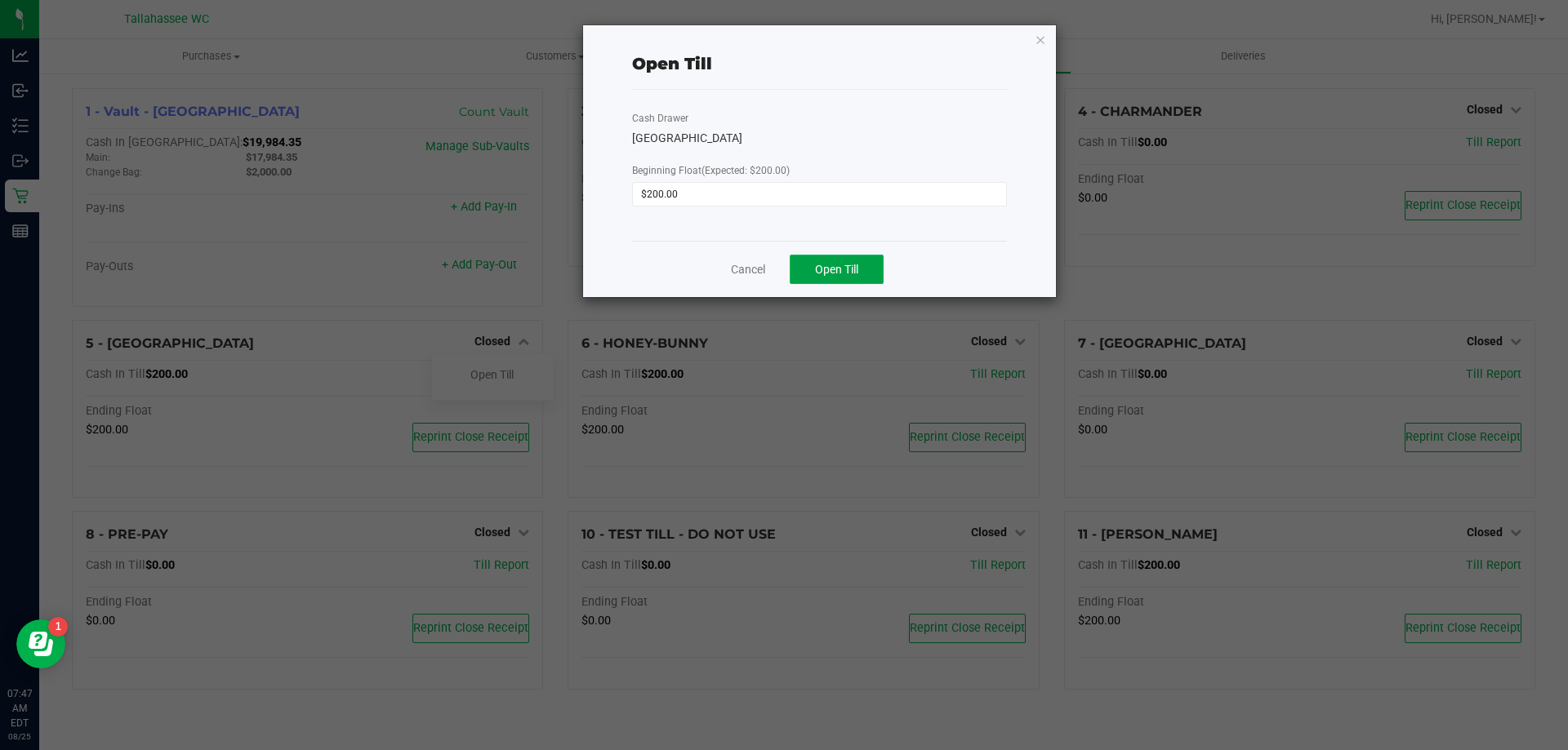
click at [864, 268] on button "Open Till" at bounding box center [837, 270] width 93 height 29
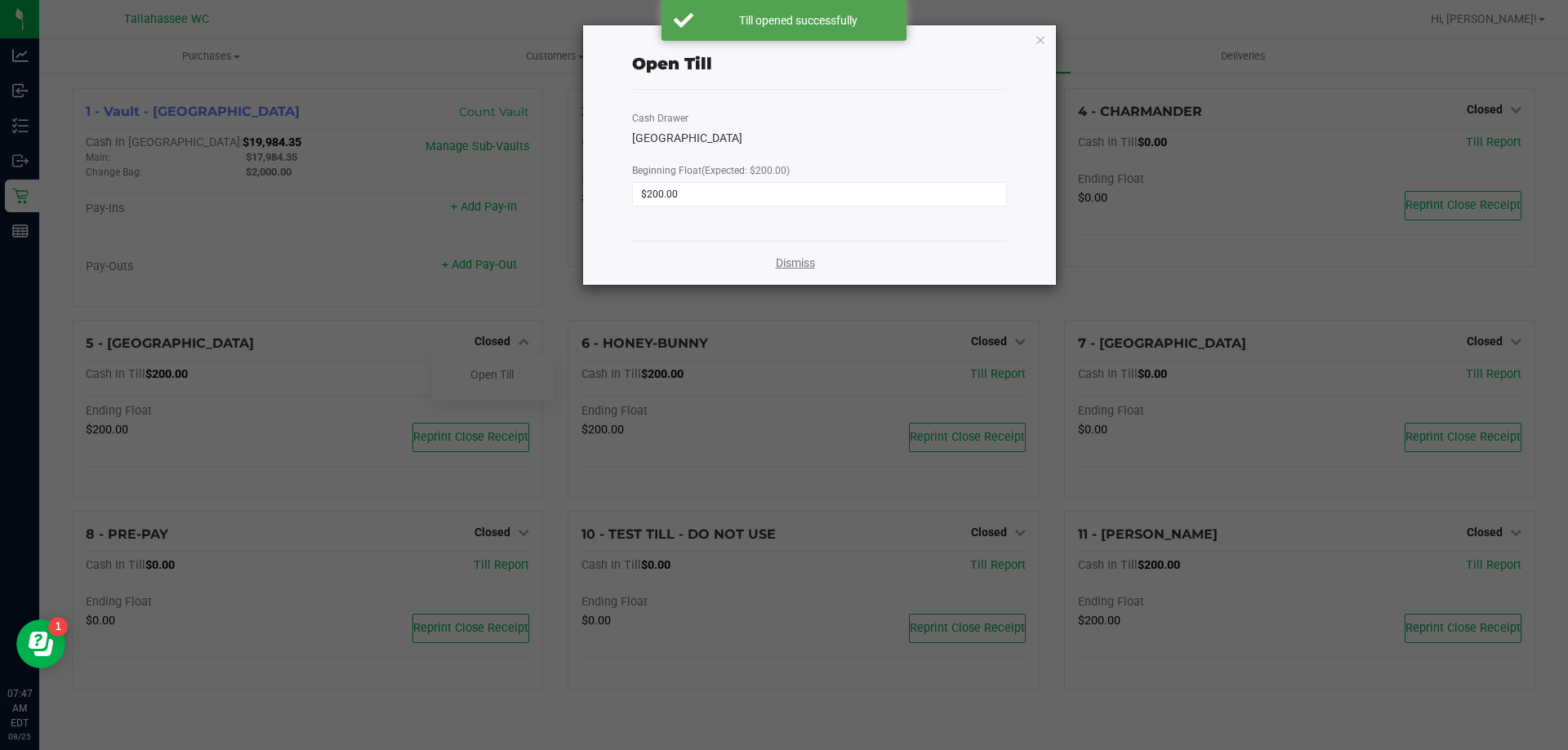
click at [793, 255] on link "Dismiss" at bounding box center [795, 264] width 39 height 18
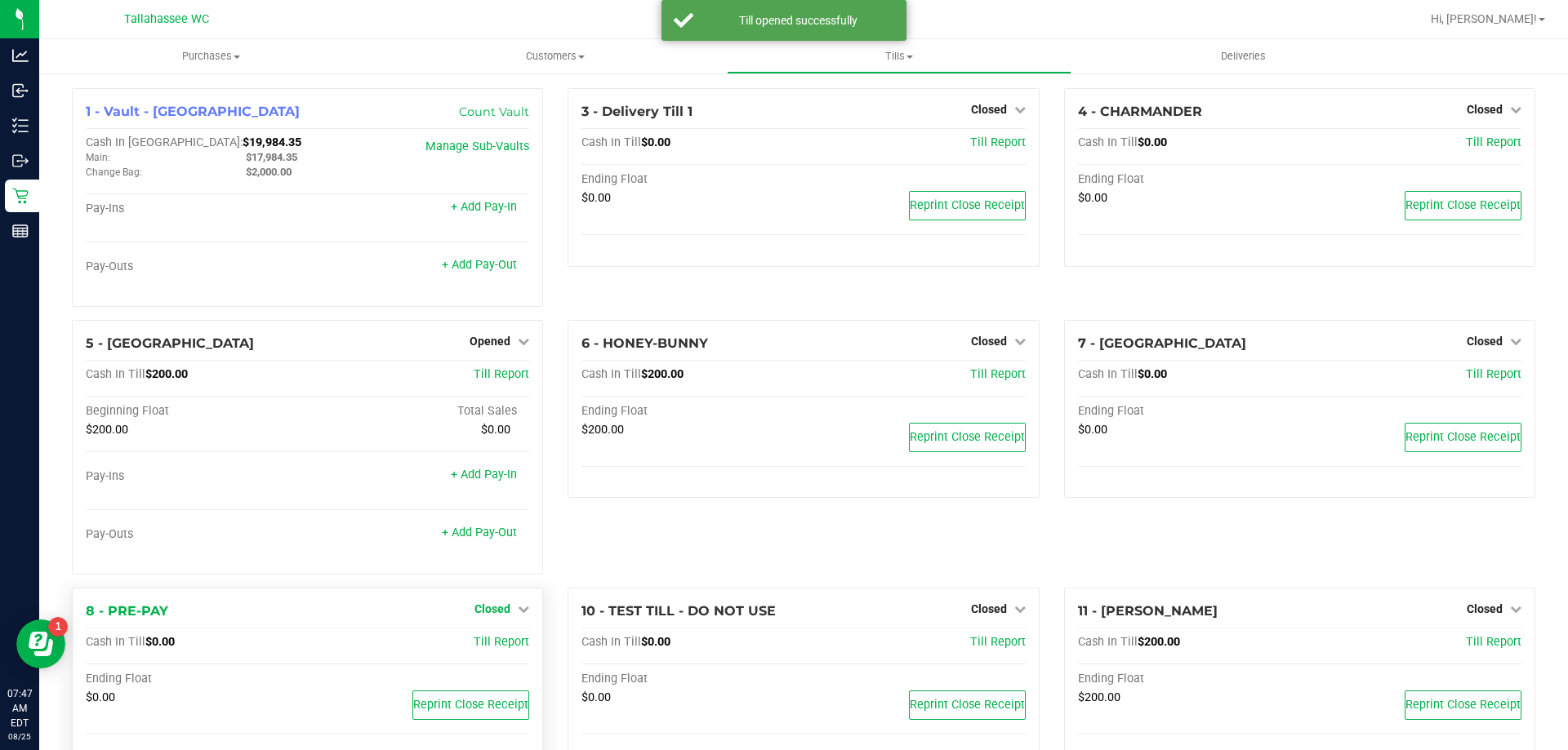
click at [508, 609] on link "Closed" at bounding box center [502, 609] width 55 height 13
click at [505, 644] on link "Open Till" at bounding box center [492, 642] width 43 height 13
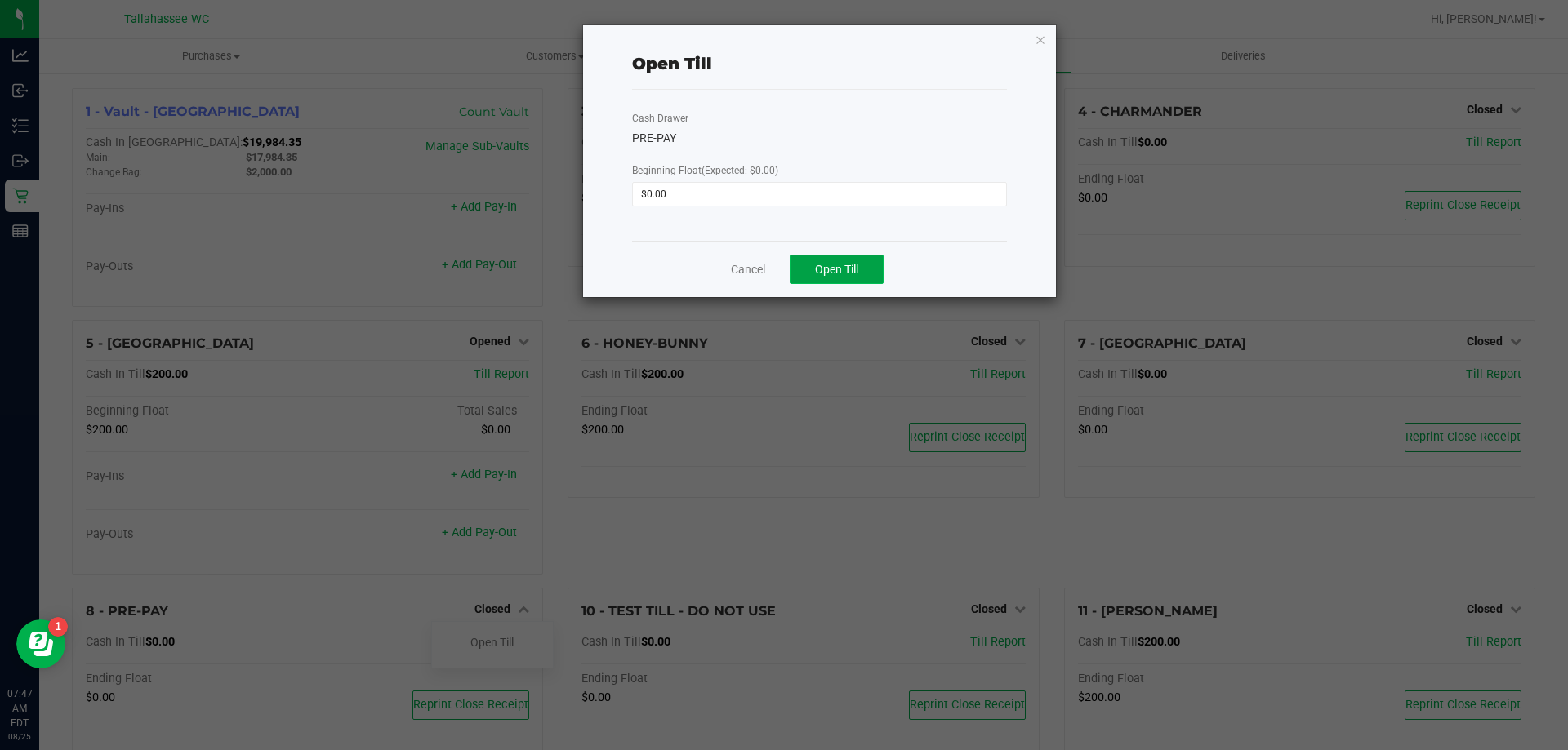
click at [839, 280] on button "Open Till" at bounding box center [837, 270] width 93 height 29
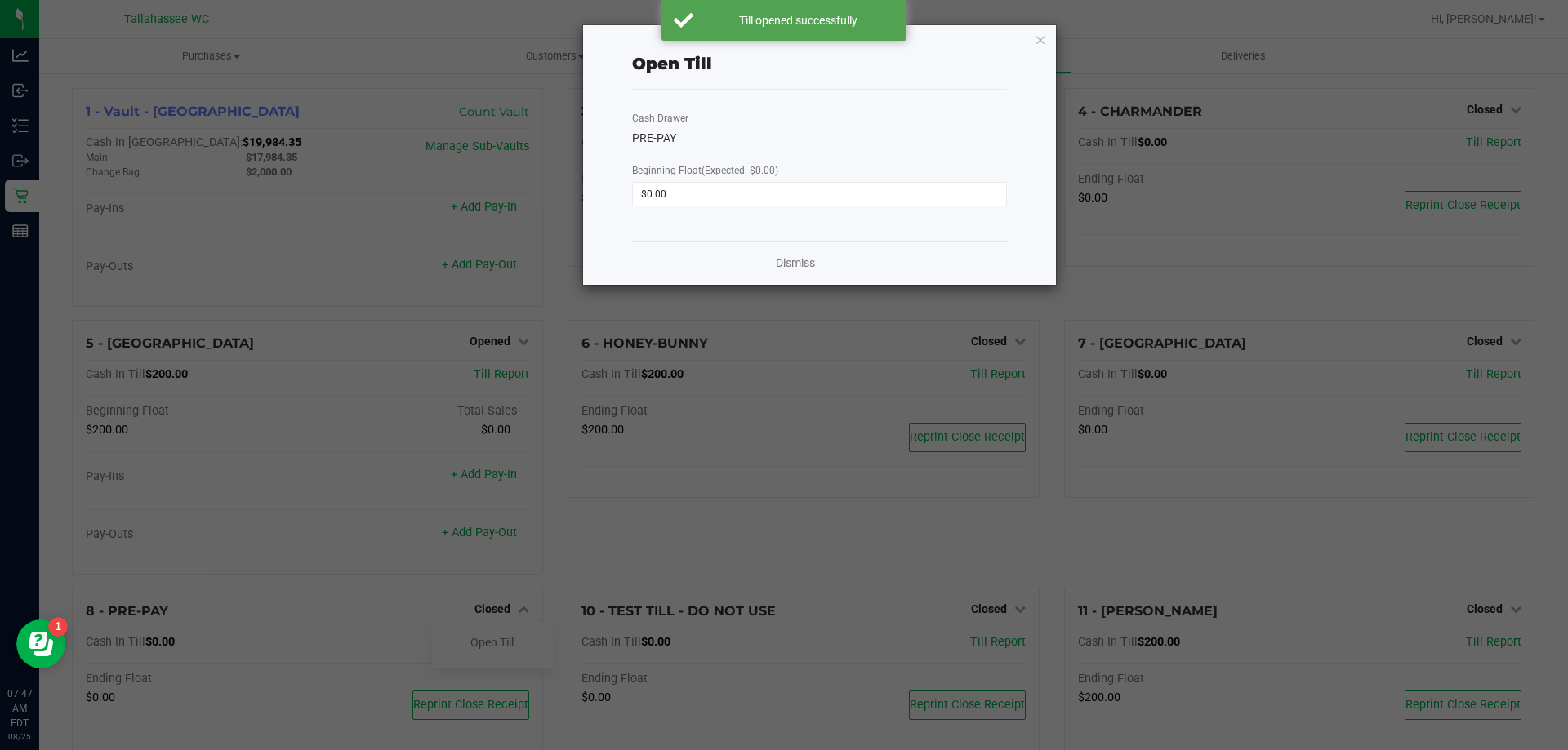
click at [775, 264] on link "Dismiss" at bounding box center [795, 264] width 39 height 18
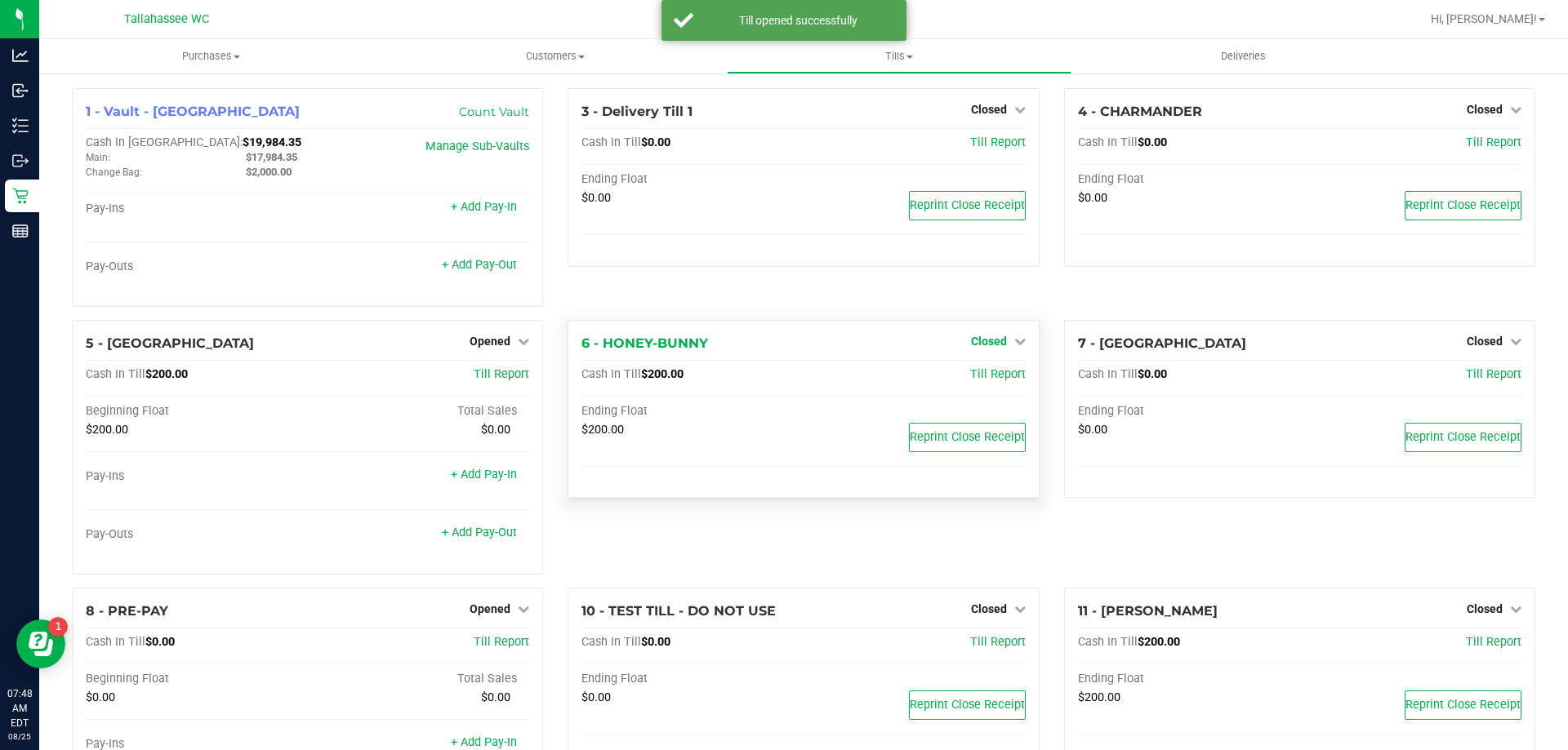
click at [992, 348] on span "Closed" at bounding box center [989, 341] width 36 height 13
click at [967, 376] on link "Open Till" at bounding box center [989, 374] width 43 height 13
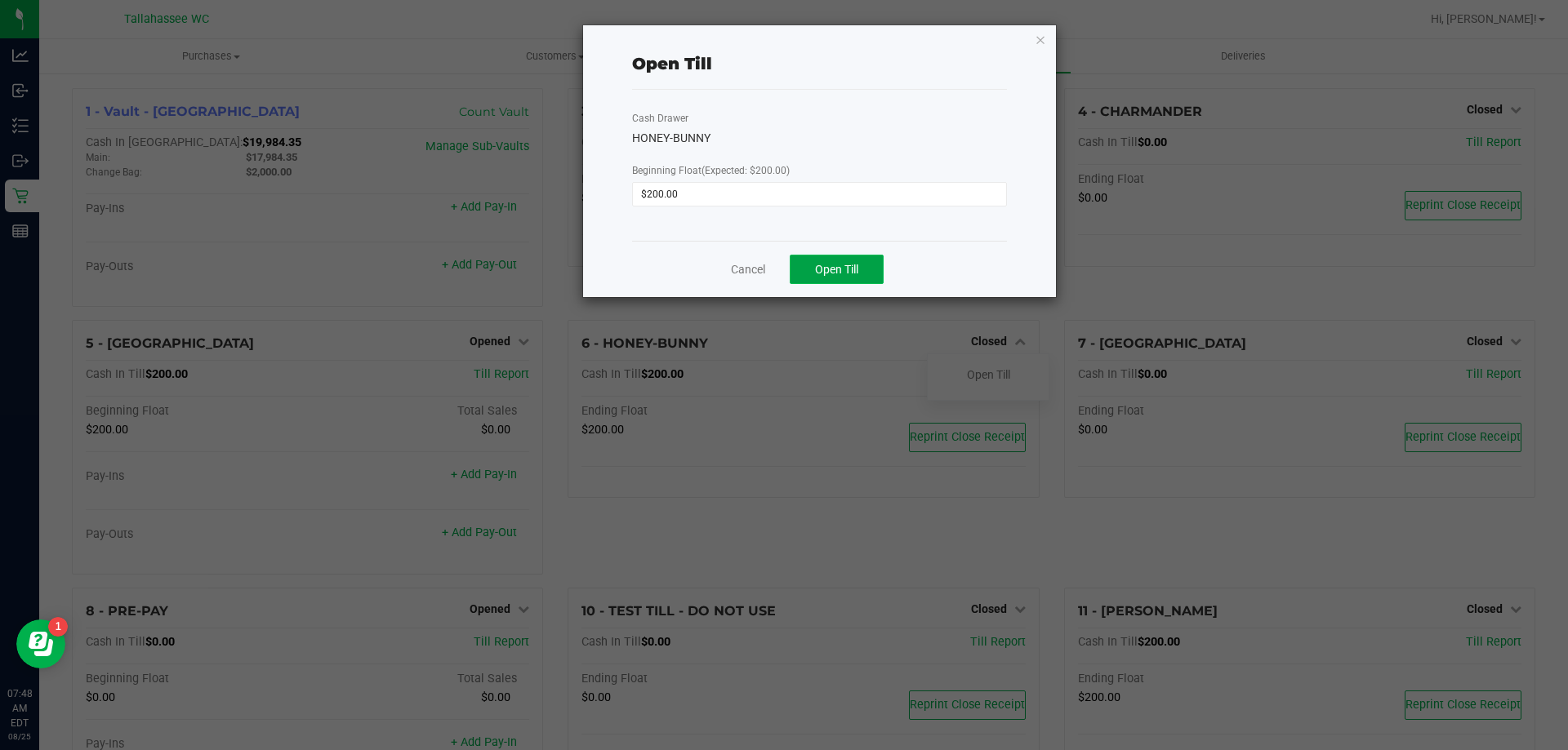
click at [807, 265] on button "Open Till" at bounding box center [837, 270] width 93 height 29
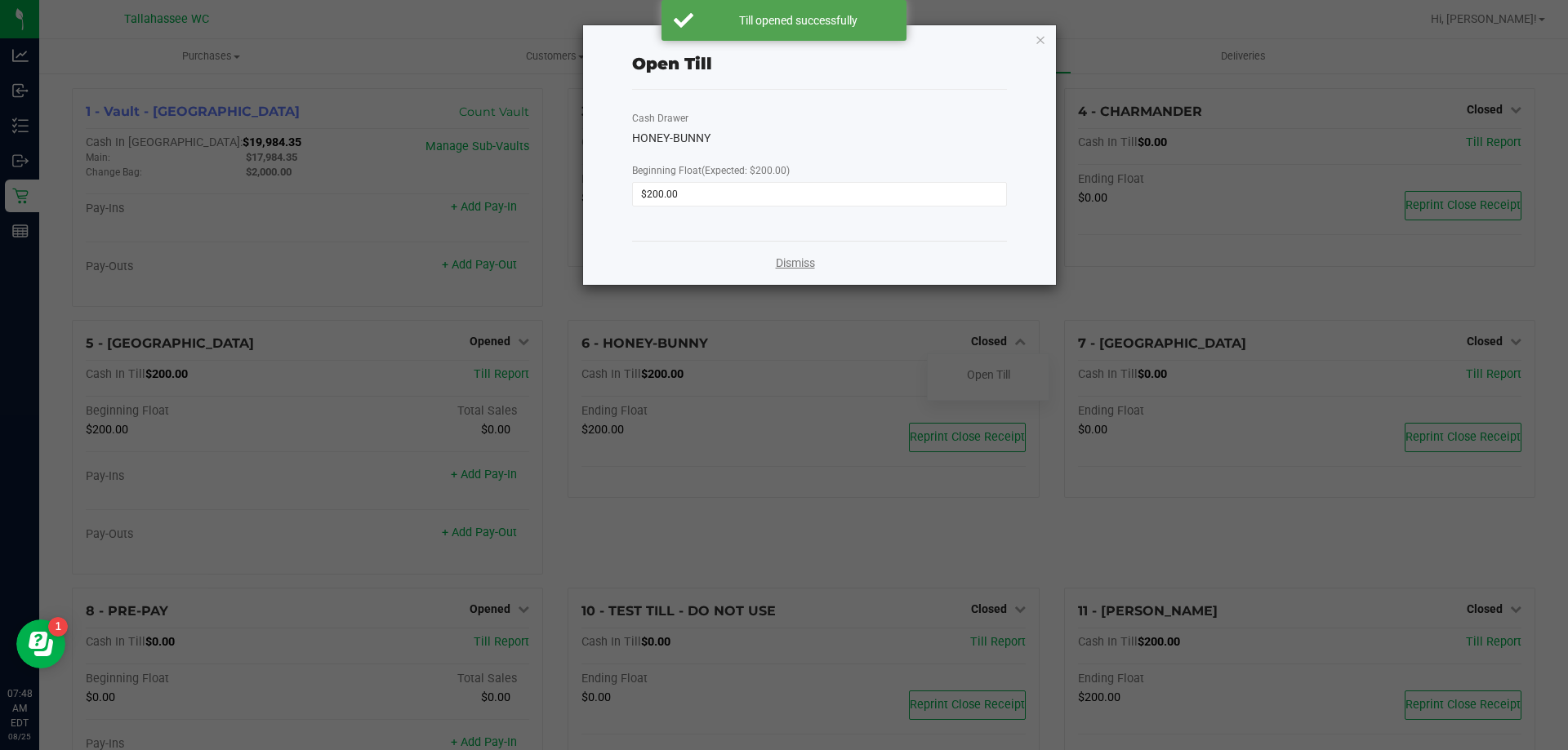
click at [803, 265] on link "Dismiss" at bounding box center [795, 264] width 39 height 18
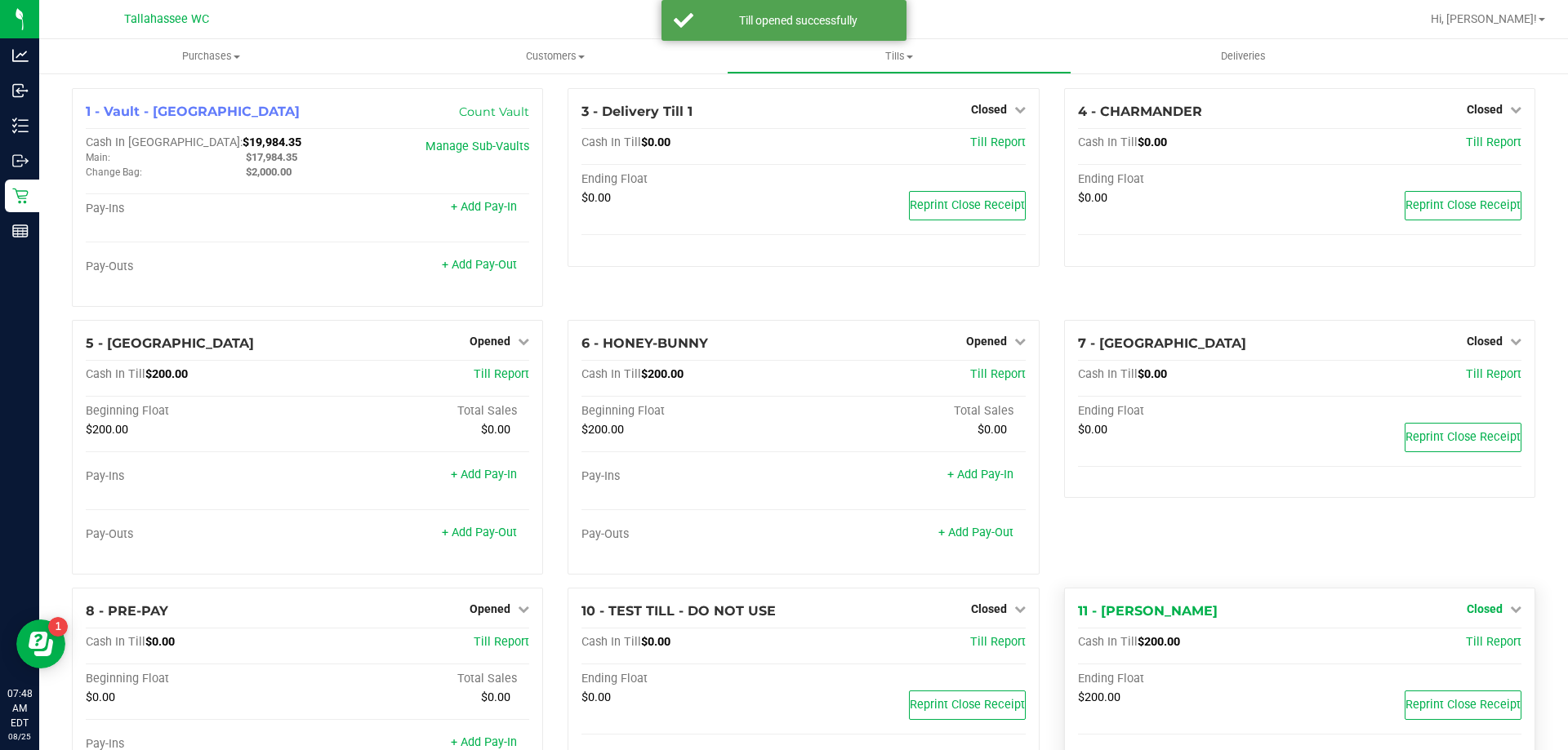
click at [1490, 610] on link "Closed" at bounding box center [1494, 609] width 55 height 13
click at [1462, 638] on link "Open Till" at bounding box center [1483, 642] width 43 height 13
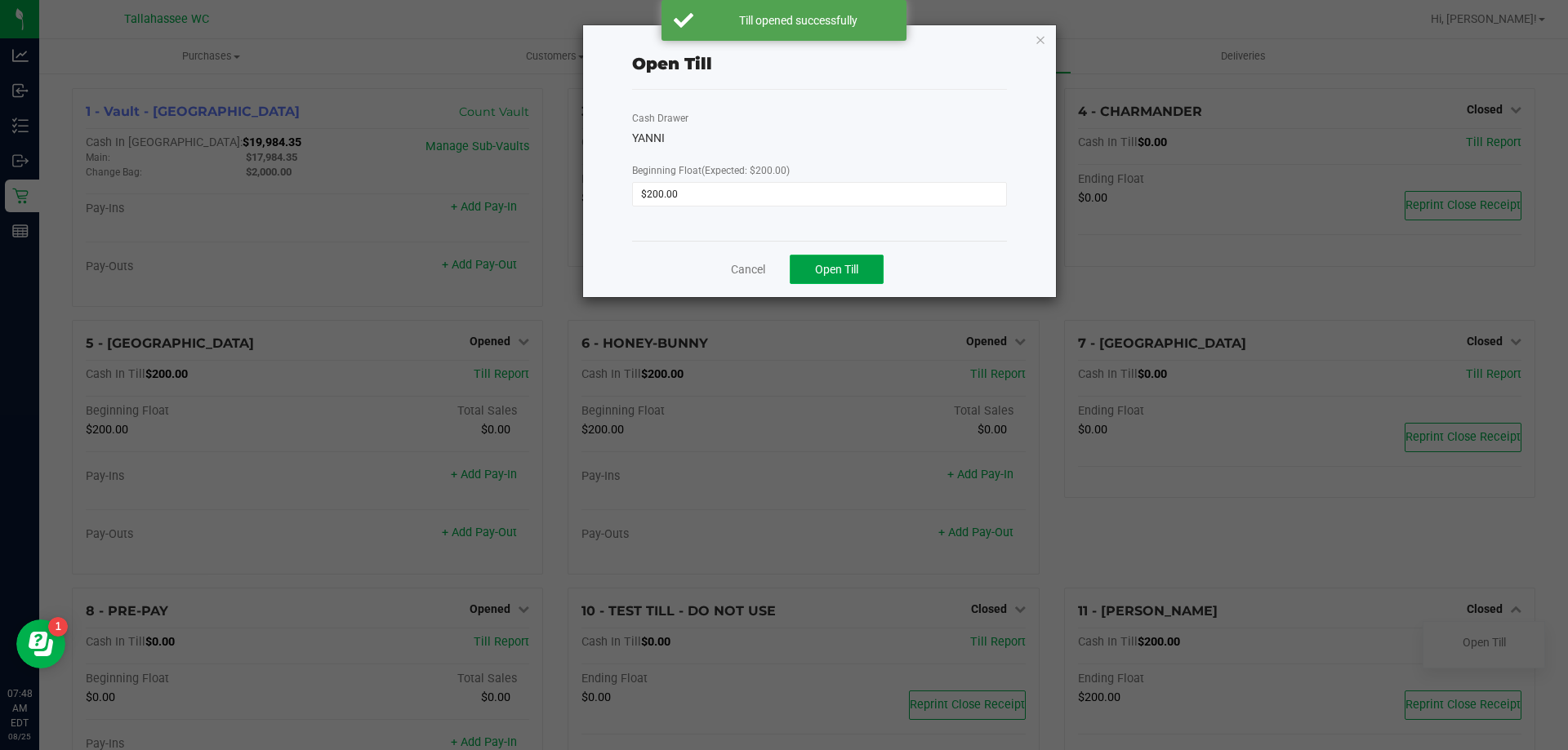
click at [863, 267] on button "Open Till" at bounding box center [837, 270] width 93 height 29
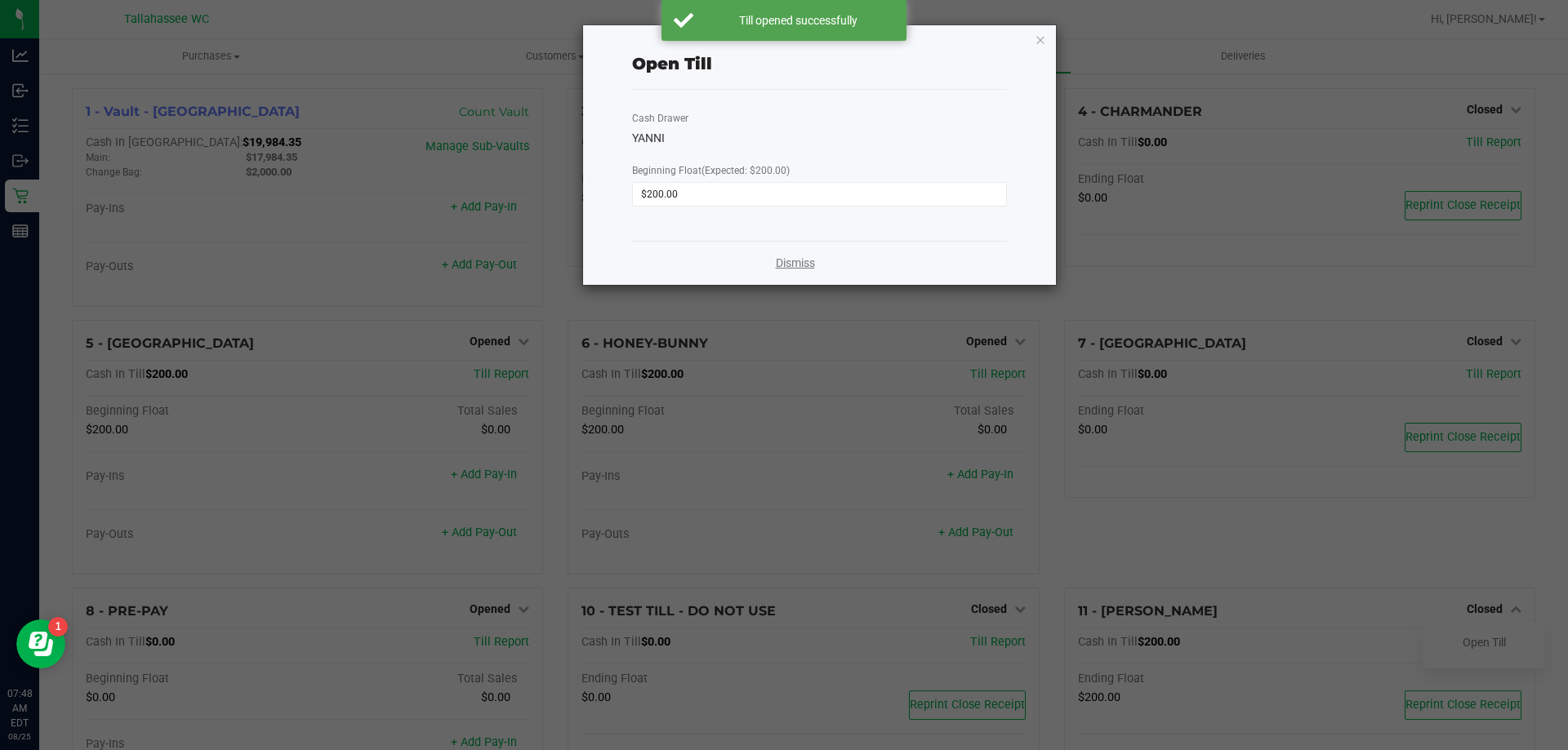
click at [807, 266] on link "Dismiss" at bounding box center [795, 264] width 39 height 18
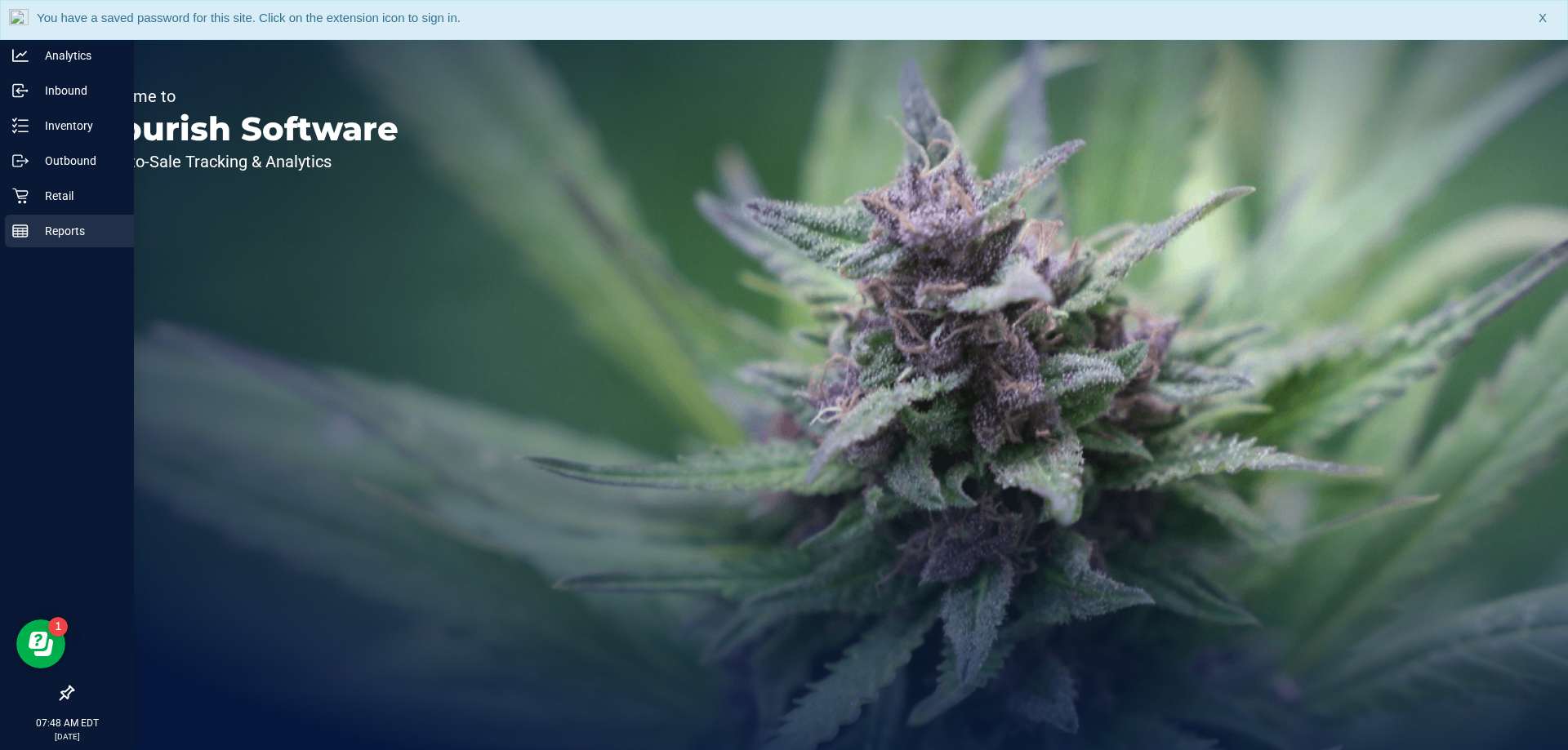
click at [20, 221] on div "Reports" at bounding box center [69, 231] width 129 height 33
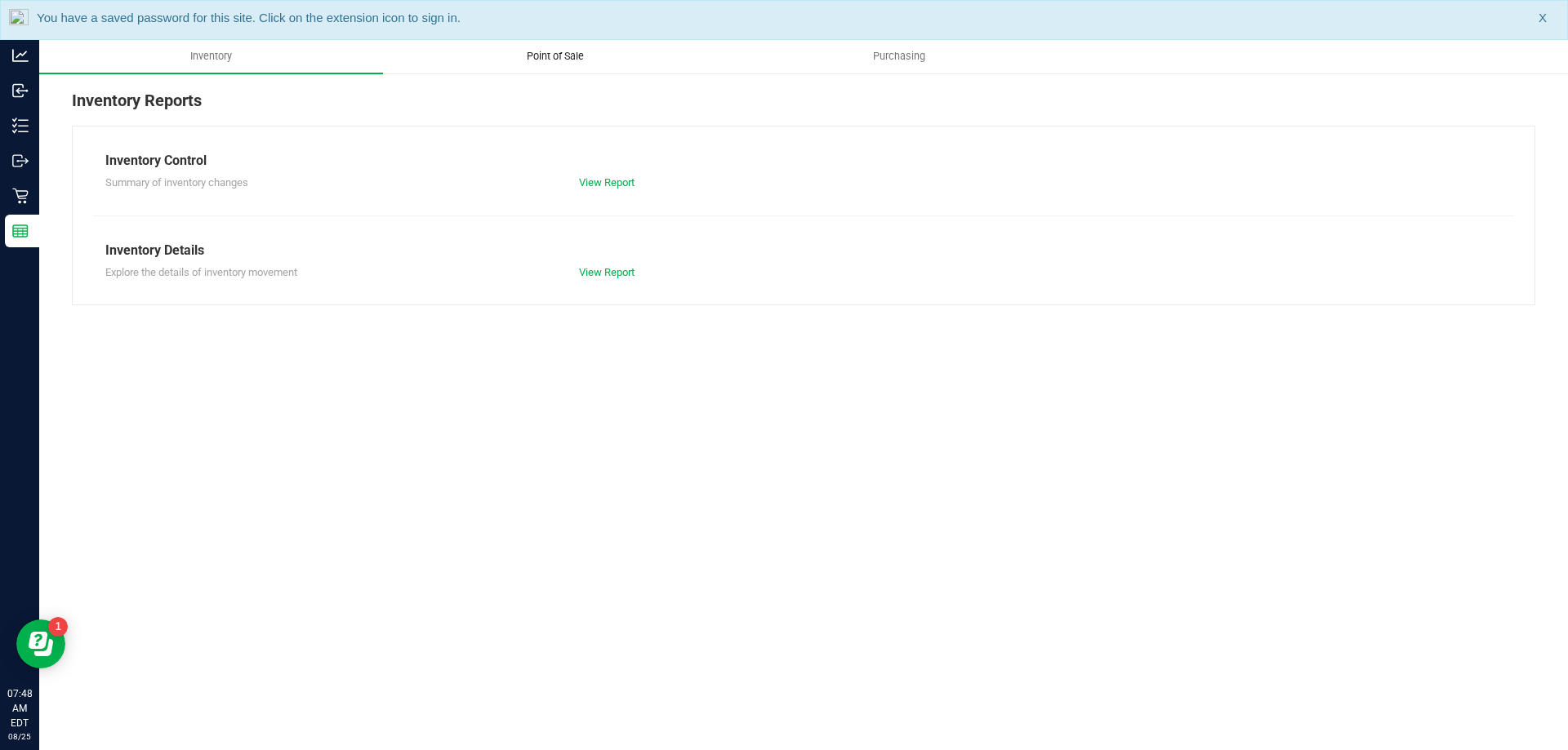
click at [543, 63] on span "Point of Sale" at bounding box center [555, 56] width 101 height 15
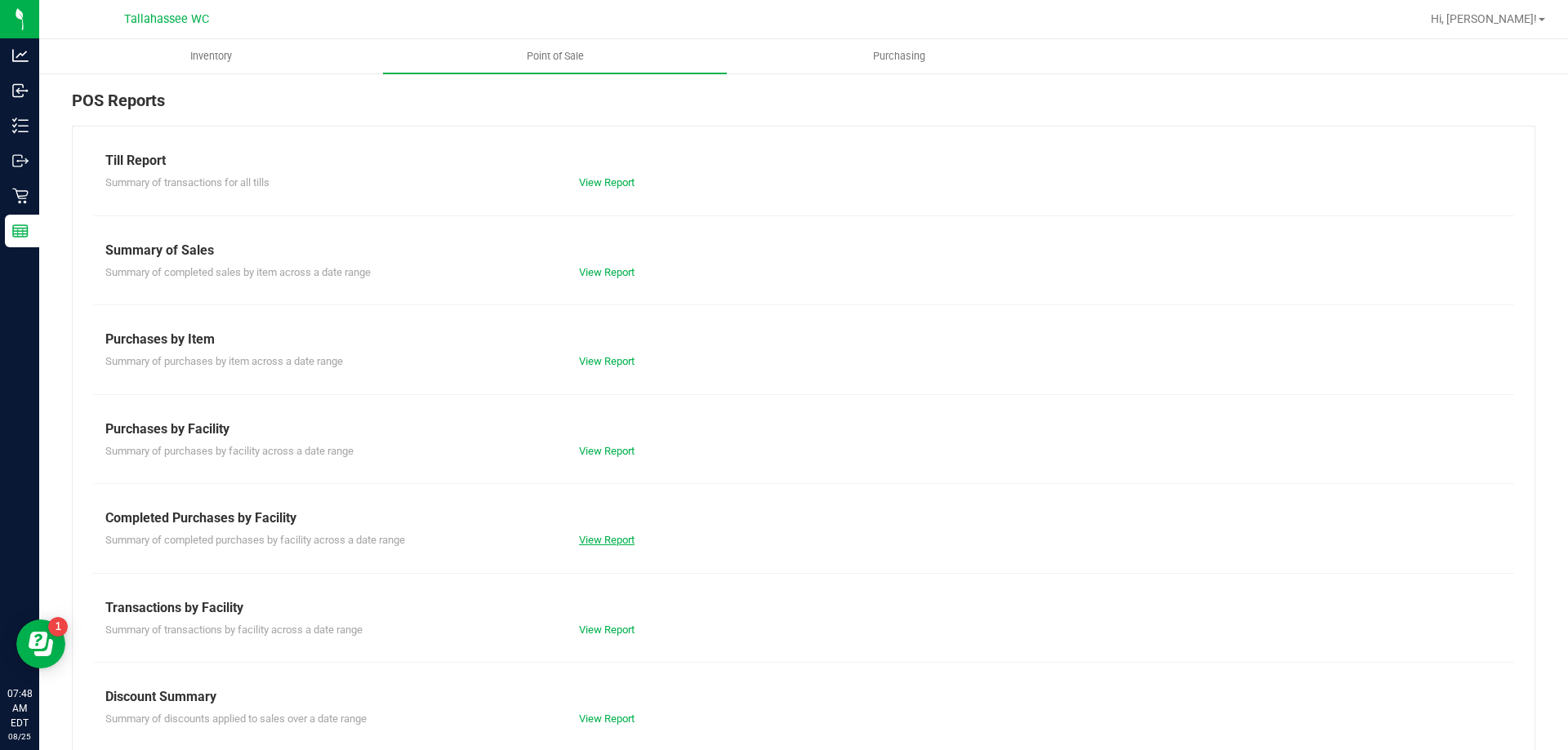
click at [605, 543] on link "View Report" at bounding box center [606, 540] width 56 height 13
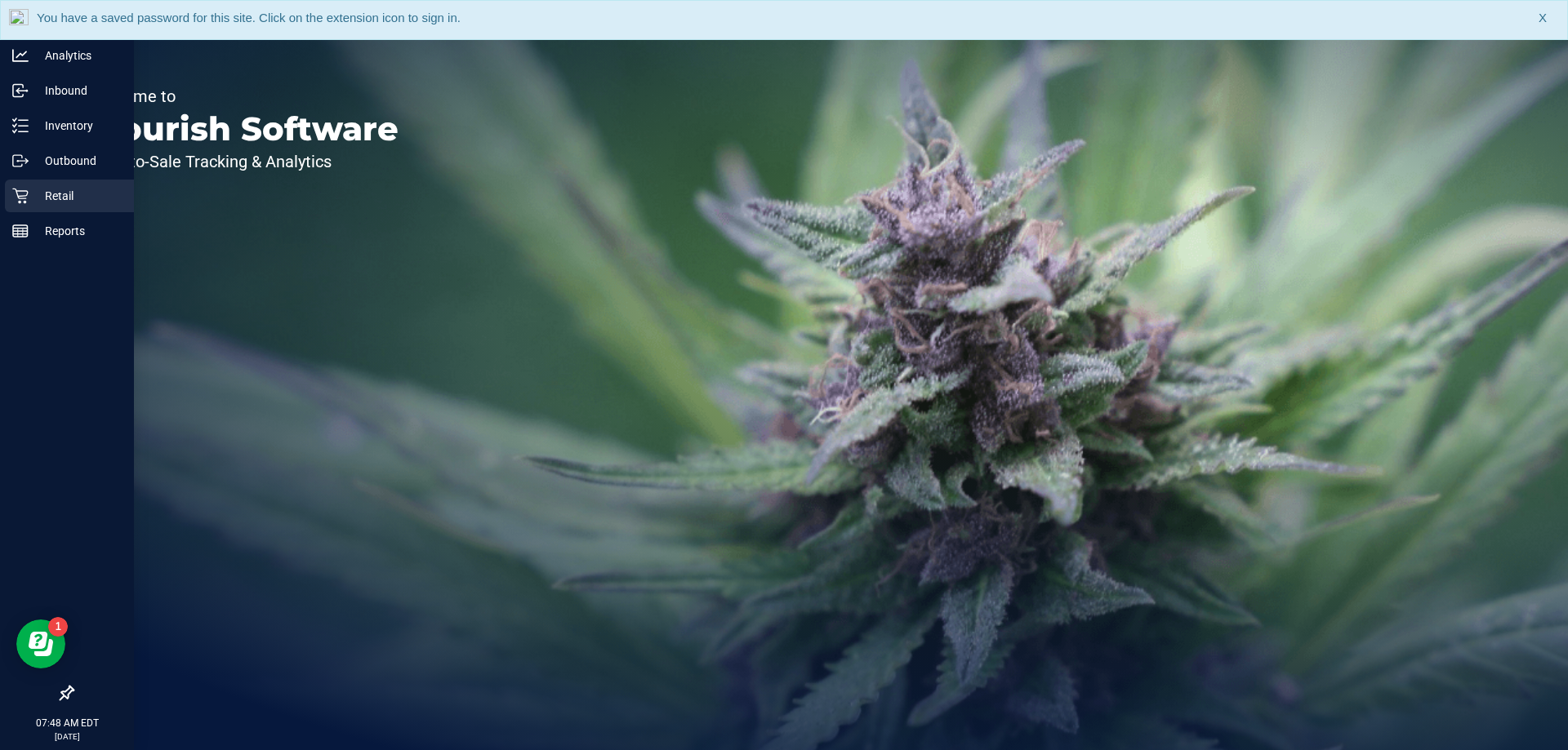
click at [20, 196] on icon at bounding box center [20, 197] width 16 height 16
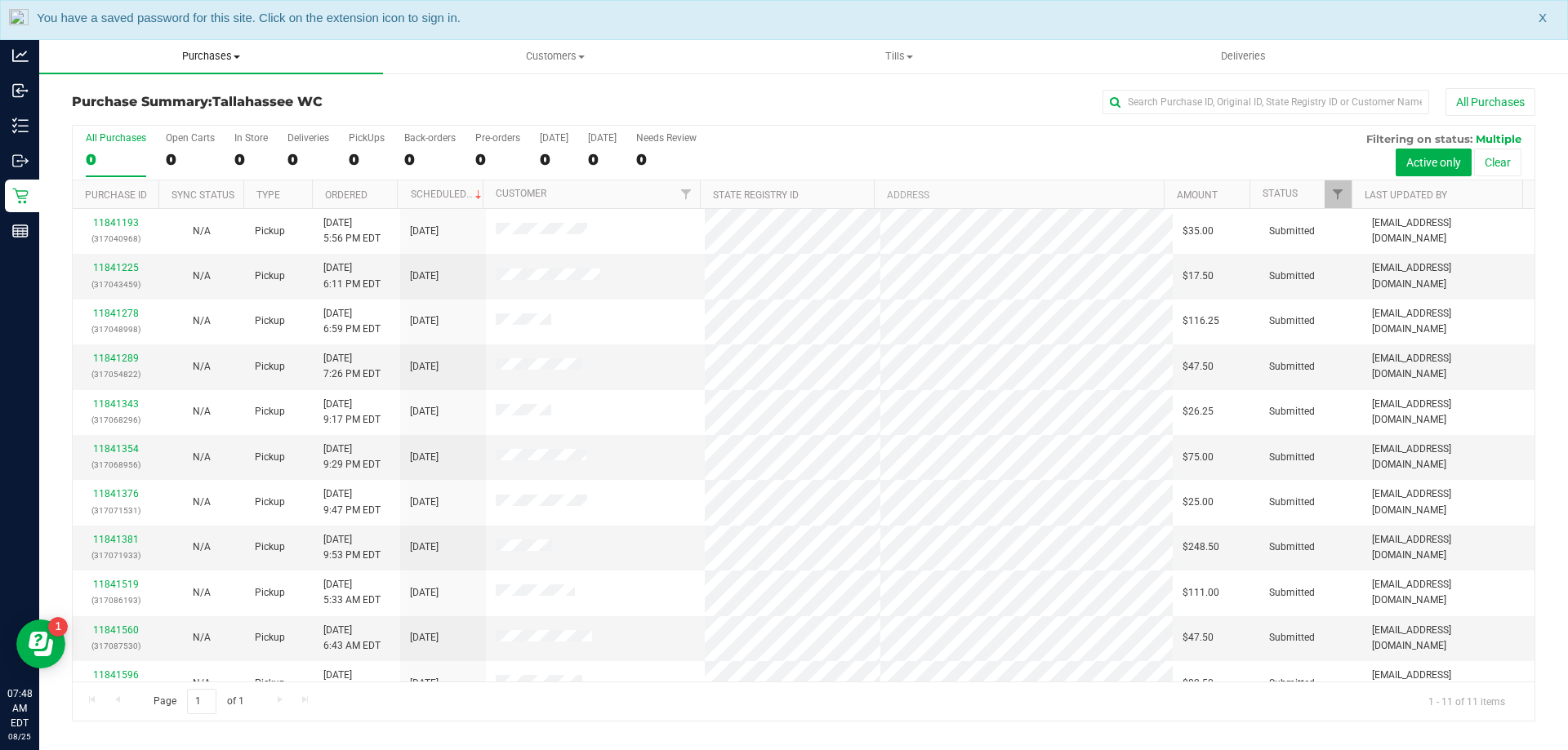
click at [218, 58] on span "Purchases" at bounding box center [210, 56] width 344 height 15
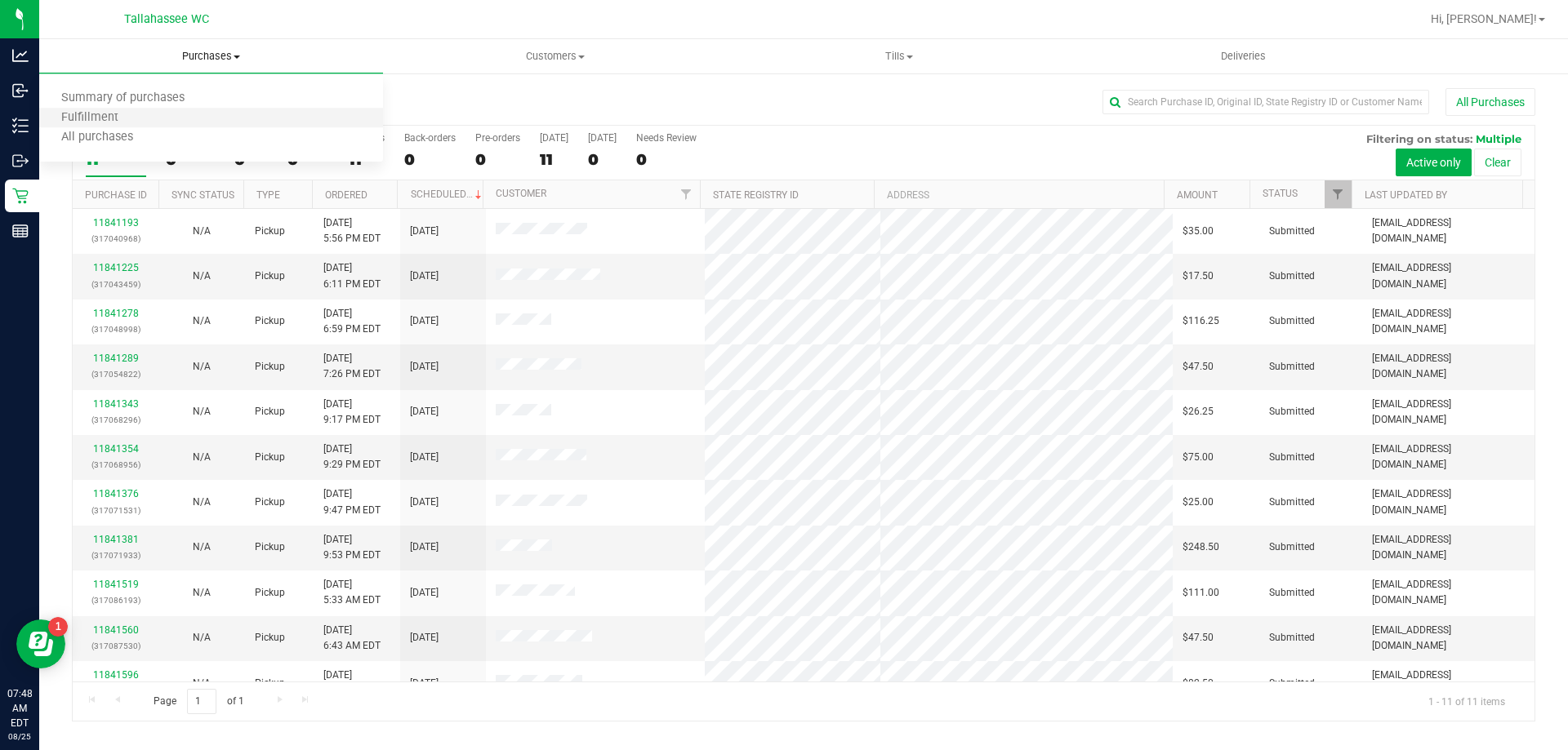
click at [207, 114] on li "Fulfillment" at bounding box center [210, 118] width 344 height 19
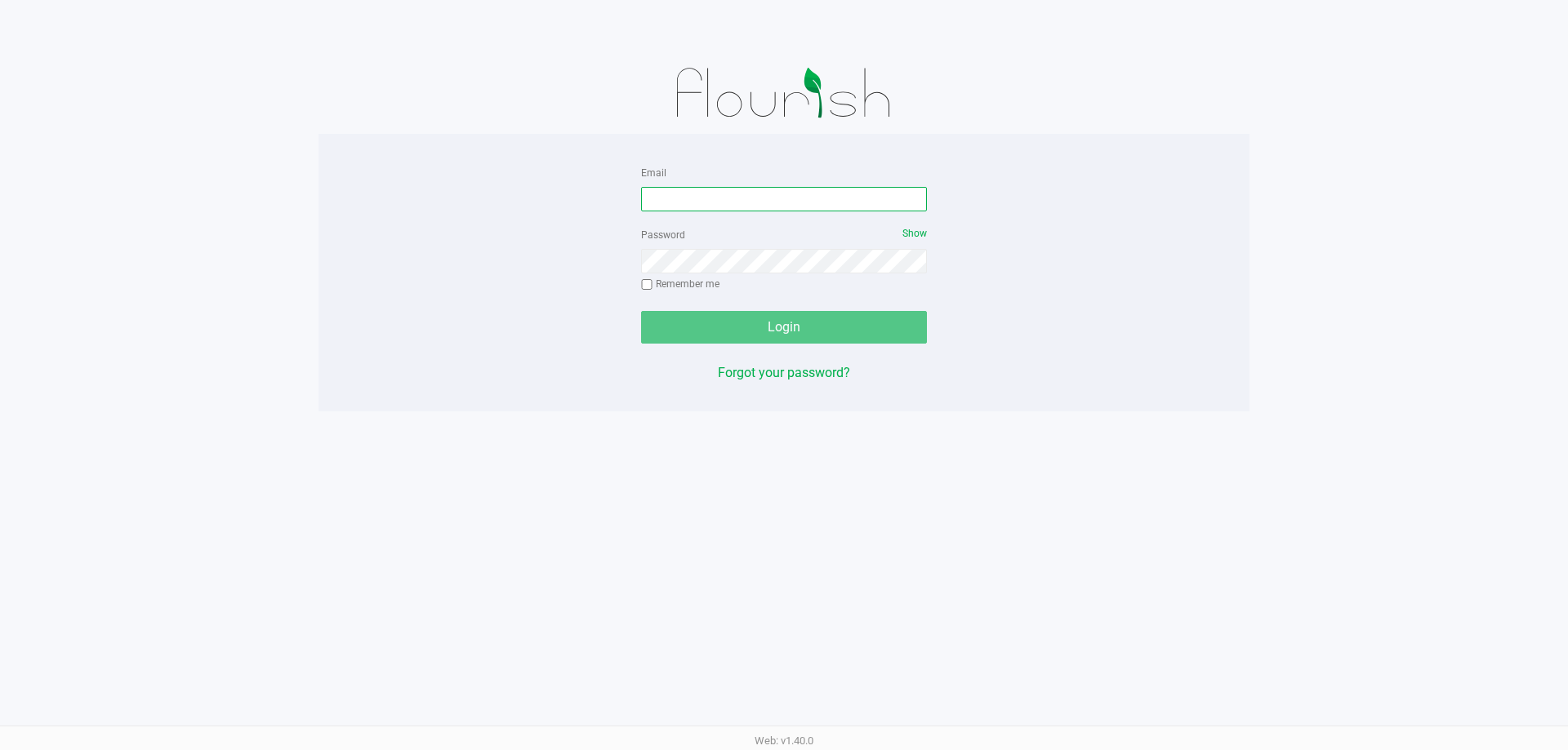
click at [732, 202] on input "Email" at bounding box center [783, 199] width 285 height 24
type input "[EMAIL_ADDRESS][DOMAIN_NAME]"
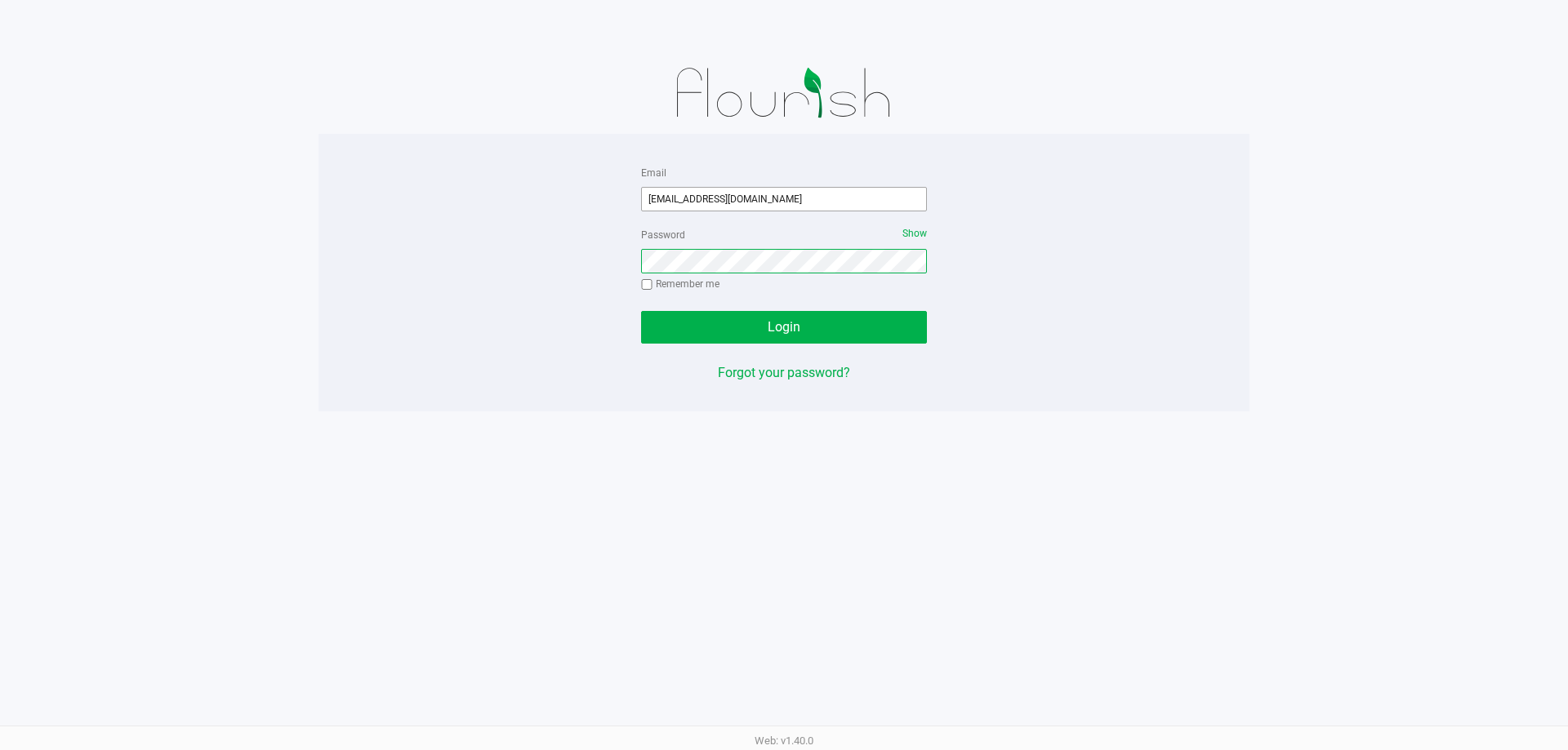
click at [641, 311] on button "Login" at bounding box center [783, 327] width 285 height 33
